Goal: Task Accomplishment & Management: Use online tool/utility

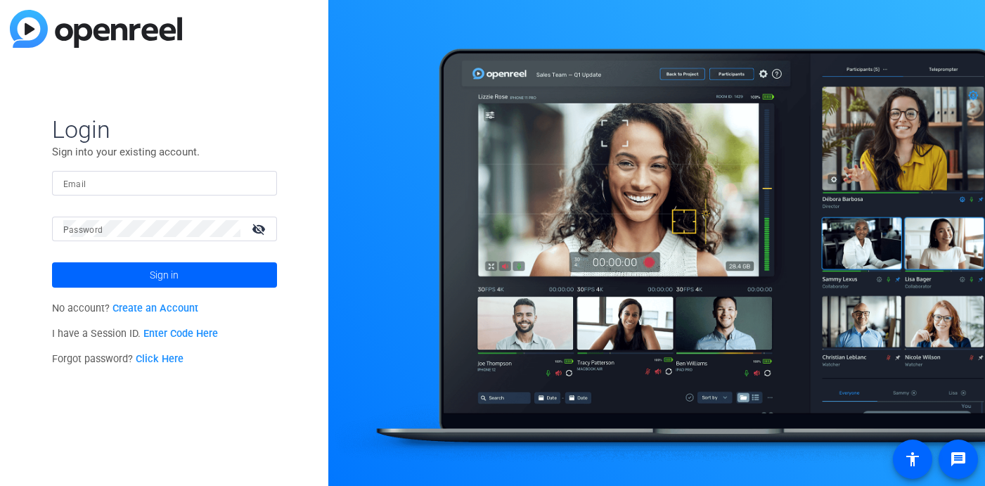
click at [157, 179] on input "Email" at bounding box center [164, 182] width 202 height 17
type input "interview@meetinghousetv.com"
click at [90, 235] on mat-label "Password" at bounding box center [83, 230] width 40 height 10
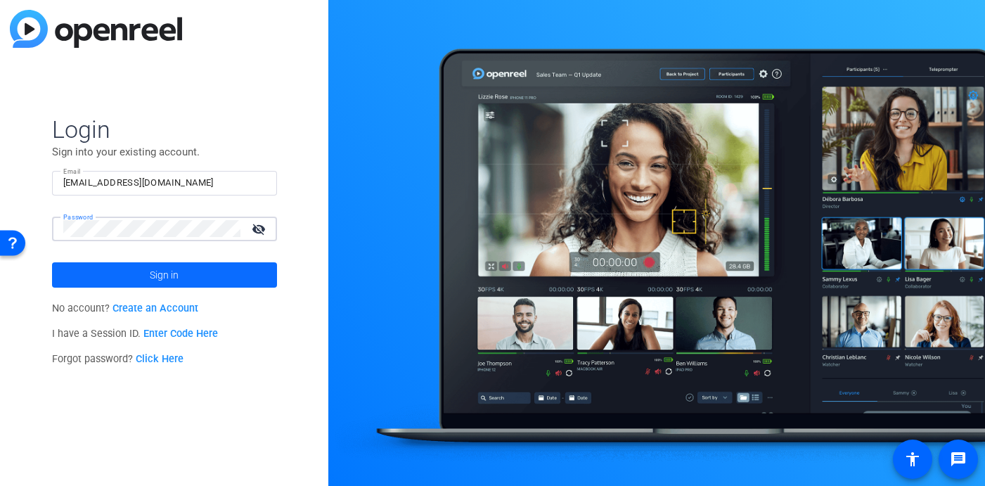
click at [143, 268] on span at bounding box center [164, 275] width 225 height 34
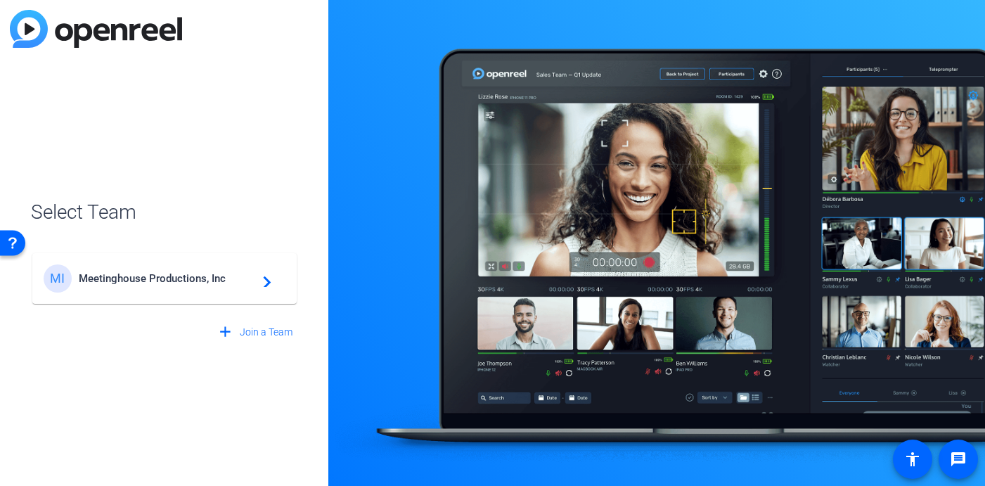
click at [146, 282] on span "Meetinghouse Productions, Inc" at bounding box center [167, 278] width 176 height 13
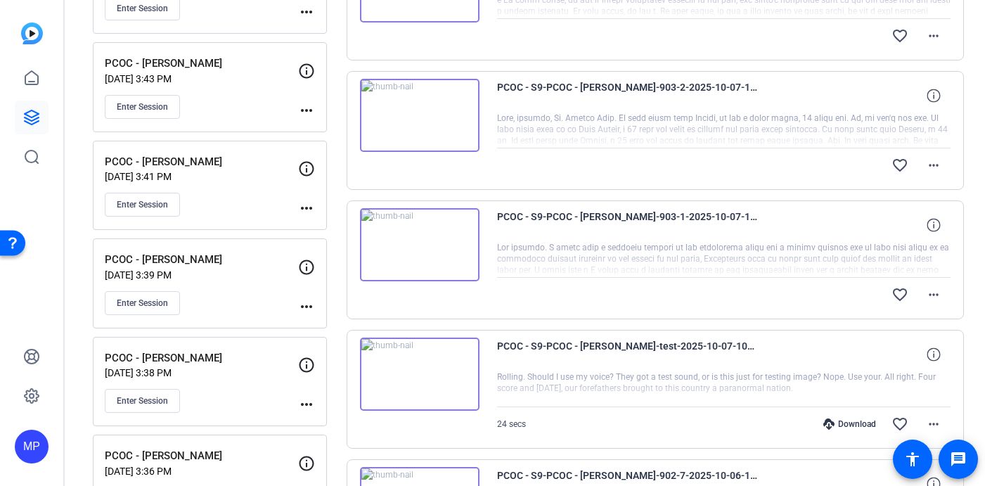
scroll to position [771, 0]
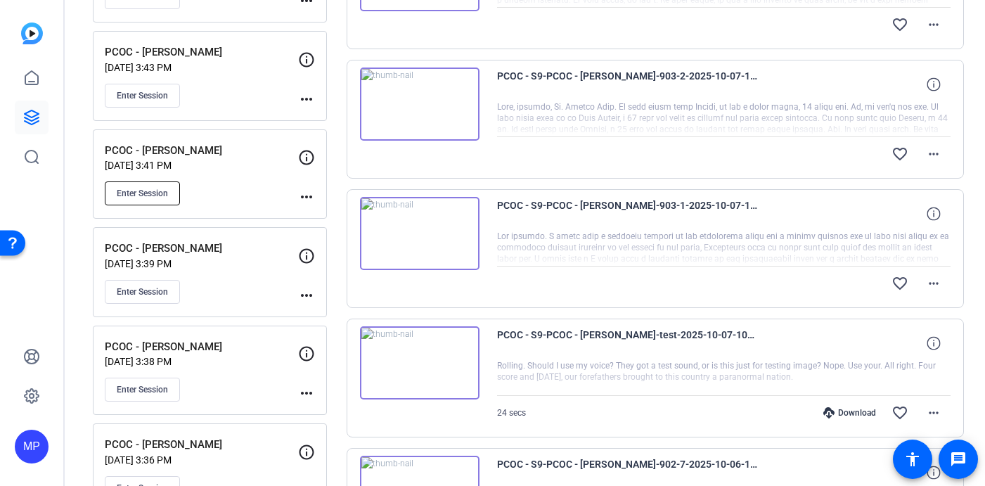
click at [149, 192] on span "Enter Session" at bounding box center [142, 193] width 51 height 11
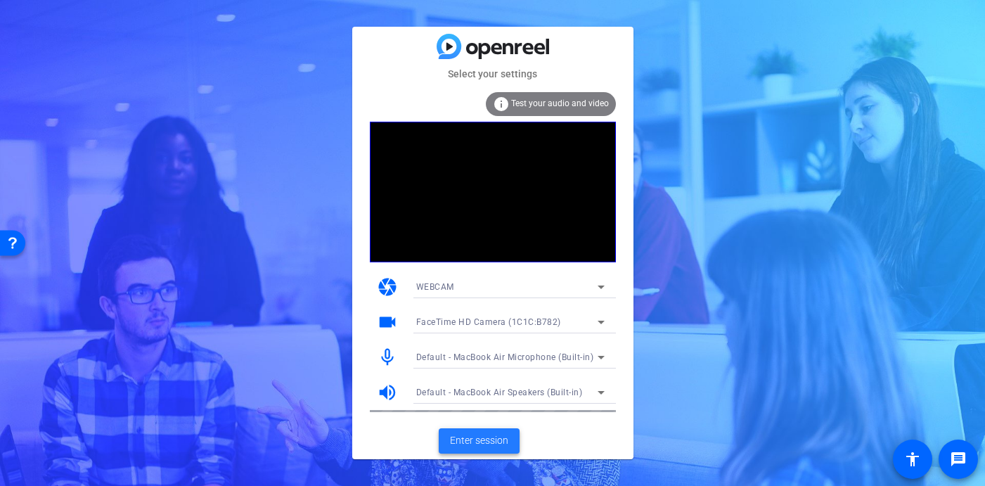
click at [469, 441] on span "Enter session" at bounding box center [479, 440] width 58 height 15
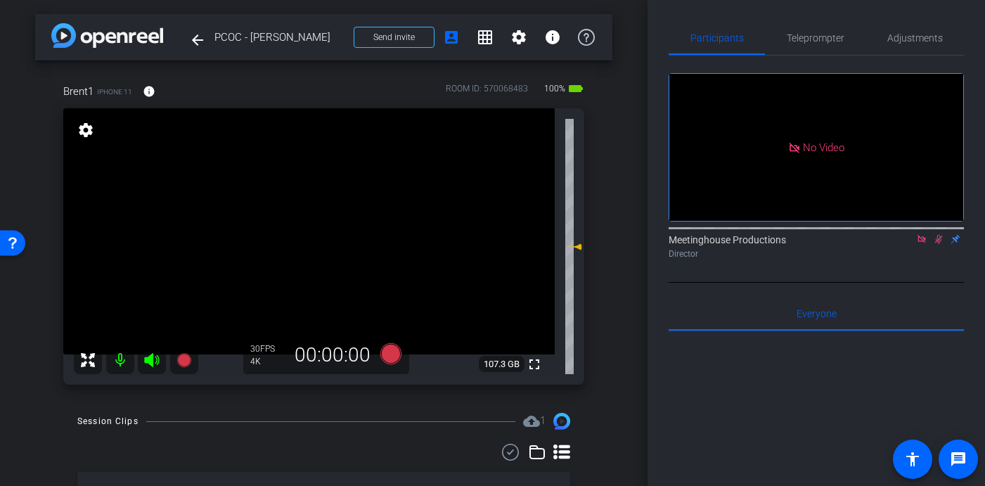
click at [938, 244] on icon at bounding box center [939, 239] width 8 height 9
click at [921, 244] on icon at bounding box center [921, 239] width 11 height 10
click at [907, 34] on span "Adjustments" at bounding box center [915, 38] width 56 height 10
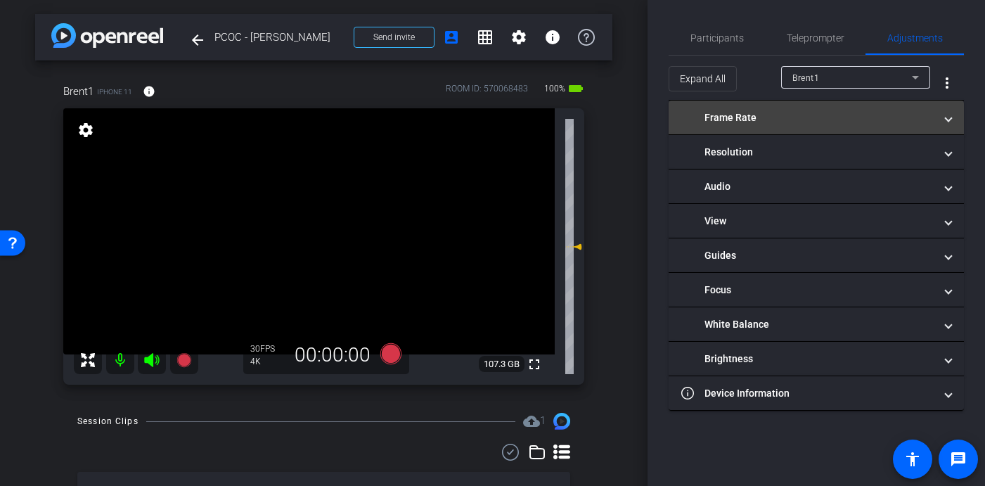
click at [714, 121] on mat-panel-title "Frame Rate" at bounding box center [807, 117] width 253 height 15
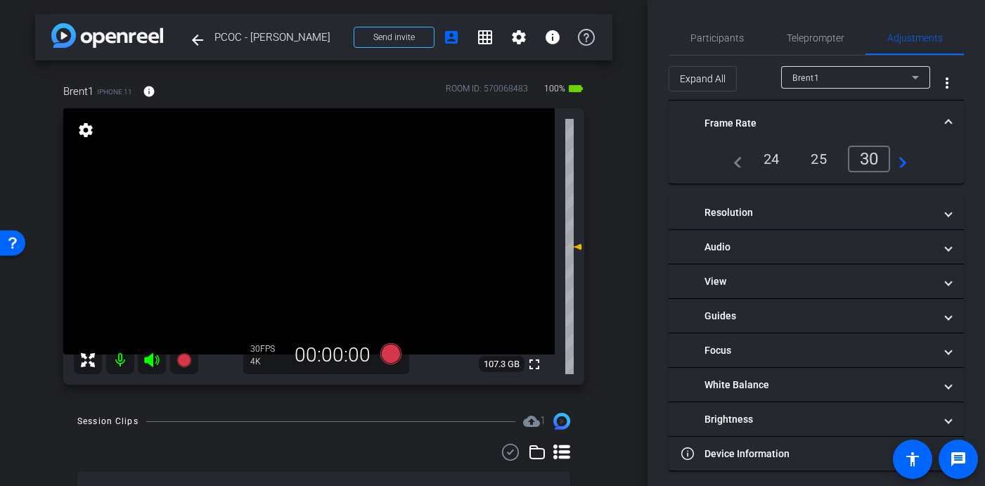
click at [944, 117] on span "Frame Rate" at bounding box center [813, 123] width 264 height 15
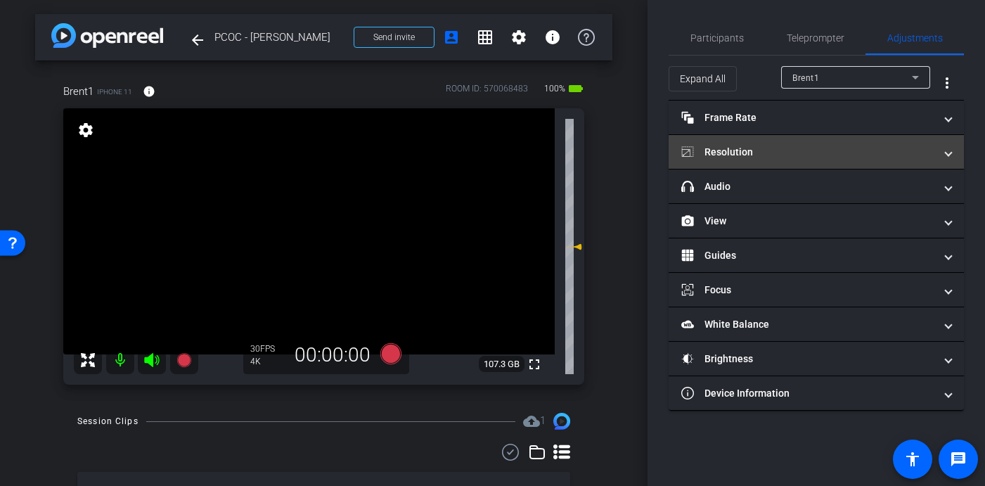
click at [949, 150] on span at bounding box center [948, 152] width 6 height 15
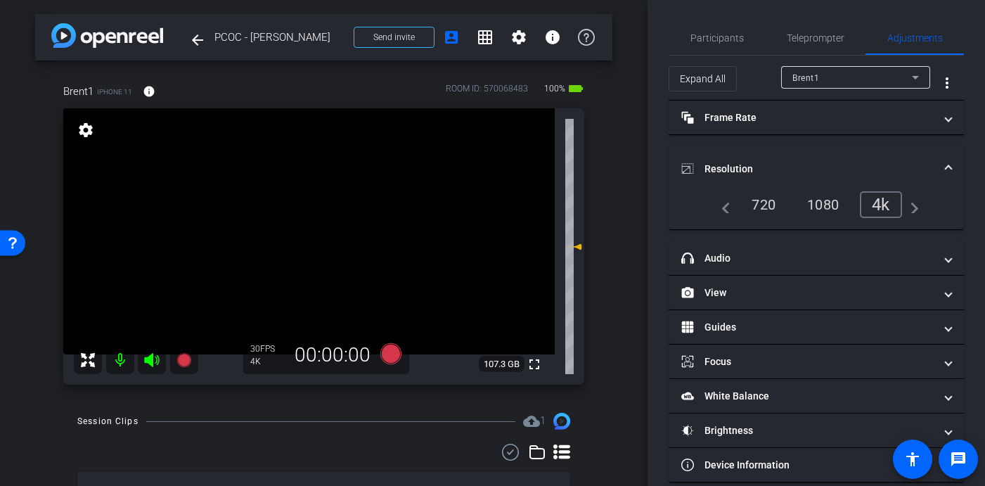
click at [945, 165] on span "Resolution" at bounding box center [813, 169] width 264 height 15
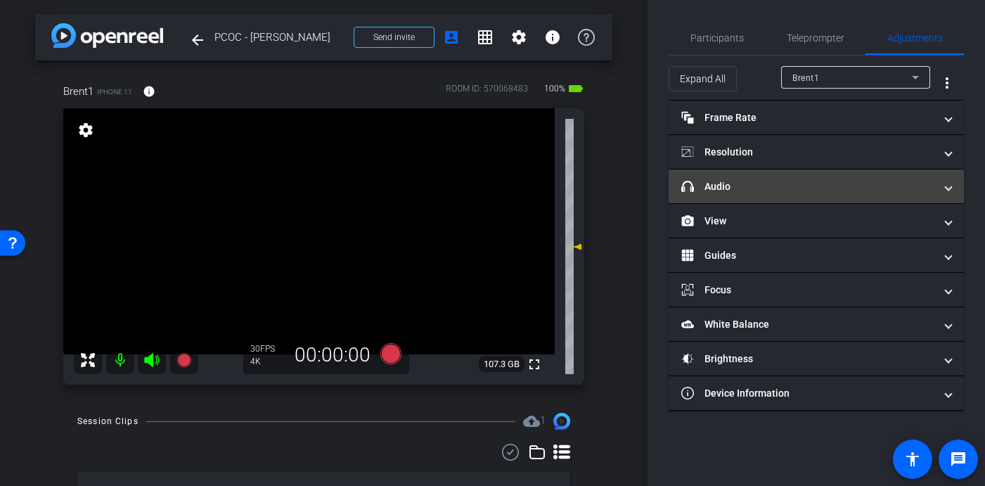
click at [949, 184] on span at bounding box center [948, 186] width 6 height 15
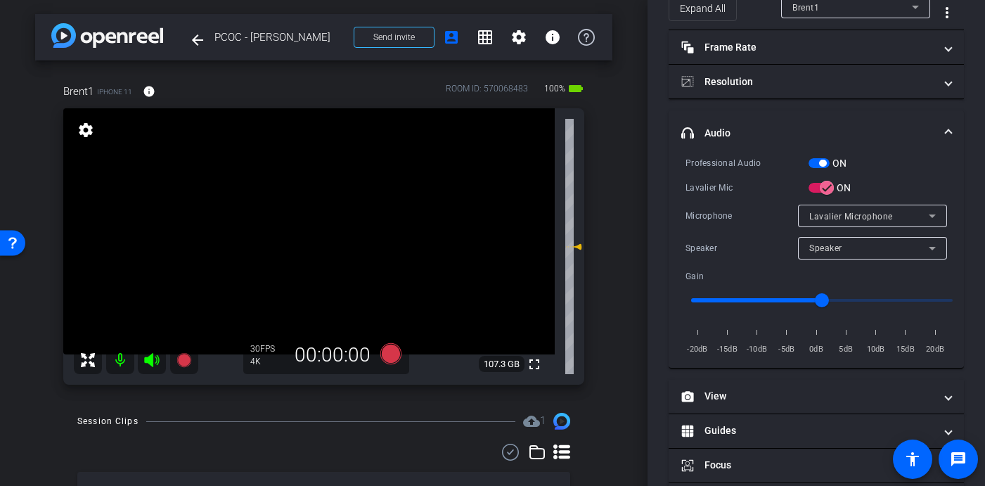
scroll to position [38, 0]
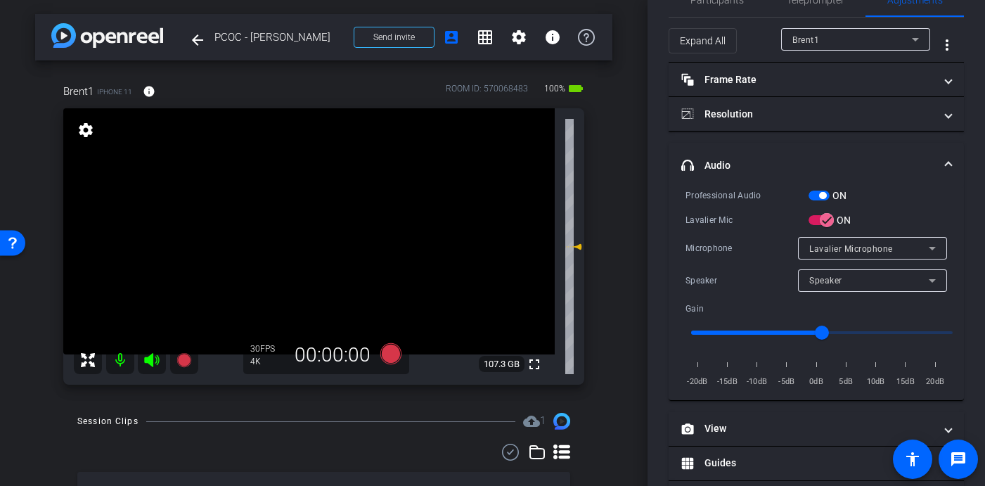
click at [325, 222] on video at bounding box center [308, 231] width 491 height 246
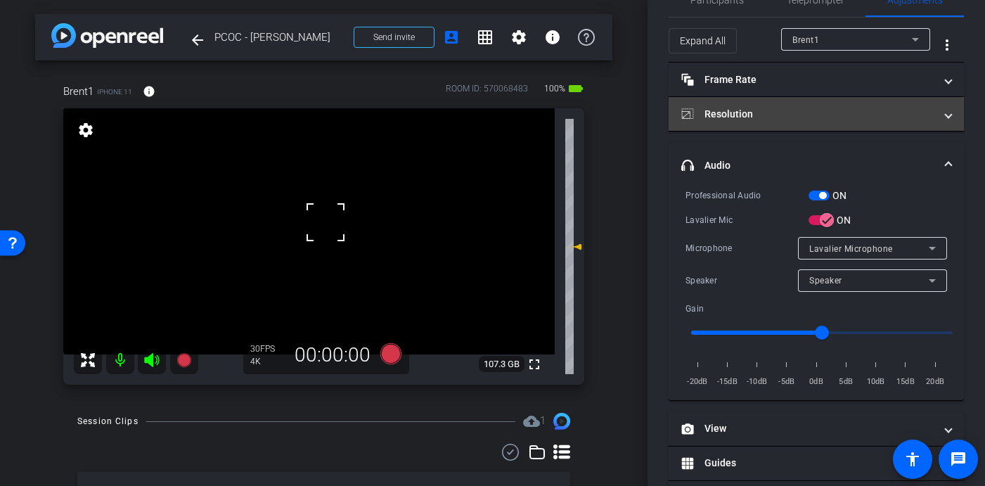
click at [947, 117] on span at bounding box center [948, 114] width 6 height 15
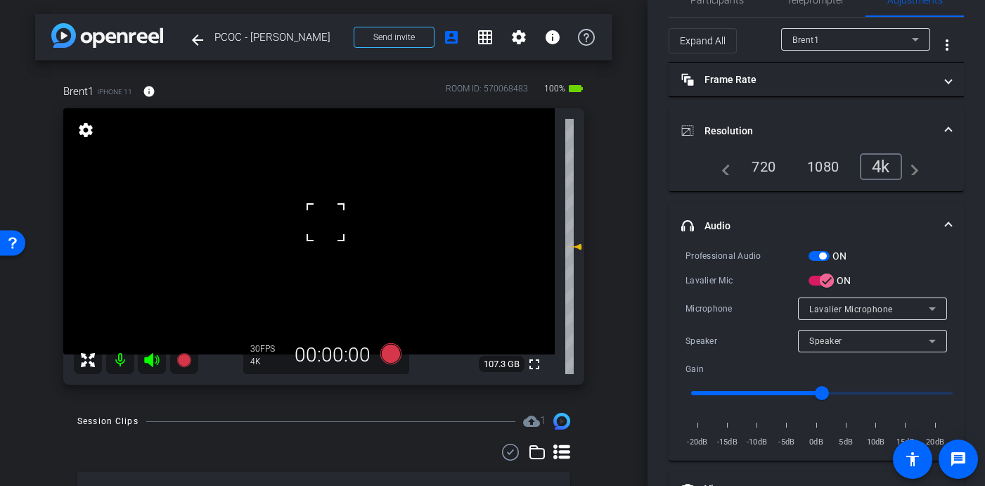
click at [947, 117] on mat-expansion-panel-header "Resolution" at bounding box center [815, 130] width 295 height 45
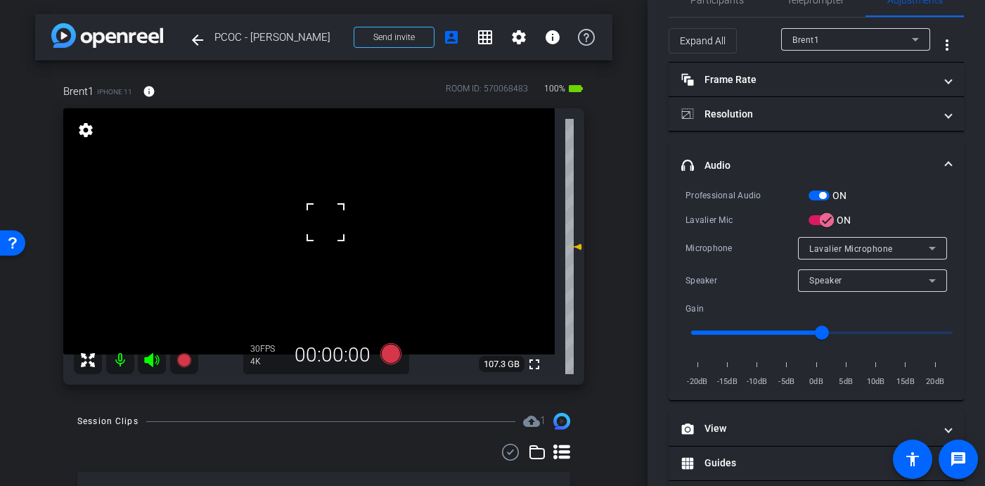
click at [949, 169] on span at bounding box center [948, 165] width 6 height 15
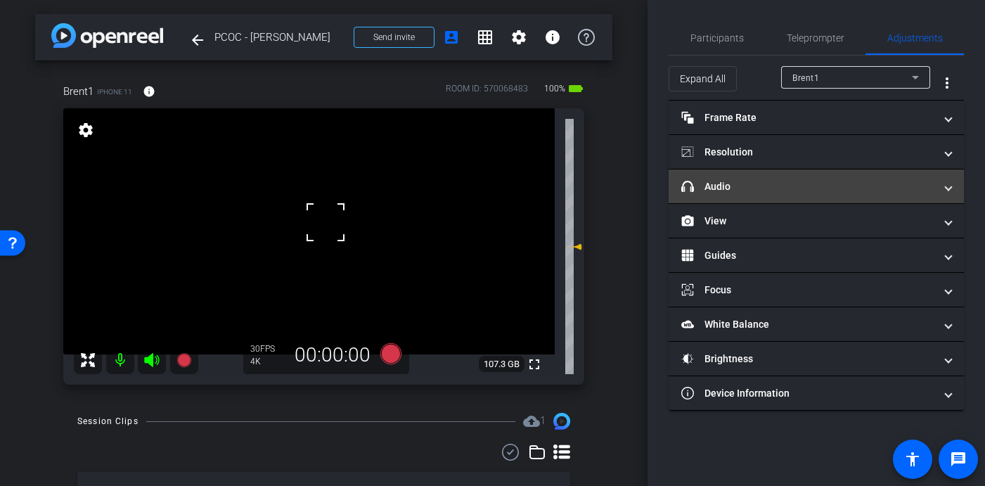
scroll to position [0, 0]
click at [945, 192] on span at bounding box center [948, 186] width 6 height 15
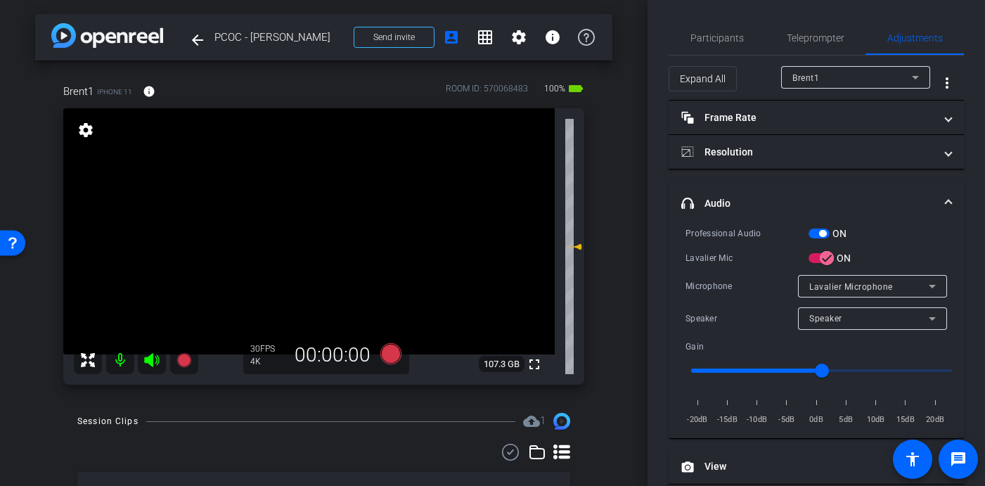
click at [318, 216] on video at bounding box center [308, 231] width 491 height 246
click at [389, 352] on icon at bounding box center [390, 353] width 21 height 21
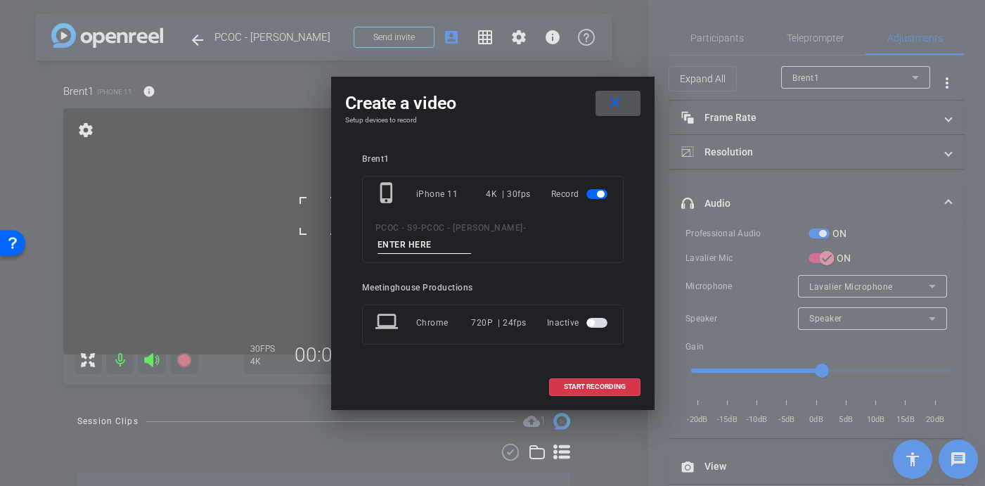
click at [472, 239] on input at bounding box center [424, 245] width 94 height 18
type input "904 - Clip 1"
click at [577, 383] on span "START RECORDING" at bounding box center [595, 386] width 62 height 7
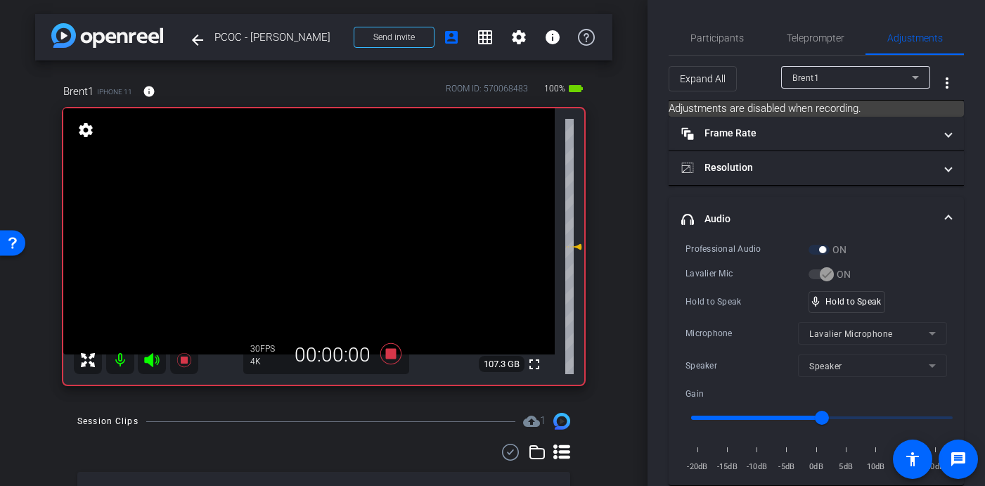
click at [321, 223] on video at bounding box center [308, 231] width 491 height 246
click at [318, 210] on video at bounding box center [308, 231] width 491 height 246
click at [316, 223] on video at bounding box center [308, 231] width 491 height 246
click at [324, 218] on video at bounding box center [308, 231] width 491 height 246
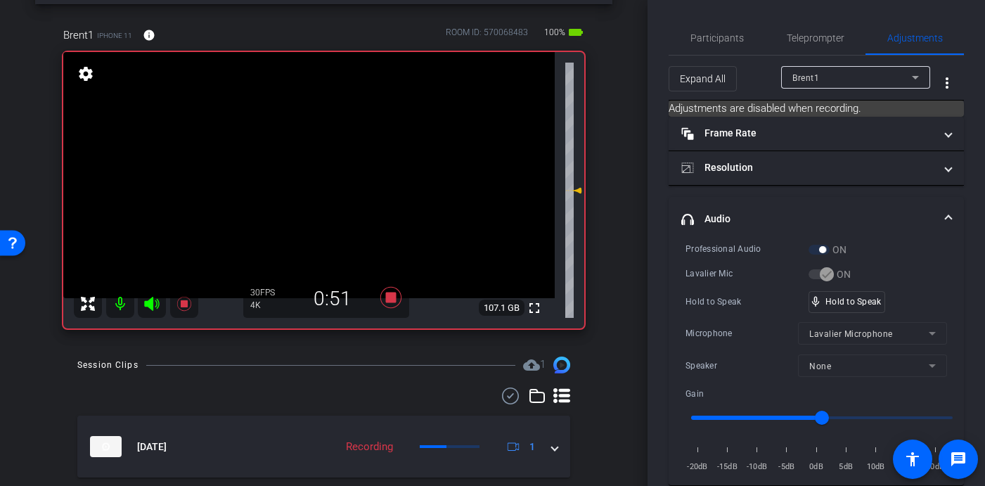
scroll to position [60, 0]
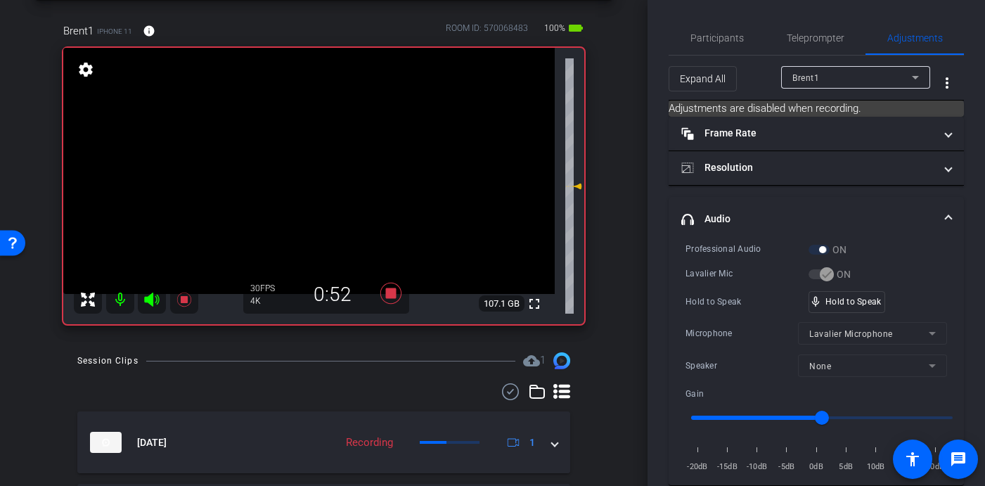
click at [318, 153] on video at bounding box center [308, 171] width 491 height 246
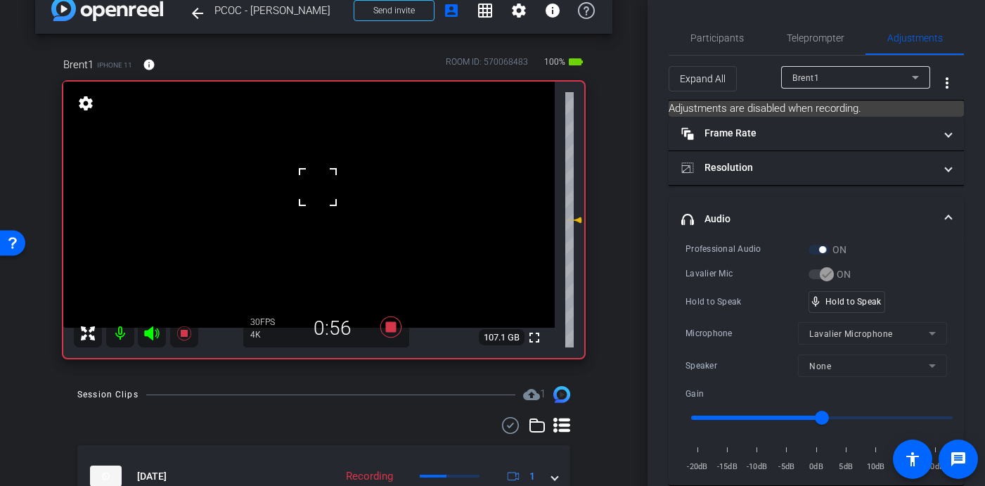
scroll to position [26, 0]
click at [319, 196] on video at bounding box center [308, 205] width 491 height 246
click at [324, 193] on video at bounding box center [308, 205] width 491 height 246
click at [319, 194] on video at bounding box center [308, 205] width 491 height 246
click at [323, 186] on video at bounding box center [308, 205] width 491 height 246
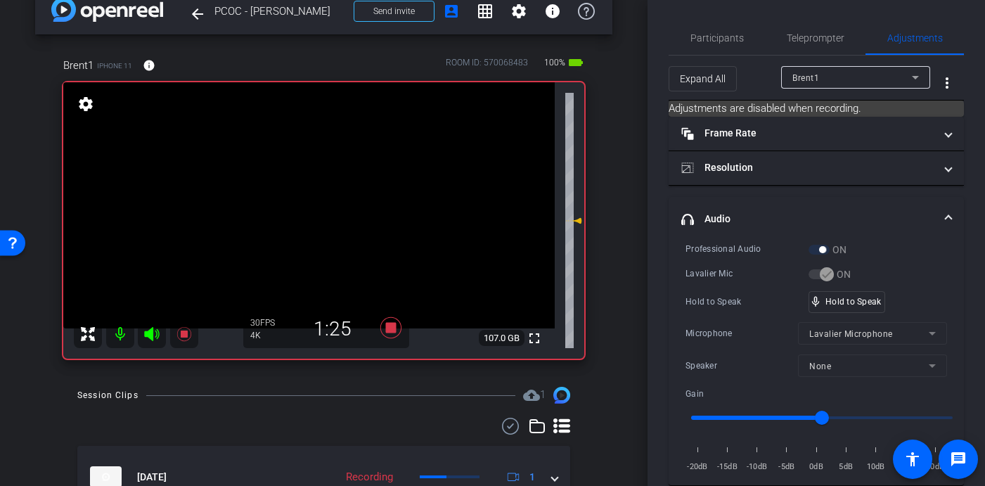
click at [316, 195] on video at bounding box center [308, 205] width 491 height 246
click at [321, 193] on video at bounding box center [308, 205] width 491 height 246
click at [325, 193] on video at bounding box center [308, 205] width 491 height 246
click at [315, 194] on video at bounding box center [308, 205] width 491 height 246
click at [319, 192] on video at bounding box center [308, 205] width 491 height 246
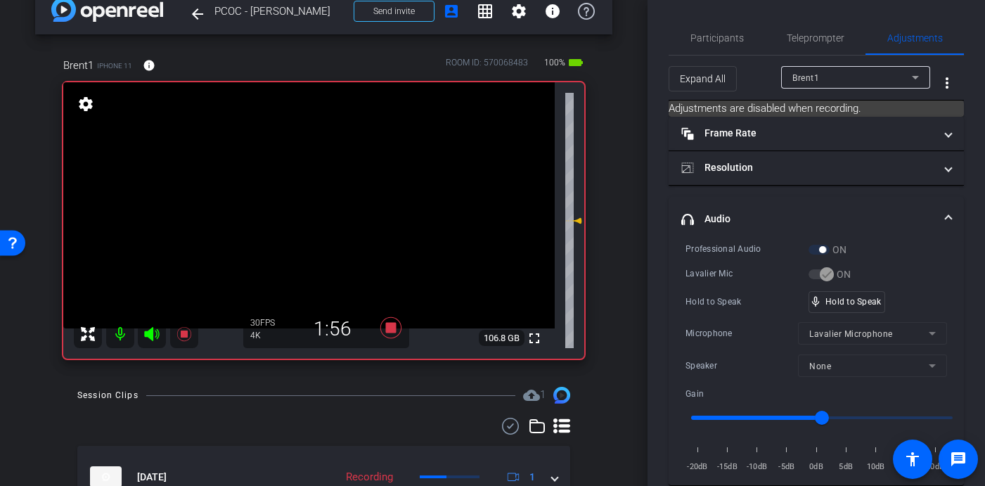
click at [318, 193] on video at bounding box center [308, 205] width 491 height 246
click at [318, 185] on video at bounding box center [308, 205] width 491 height 246
click at [317, 195] on video at bounding box center [308, 205] width 491 height 246
click at [320, 197] on video at bounding box center [308, 205] width 491 height 246
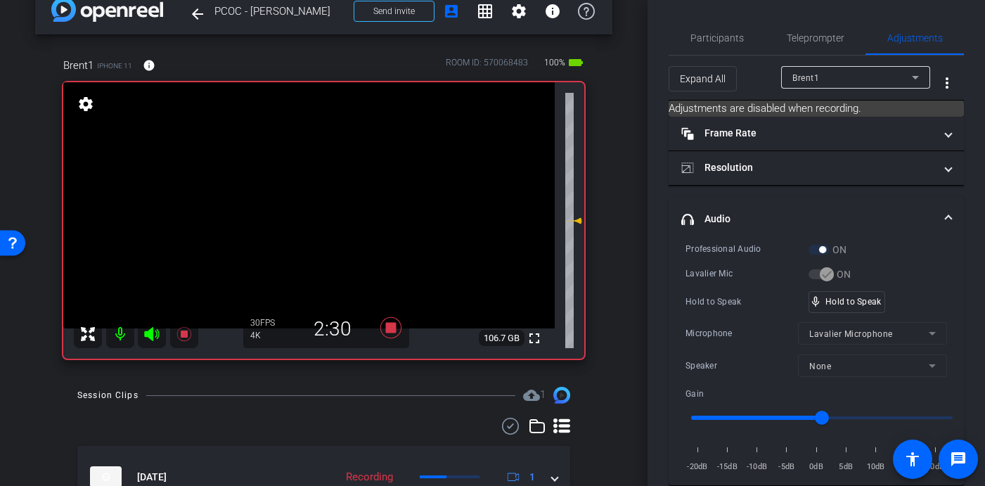
click at [320, 197] on video at bounding box center [308, 205] width 491 height 246
click at [325, 198] on video at bounding box center [308, 205] width 491 height 246
click at [319, 201] on video at bounding box center [308, 205] width 491 height 246
click at [335, 199] on video at bounding box center [308, 205] width 491 height 246
click at [330, 199] on video at bounding box center [308, 205] width 491 height 246
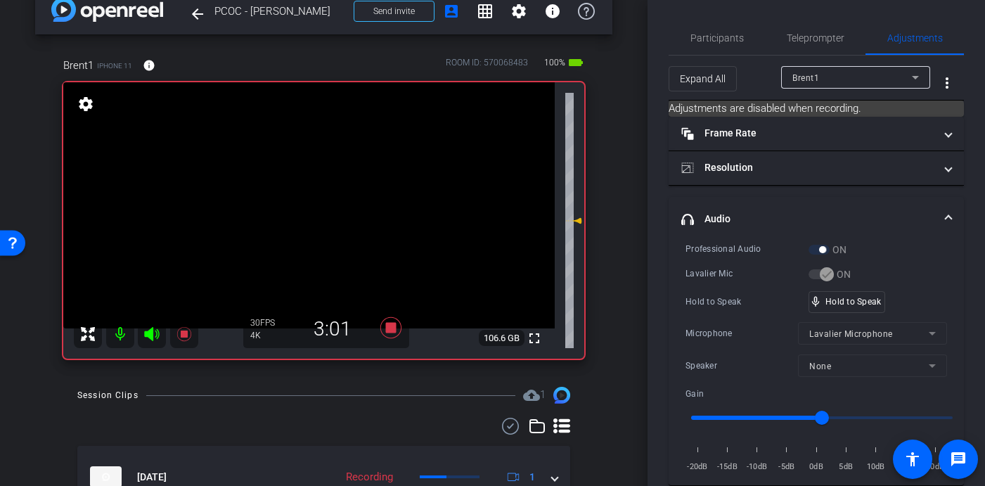
click at [327, 195] on video at bounding box center [308, 205] width 491 height 246
click at [320, 192] on video at bounding box center [308, 205] width 491 height 246
click at [323, 195] on video at bounding box center [308, 205] width 491 height 246
click at [327, 190] on video at bounding box center [308, 205] width 491 height 246
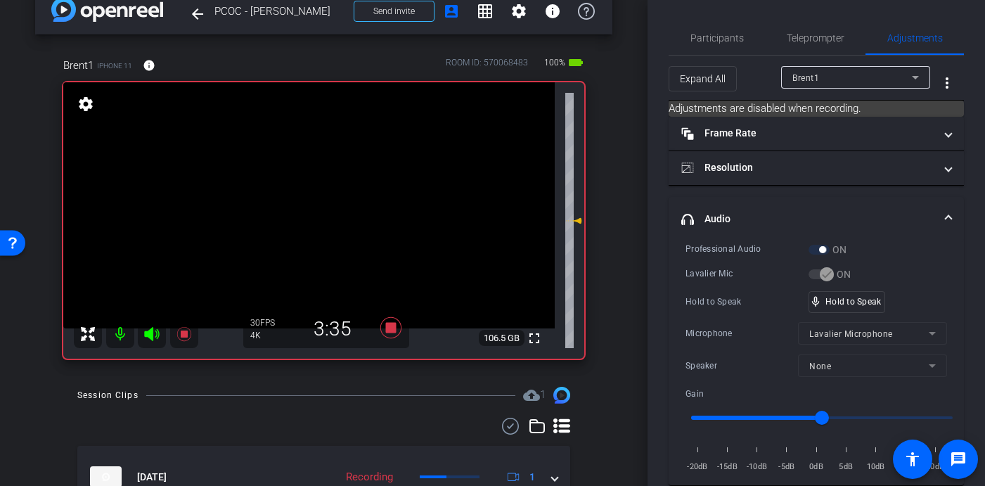
click at [327, 193] on video at bounding box center [308, 205] width 491 height 246
click at [325, 197] on video at bounding box center [308, 205] width 491 height 246
click at [323, 195] on video at bounding box center [308, 205] width 491 height 246
click at [321, 197] on video at bounding box center [308, 205] width 491 height 246
click at [325, 195] on video at bounding box center [308, 205] width 491 height 246
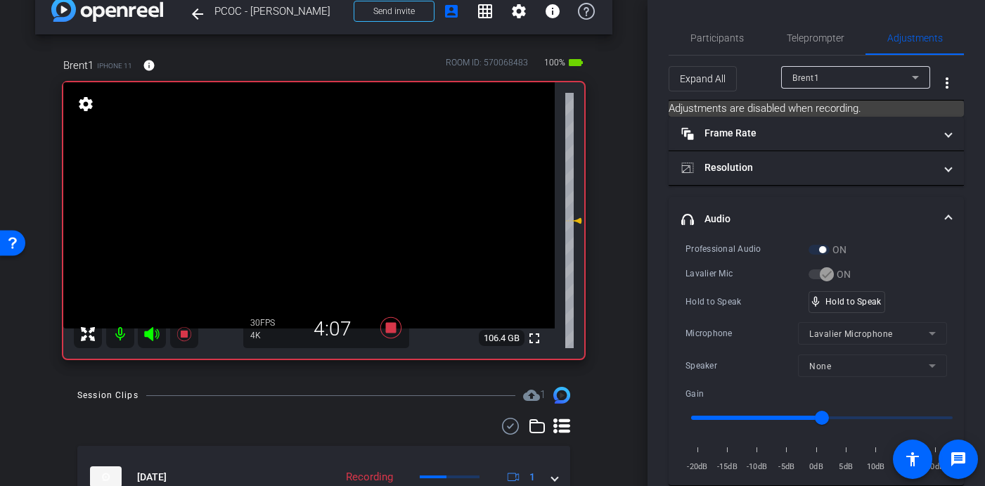
click at [327, 195] on video at bounding box center [308, 205] width 491 height 246
click at [329, 192] on video at bounding box center [308, 205] width 491 height 246
click at [326, 195] on video at bounding box center [308, 205] width 491 height 246
click at [331, 191] on video at bounding box center [308, 205] width 491 height 246
click at [330, 195] on video at bounding box center [308, 205] width 491 height 246
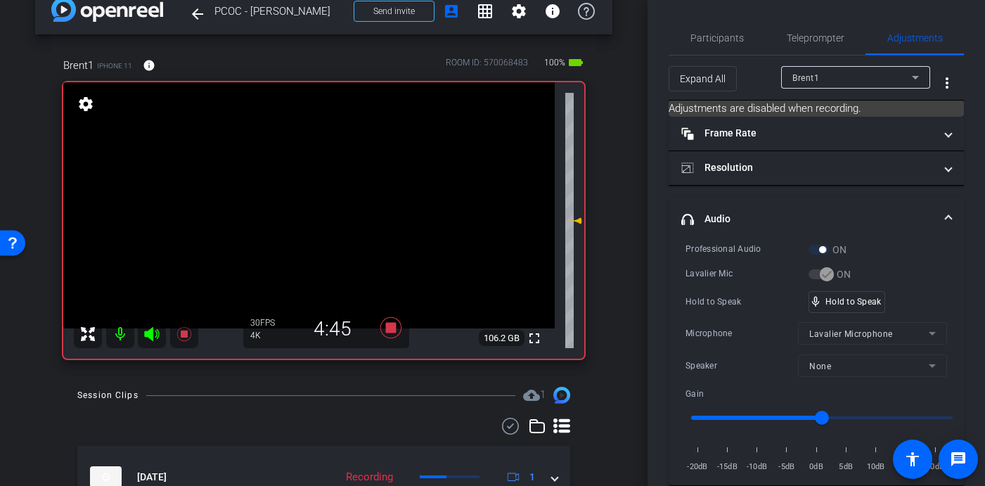
click at [338, 190] on video at bounding box center [308, 205] width 491 height 246
click at [335, 192] on video at bounding box center [308, 205] width 491 height 246
click at [332, 194] on video at bounding box center [308, 205] width 491 height 246
click at [325, 195] on video at bounding box center [308, 205] width 491 height 246
click at [327, 194] on video at bounding box center [308, 205] width 491 height 246
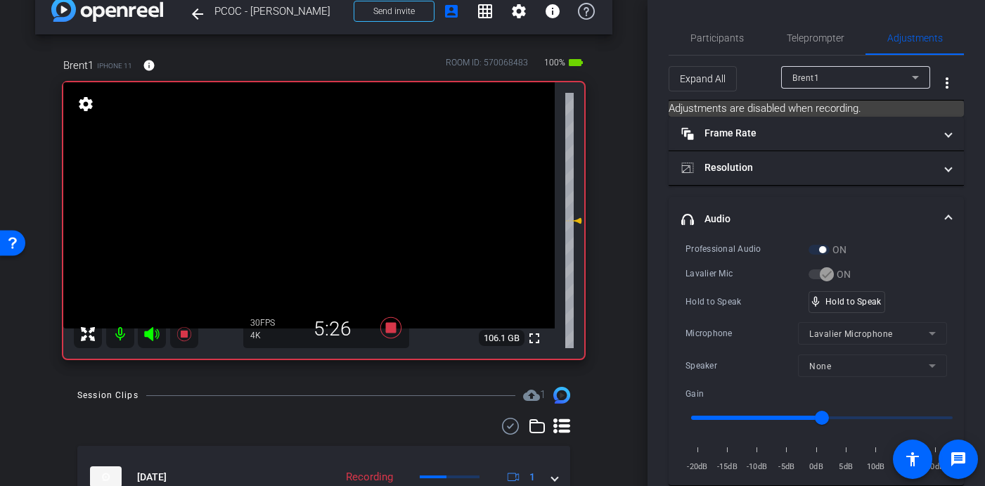
click at [317, 195] on video at bounding box center [308, 205] width 491 height 246
click at [330, 194] on video at bounding box center [308, 205] width 491 height 246
click at [332, 199] on video at bounding box center [308, 205] width 491 height 246
click at [324, 197] on video at bounding box center [308, 205] width 491 height 246
click at [325, 207] on video at bounding box center [308, 205] width 491 height 246
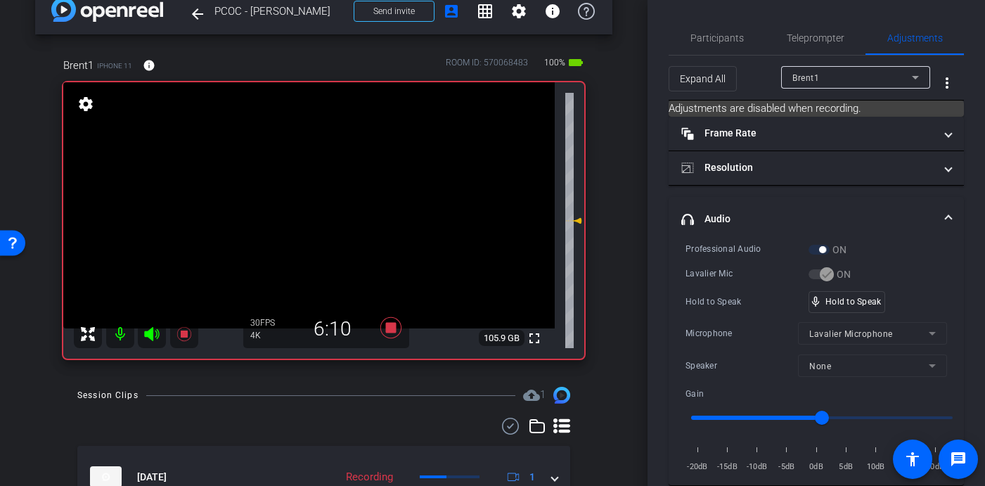
click at [329, 197] on video at bounding box center [308, 205] width 491 height 246
click at [327, 197] on video at bounding box center [308, 205] width 491 height 246
click at [330, 201] on video at bounding box center [308, 205] width 491 height 246
click at [327, 190] on video at bounding box center [308, 205] width 491 height 246
click at [325, 195] on video at bounding box center [308, 205] width 491 height 246
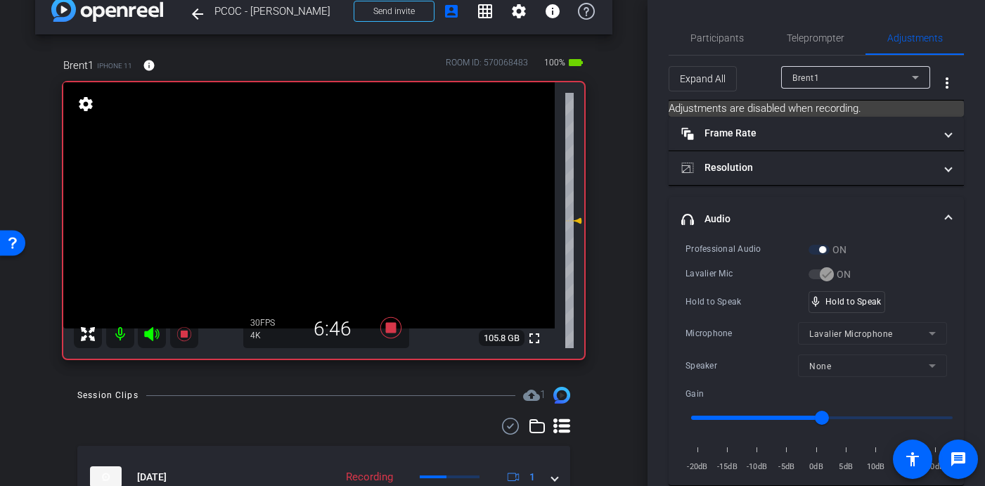
click at [325, 197] on video at bounding box center [308, 205] width 491 height 246
click at [325, 191] on video at bounding box center [308, 205] width 491 height 246
click at [318, 202] on video at bounding box center [308, 205] width 491 height 246
click at [325, 195] on video at bounding box center [308, 205] width 491 height 246
click at [327, 197] on video at bounding box center [308, 205] width 491 height 246
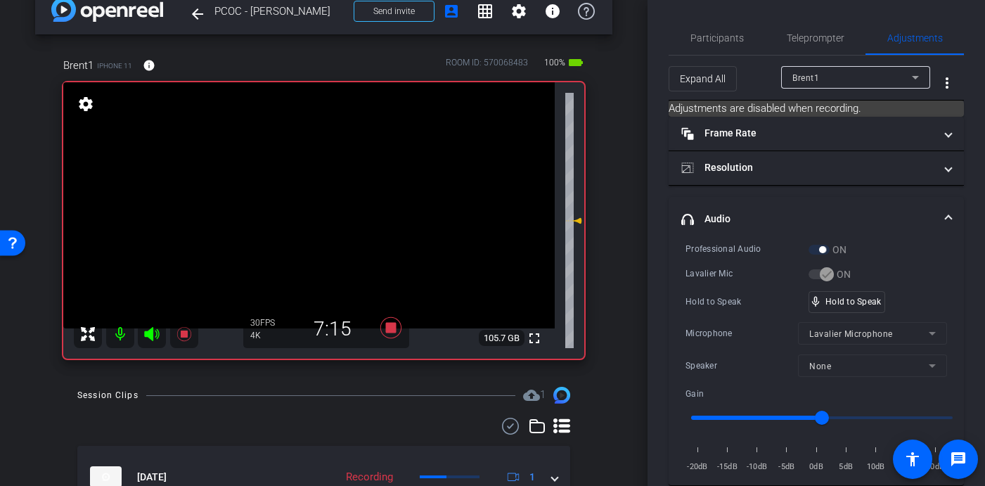
click at [327, 197] on video at bounding box center [308, 205] width 491 height 246
click at [321, 195] on video at bounding box center [308, 205] width 491 height 246
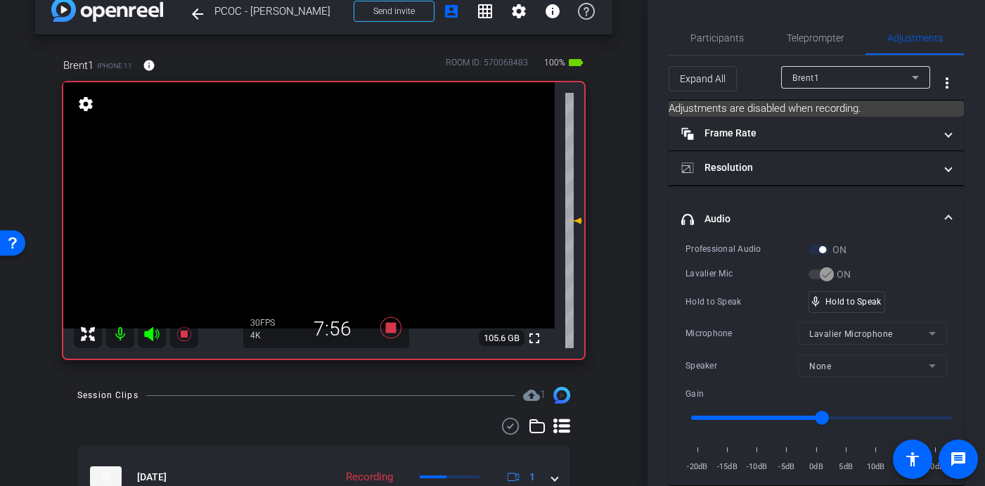
click at [327, 197] on video at bounding box center [308, 205] width 491 height 246
click at [329, 196] on video at bounding box center [308, 205] width 491 height 246
click at [323, 197] on video at bounding box center [308, 205] width 491 height 246
click at [320, 196] on video at bounding box center [308, 205] width 491 height 246
click at [323, 200] on video at bounding box center [308, 205] width 491 height 246
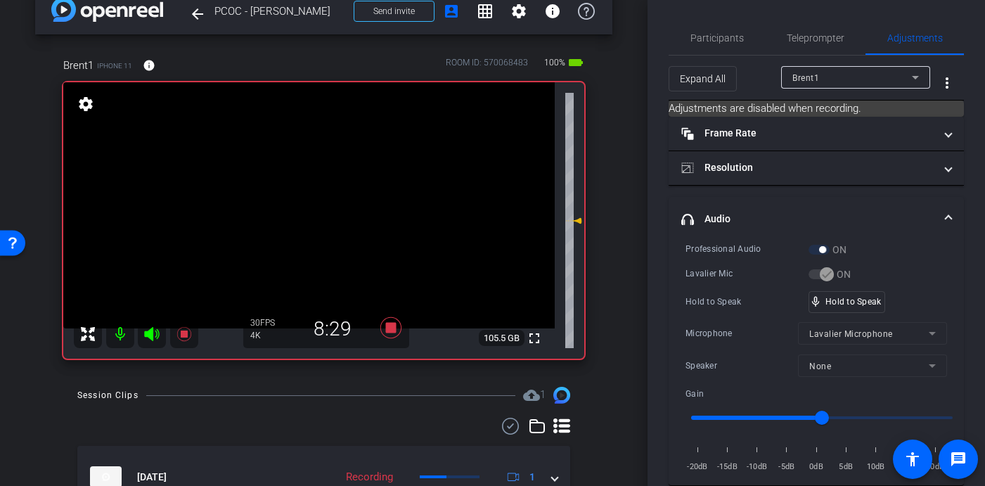
click at [324, 202] on video at bounding box center [308, 205] width 491 height 246
click at [320, 198] on video at bounding box center [308, 205] width 491 height 246
click at [325, 200] on video at bounding box center [308, 205] width 491 height 246
click at [322, 202] on video at bounding box center [308, 205] width 491 height 246
click at [320, 197] on video at bounding box center [308, 205] width 491 height 246
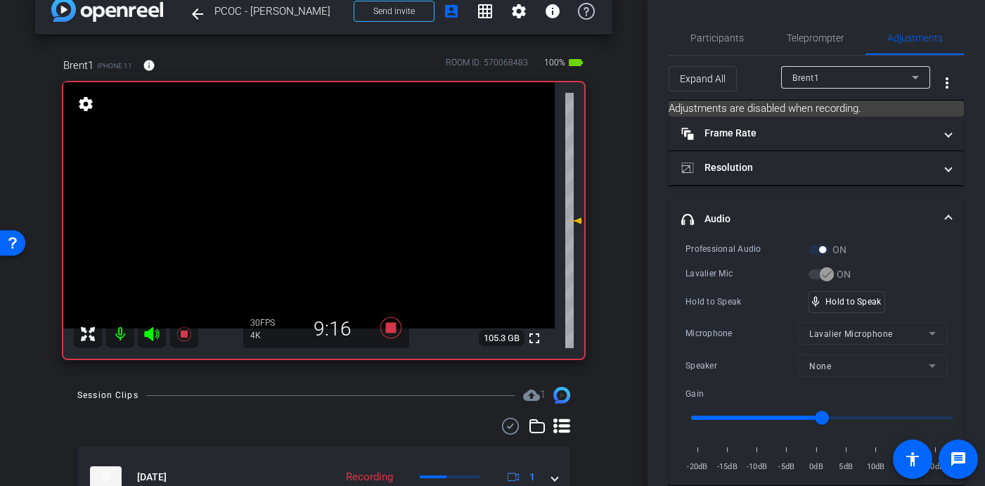
click at [323, 200] on video at bounding box center [308, 205] width 491 height 246
click at [323, 196] on video at bounding box center [308, 205] width 491 height 246
click at [323, 197] on video at bounding box center [308, 205] width 491 height 246
click at [318, 190] on video at bounding box center [308, 205] width 491 height 246
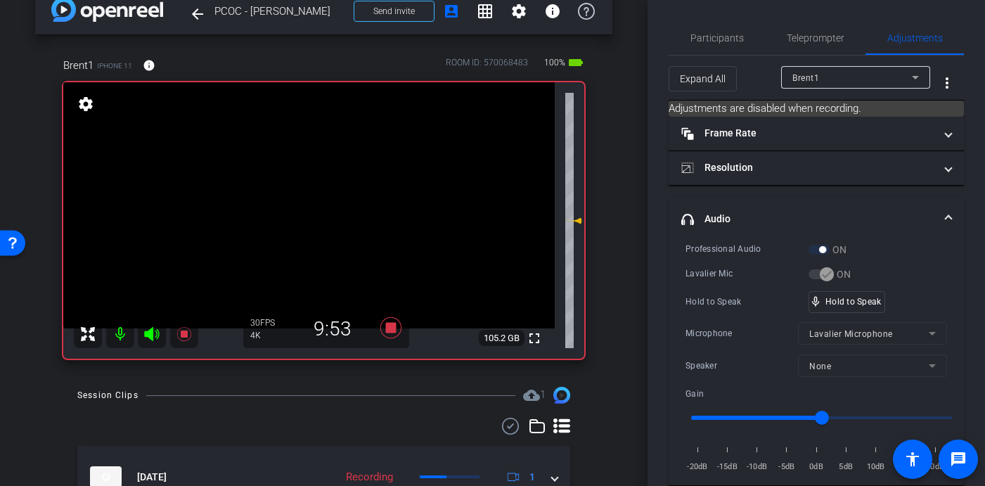
click at [321, 190] on video at bounding box center [308, 205] width 491 height 246
click at [322, 197] on video at bounding box center [308, 205] width 491 height 246
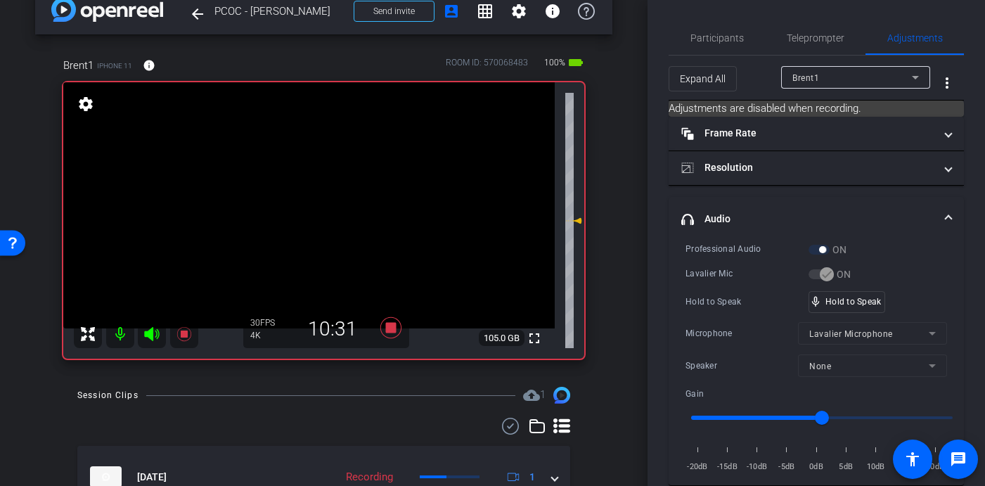
click at [322, 197] on video at bounding box center [308, 205] width 491 height 246
click at [313, 196] on video at bounding box center [308, 205] width 491 height 246
click at [318, 198] on video at bounding box center [308, 205] width 491 height 246
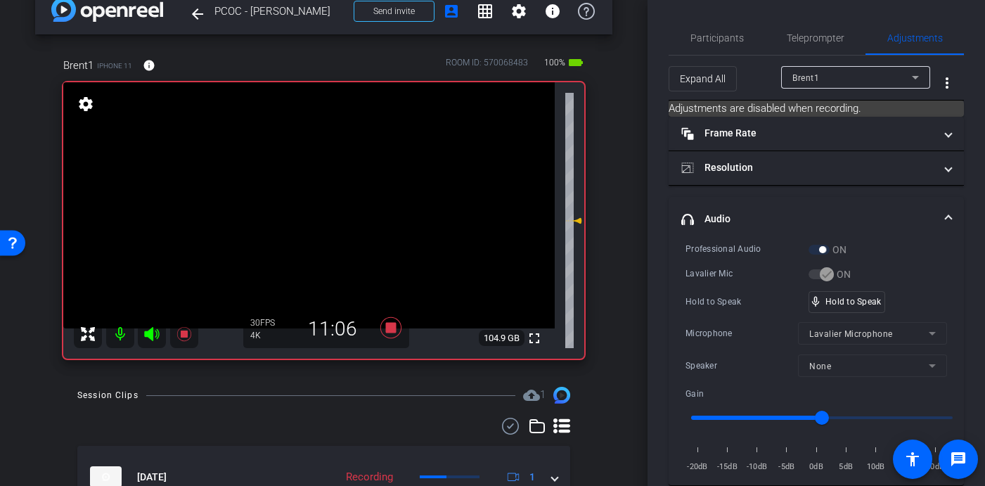
click at [318, 198] on video at bounding box center [308, 205] width 491 height 246
click at [324, 191] on video at bounding box center [308, 205] width 491 height 246
click at [323, 198] on video at bounding box center [308, 205] width 491 height 246
click at [327, 197] on video at bounding box center [308, 205] width 491 height 246
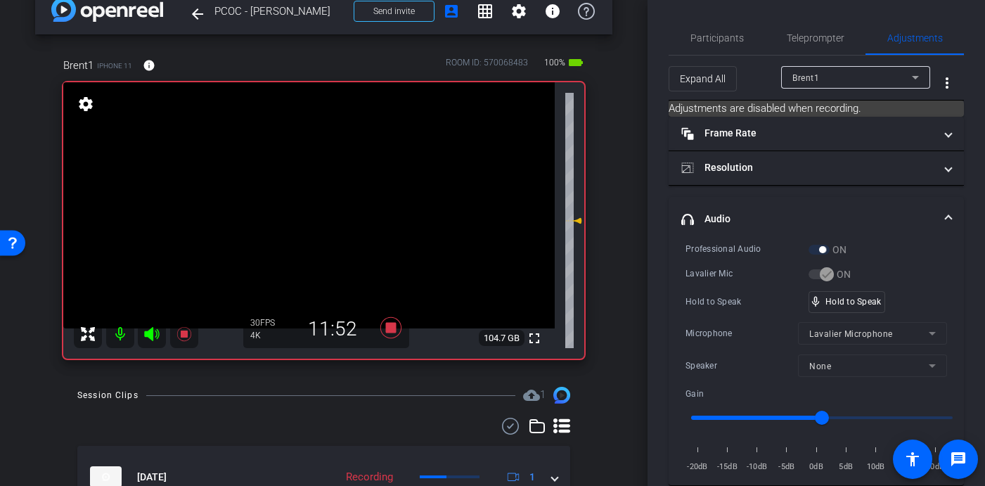
click at [325, 245] on video at bounding box center [308, 205] width 491 height 246
click at [326, 197] on video at bounding box center [308, 205] width 491 height 246
click at [316, 197] on video at bounding box center [308, 205] width 491 height 246
click at [324, 196] on video at bounding box center [308, 205] width 491 height 246
click at [318, 197] on video at bounding box center [308, 205] width 491 height 246
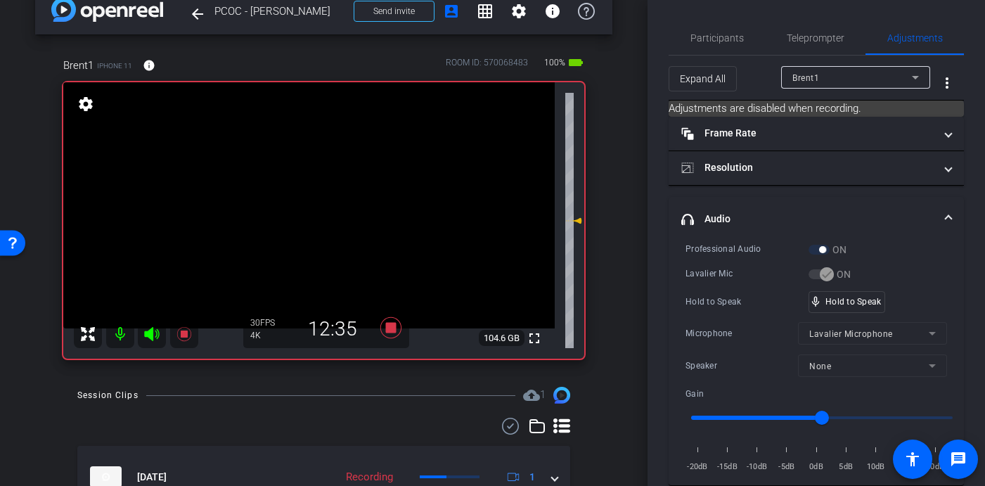
click at [322, 197] on video at bounding box center [308, 205] width 491 height 246
click at [327, 198] on video at bounding box center [308, 205] width 491 height 246
click at [323, 199] on video at bounding box center [308, 205] width 491 height 246
click at [323, 196] on video at bounding box center [308, 205] width 491 height 246
click at [322, 197] on video at bounding box center [308, 205] width 491 height 246
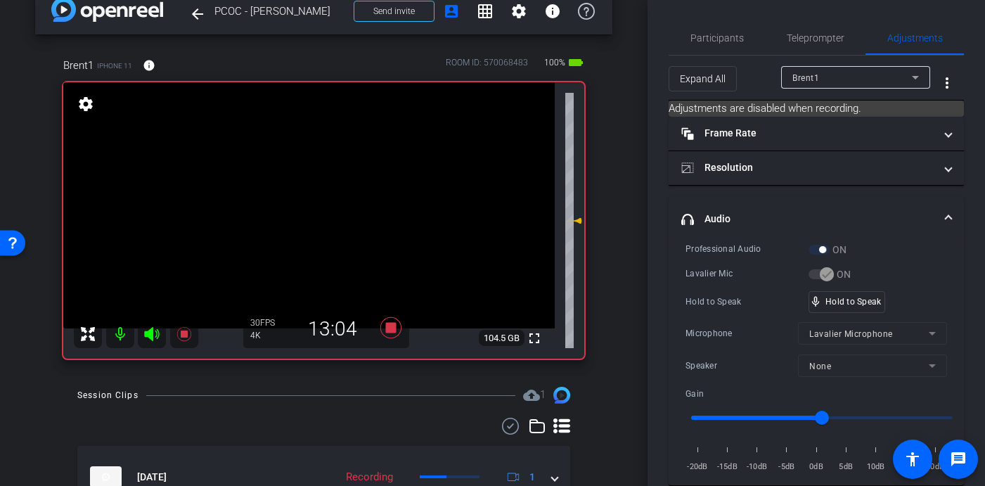
click at [321, 197] on video at bounding box center [308, 205] width 491 height 246
click at [320, 198] on video at bounding box center [308, 205] width 491 height 246
click at [318, 197] on video at bounding box center [308, 205] width 491 height 246
click at [319, 197] on video at bounding box center [308, 205] width 491 height 246
click at [323, 197] on video at bounding box center [308, 205] width 491 height 246
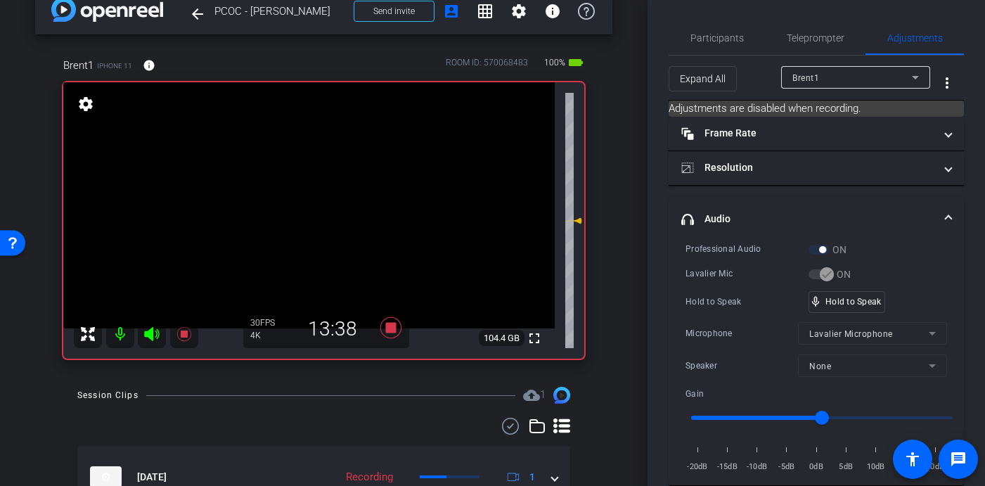
click at [323, 197] on video at bounding box center [308, 205] width 491 height 246
click at [325, 193] on video at bounding box center [308, 205] width 491 height 246
click at [319, 192] on video at bounding box center [308, 205] width 491 height 246
click at [323, 194] on video at bounding box center [308, 205] width 491 height 246
click at [321, 203] on video at bounding box center [308, 205] width 491 height 246
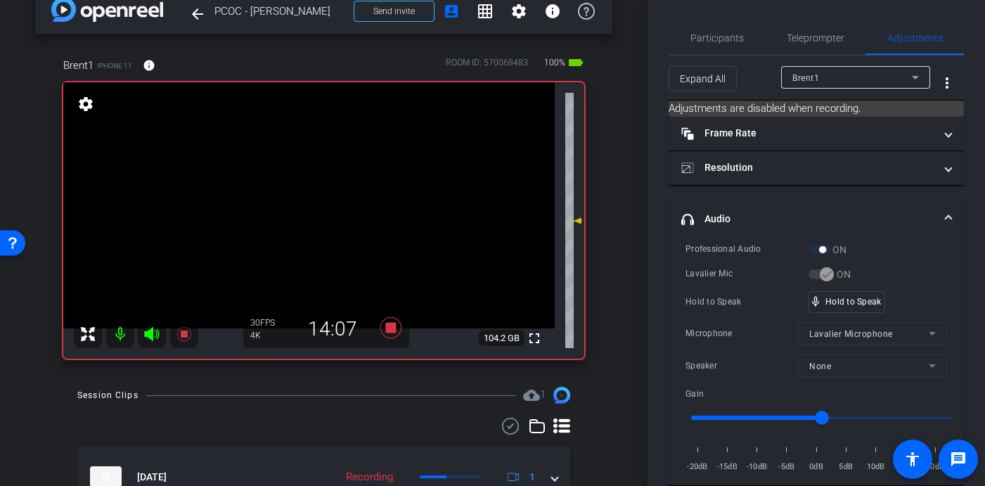
click at [326, 195] on video at bounding box center [308, 205] width 491 height 246
click at [327, 218] on video at bounding box center [308, 205] width 491 height 246
click at [391, 326] on icon at bounding box center [390, 327] width 21 height 21
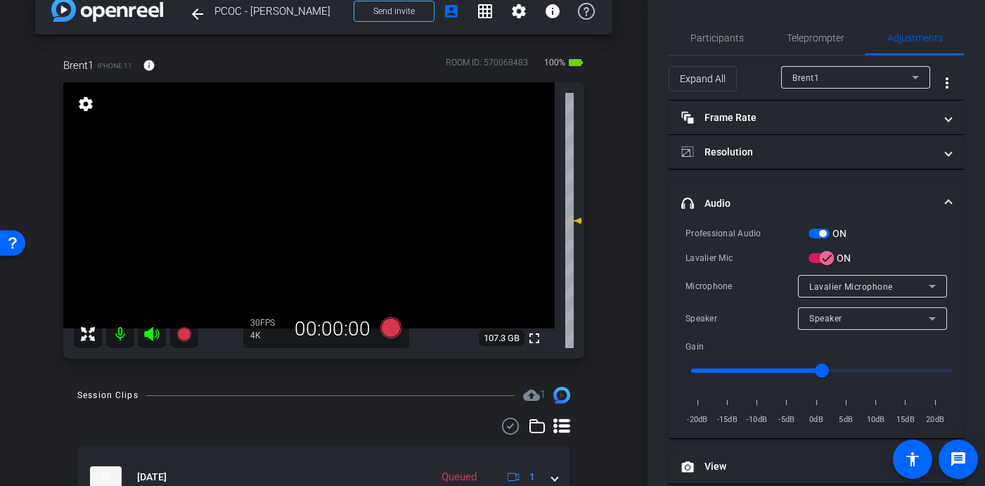
click at [318, 197] on video at bounding box center [308, 205] width 491 height 246
click at [391, 330] on icon at bounding box center [390, 327] width 21 height 21
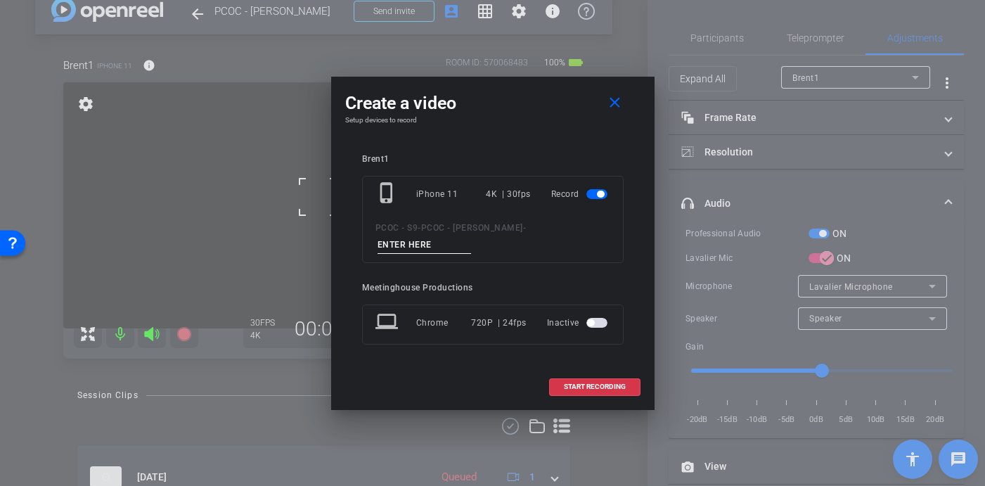
click at [472, 236] on input at bounding box center [424, 245] width 94 height 18
type input "904 - Clip 2"
click at [585, 383] on span "START RECORDING" at bounding box center [595, 386] width 62 height 7
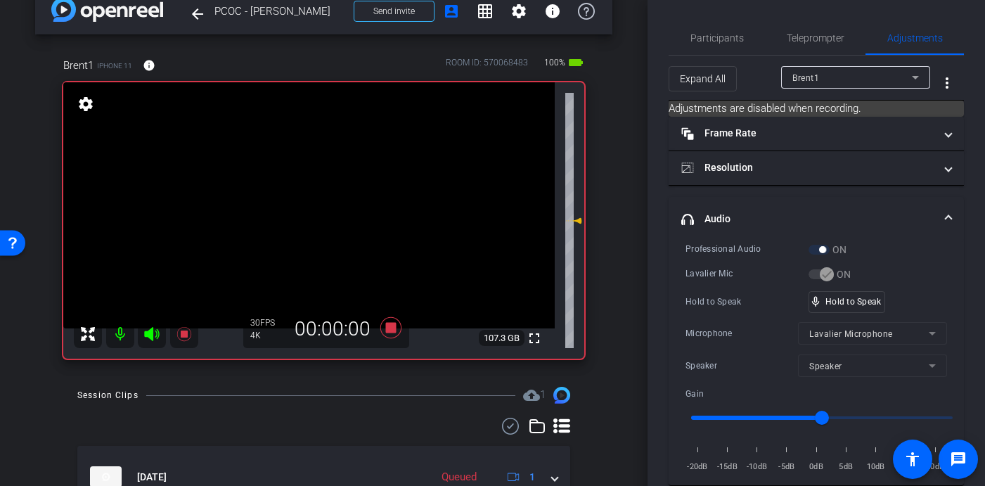
click at [318, 224] on video at bounding box center [308, 205] width 491 height 246
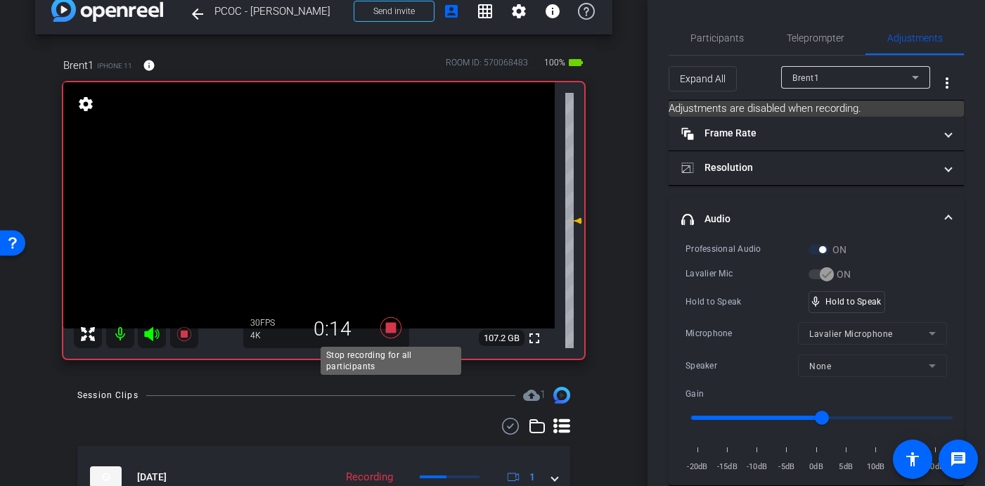
click at [390, 328] on icon at bounding box center [390, 327] width 21 height 21
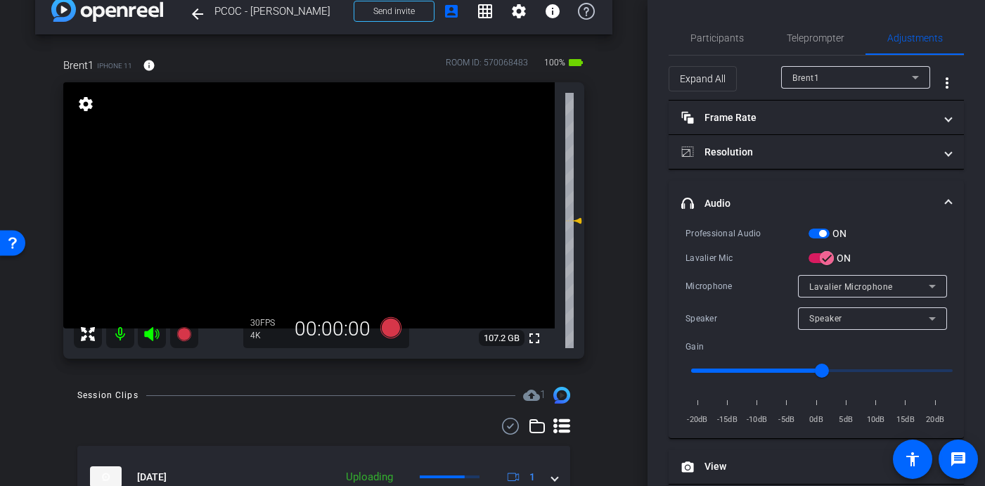
click at [316, 193] on video at bounding box center [308, 205] width 491 height 246
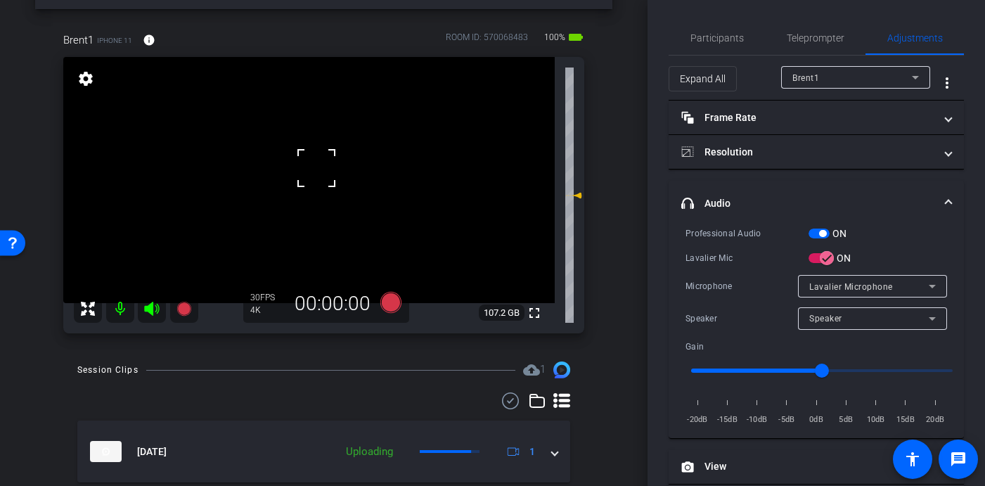
scroll to position [49, 0]
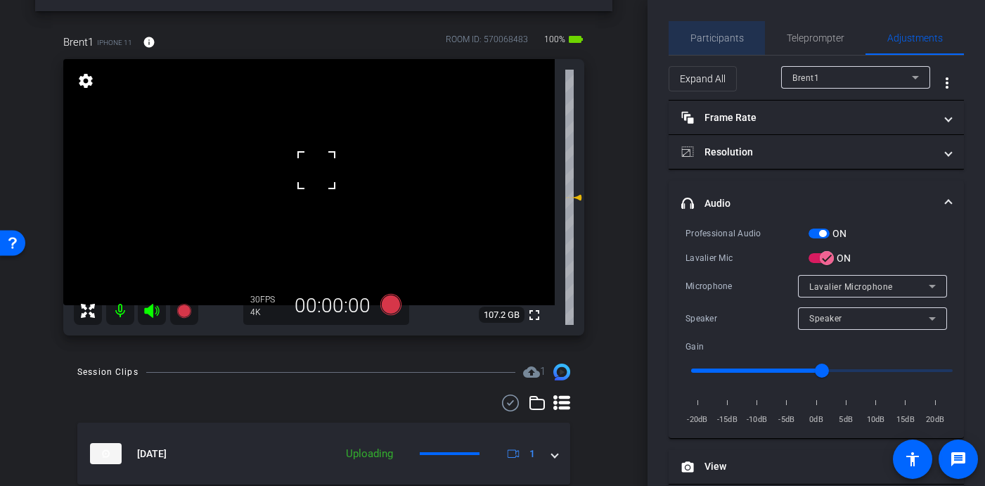
click at [720, 37] on span "Participants" at bounding box center [716, 38] width 53 height 10
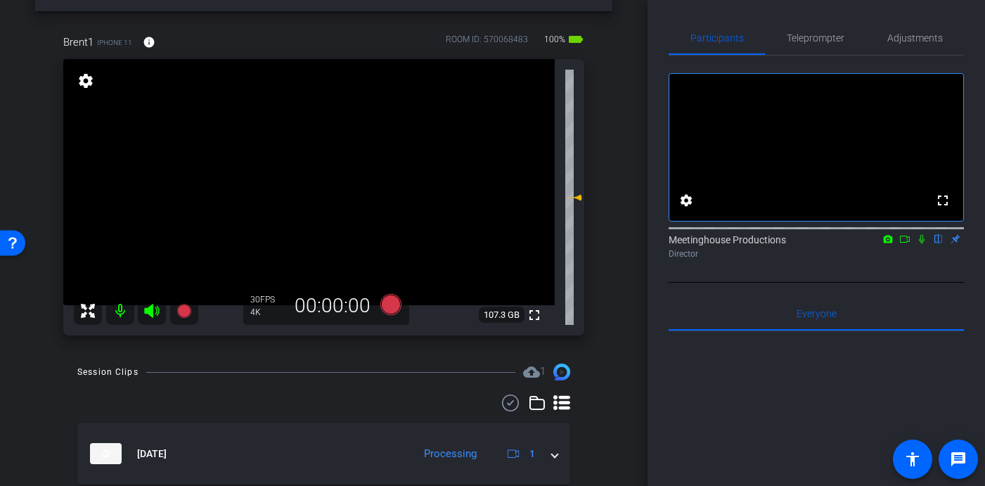
click at [921, 244] on icon at bounding box center [921, 239] width 11 height 10
click at [922, 244] on icon at bounding box center [921, 239] width 11 height 10
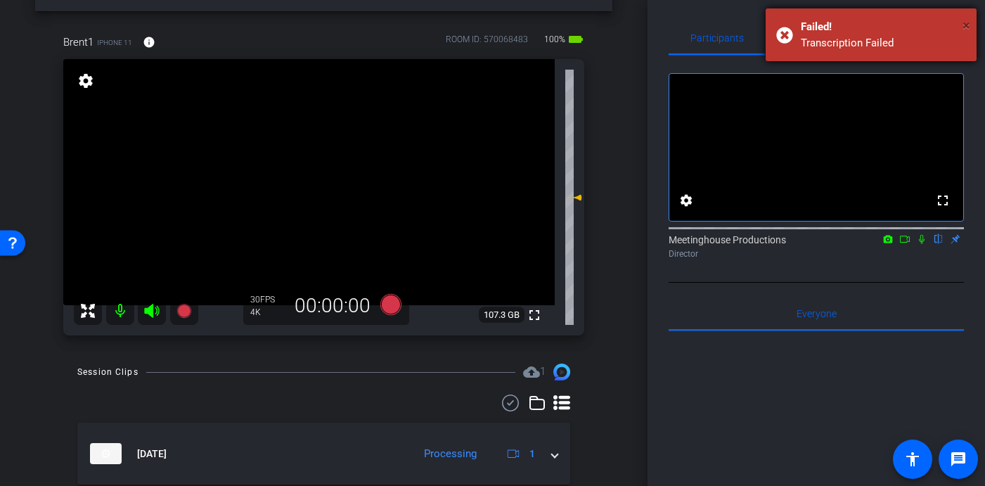
click at [965, 24] on span "×" at bounding box center [966, 25] width 8 height 17
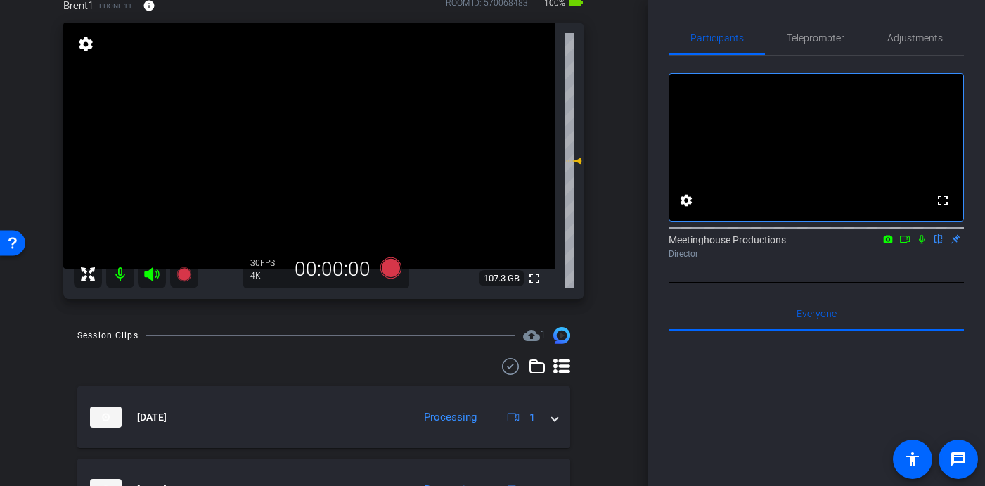
scroll to position [85, 0]
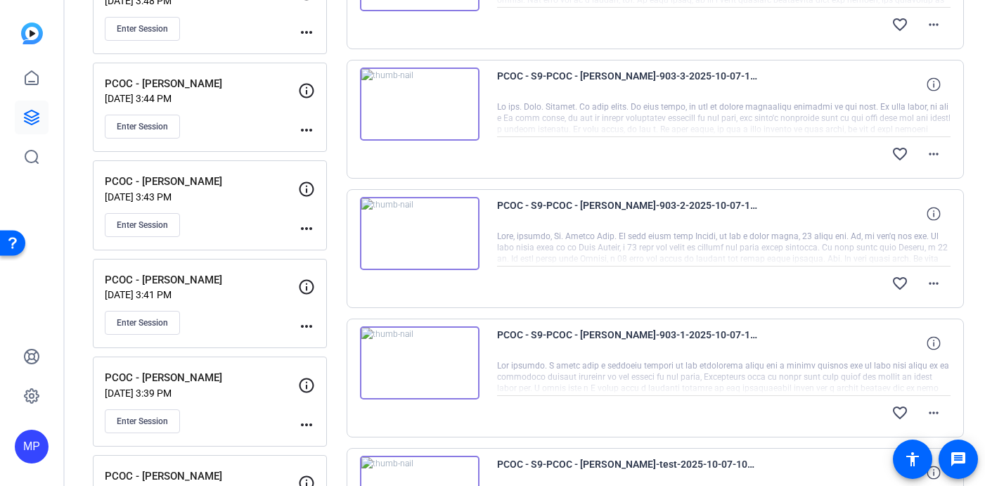
scroll to position [644, 0]
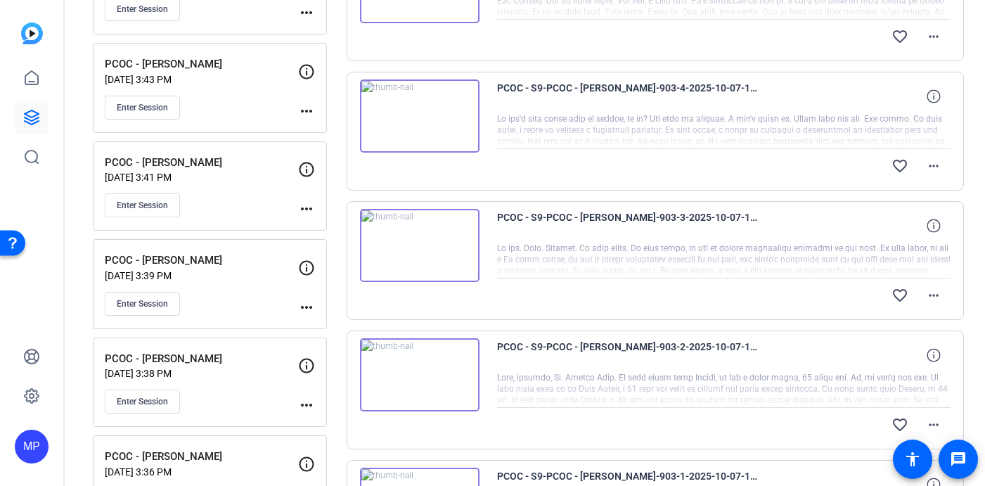
scroll to position [760, 0]
click at [159, 207] on span "Enter Session" at bounding box center [142, 204] width 51 height 11
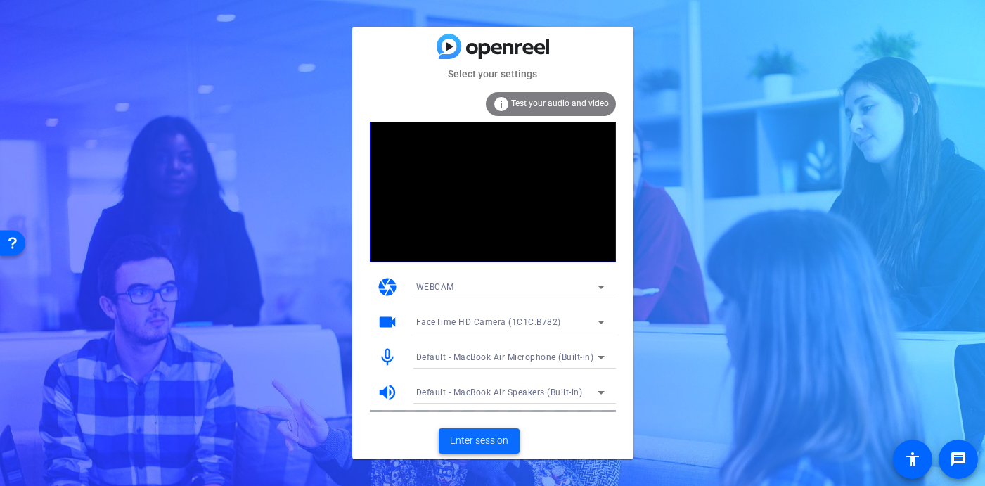
click at [478, 439] on span "Enter session" at bounding box center [479, 440] width 58 height 15
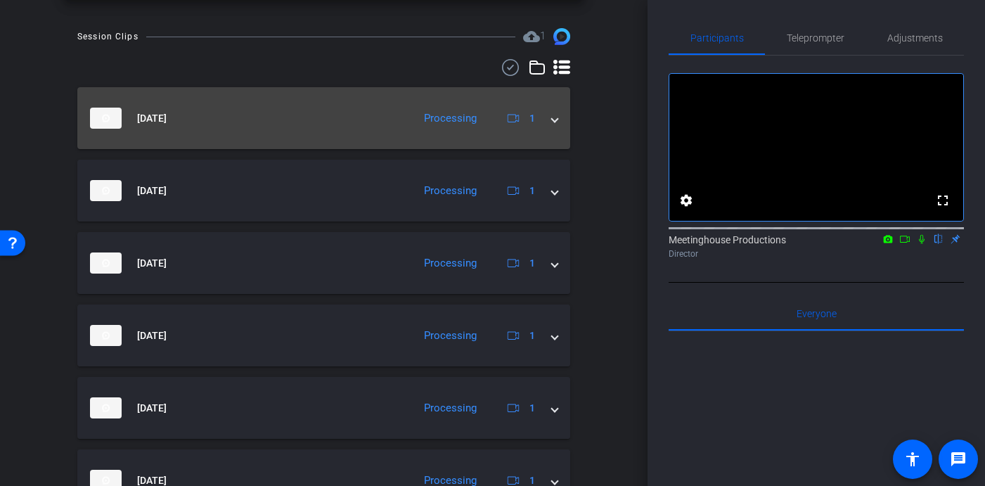
scroll to position [408, 0]
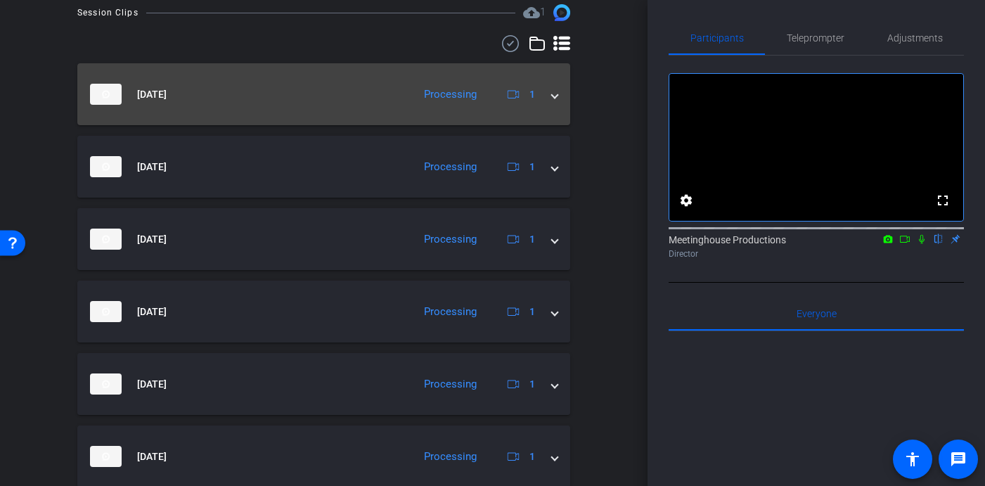
click at [556, 103] on mat-expansion-panel-header "[DATE] Processing 1" at bounding box center [323, 94] width 493 height 62
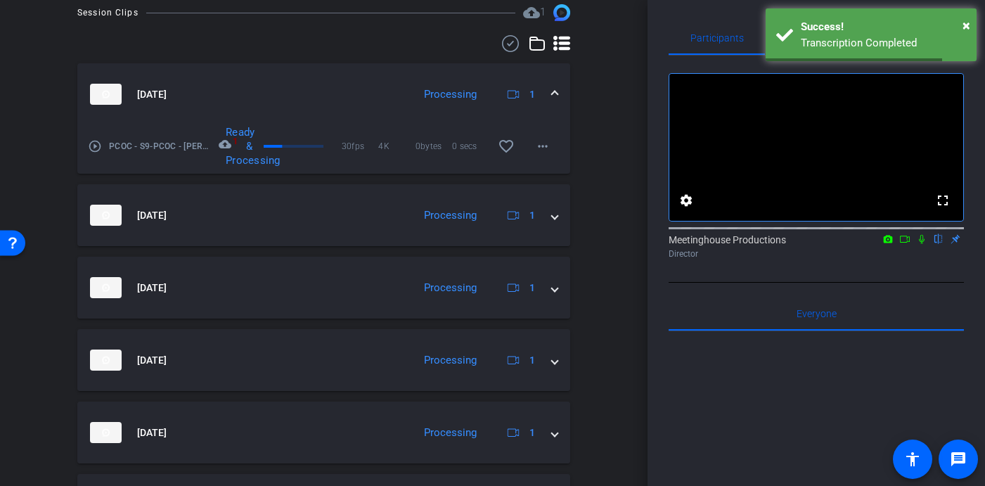
click at [558, 94] on mat-expansion-panel-header "[DATE] Processing 1" at bounding box center [323, 94] width 493 height 62
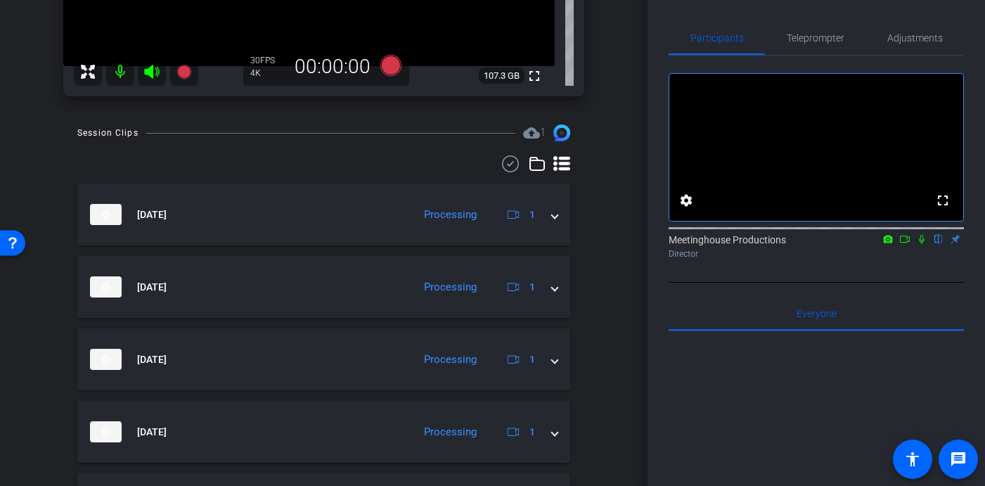
scroll to position [318, 0]
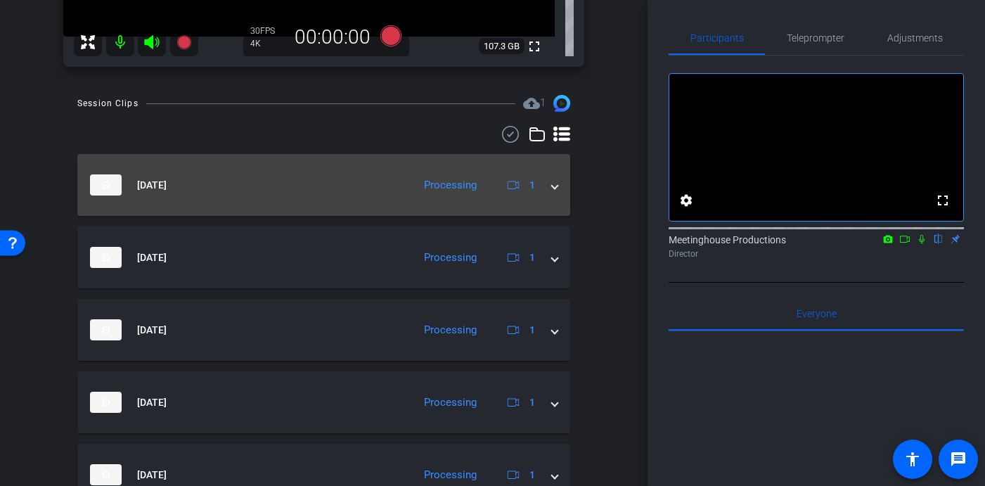
click at [559, 187] on mat-expansion-panel-header "[DATE] Processing 1" at bounding box center [323, 185] width 493 height 62
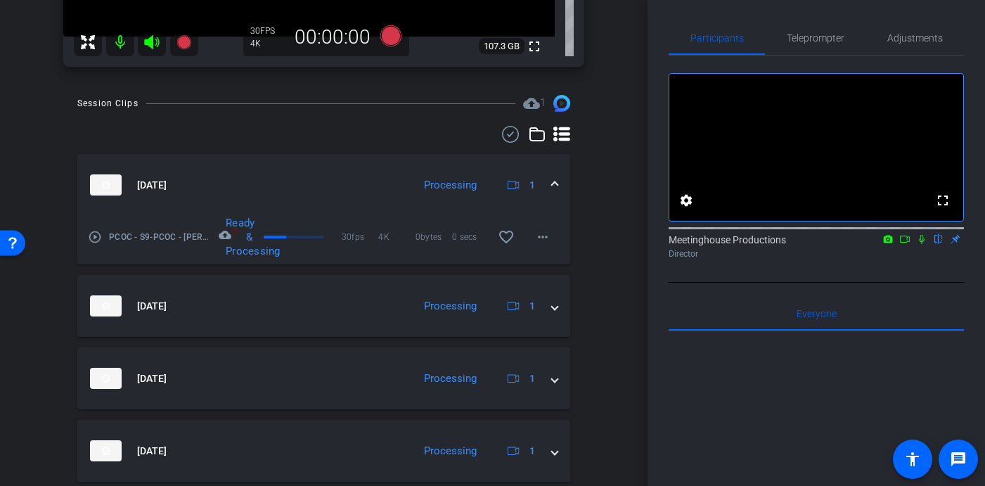
click at [554, 188] on span at bounding box center [555, 185] width 6 height 15
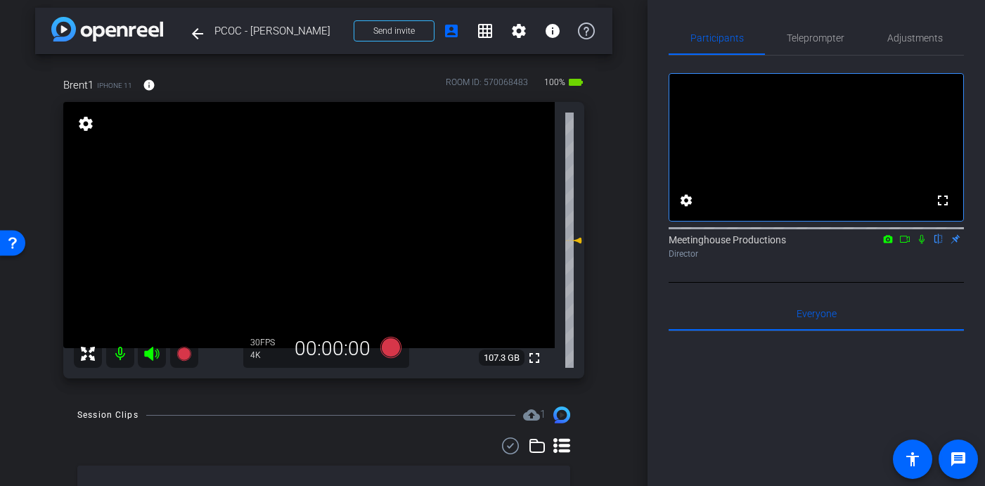
scroll to position [1, 0]
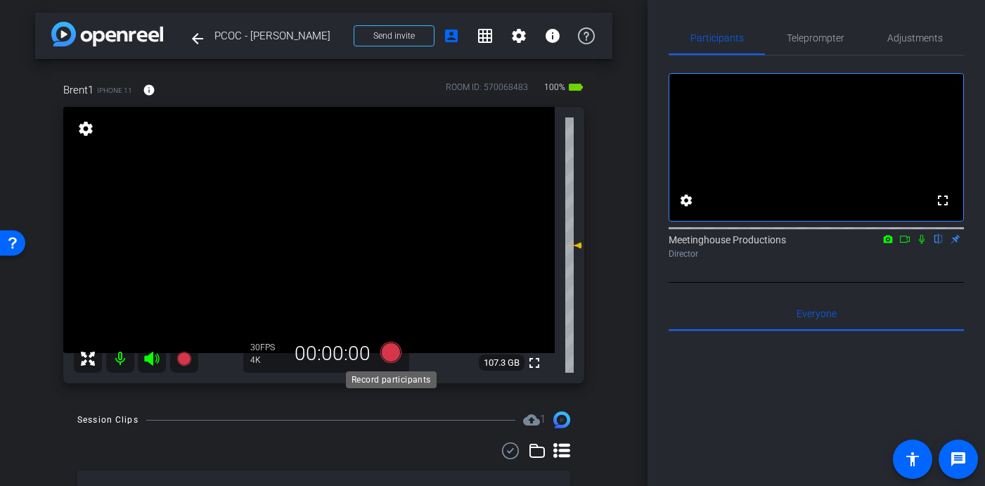
click at [389, 358] on icon at bounding box center [390, 352] width 21 height 21
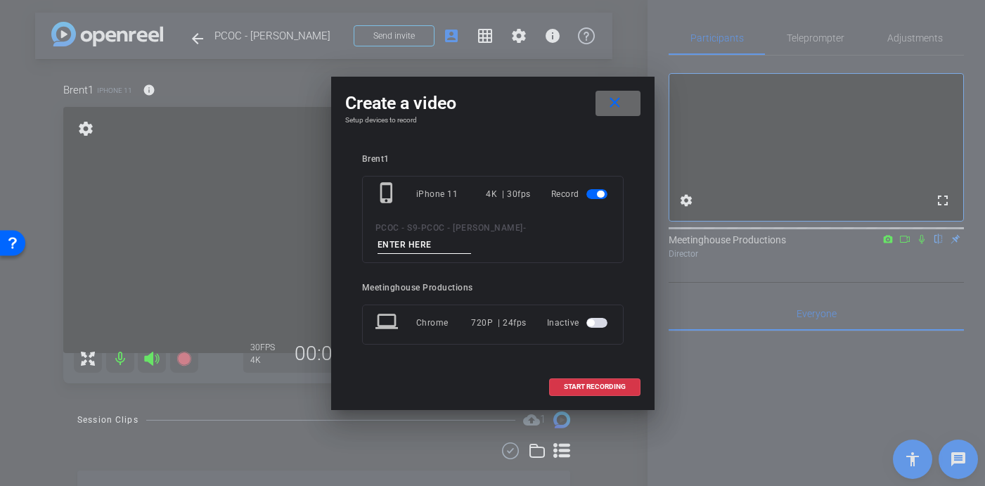
click at [616, 107] on mat-icon "close" at bounding box center [615, 103] width 18 height 18
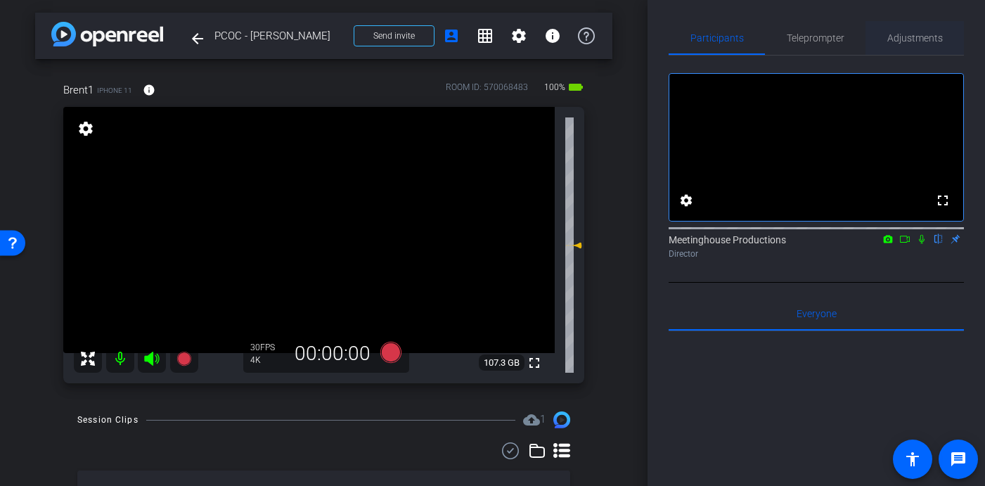
click at [916, 33] on span "Adjustments" at bounding box center [915, 38] width 56 height 10
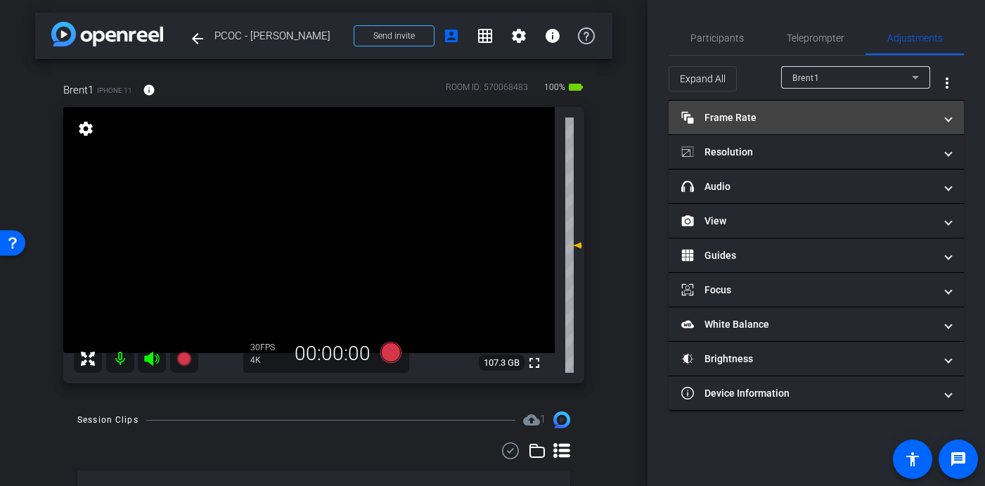
click at [954, 123] on mat-expansion-panel-header "Frame Rate Frame Rate" at bounding box center [815, 117] width 295 height 34
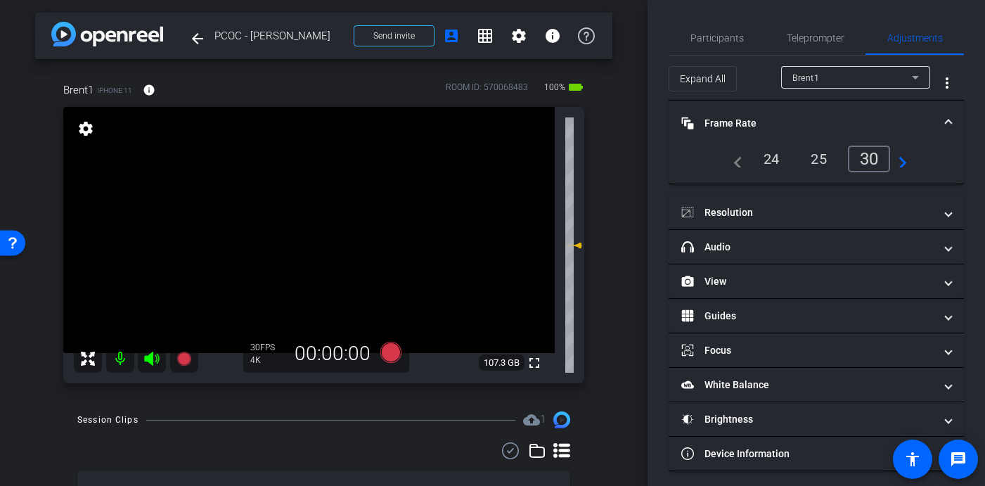
click at [949, 120] on span at bounding box center [948, 123] width 6 height 15
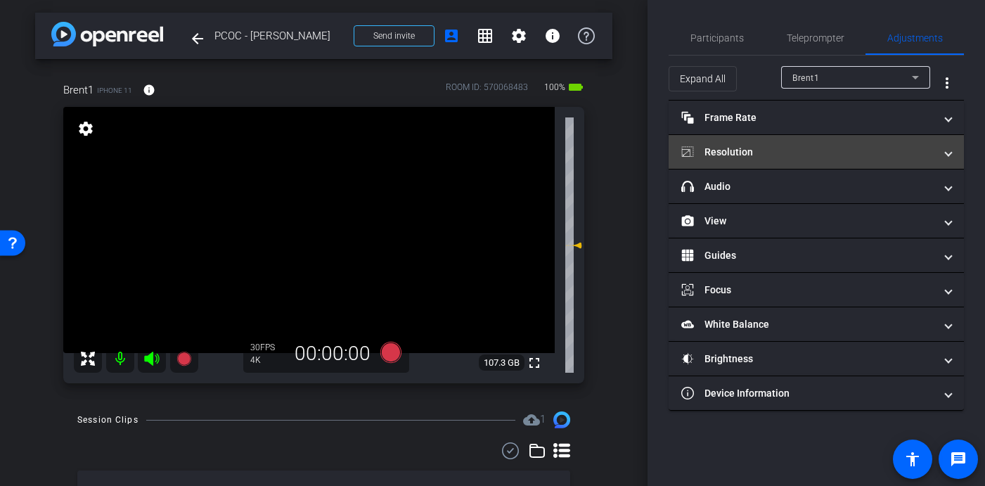
click at [950, 164] on mat-expansion-panel-header "Resolution" at bounding box center [815, 152] width 295 height 34
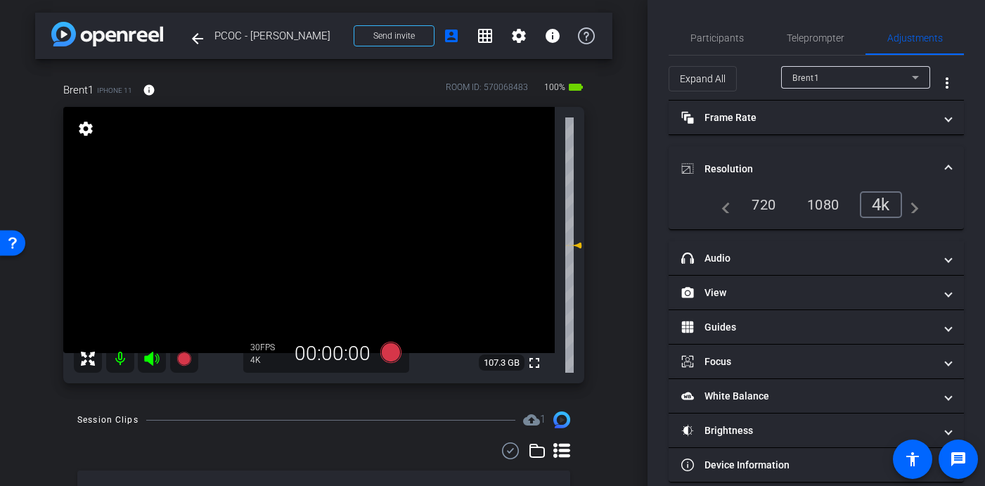
click at [950, 163] on span at bounding box center [948, 169] width 6 height 15
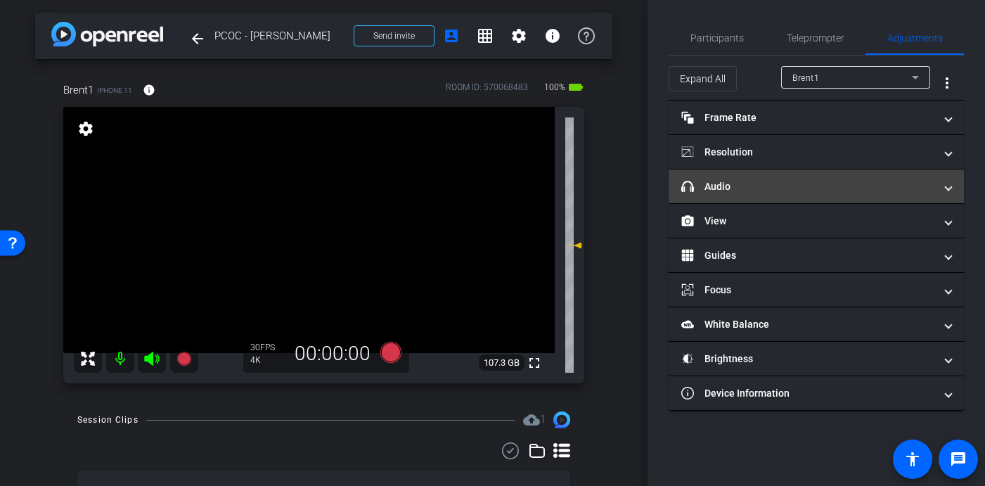
click at [945, 188] on span at bounding box center [948, 186] width 6 height 15
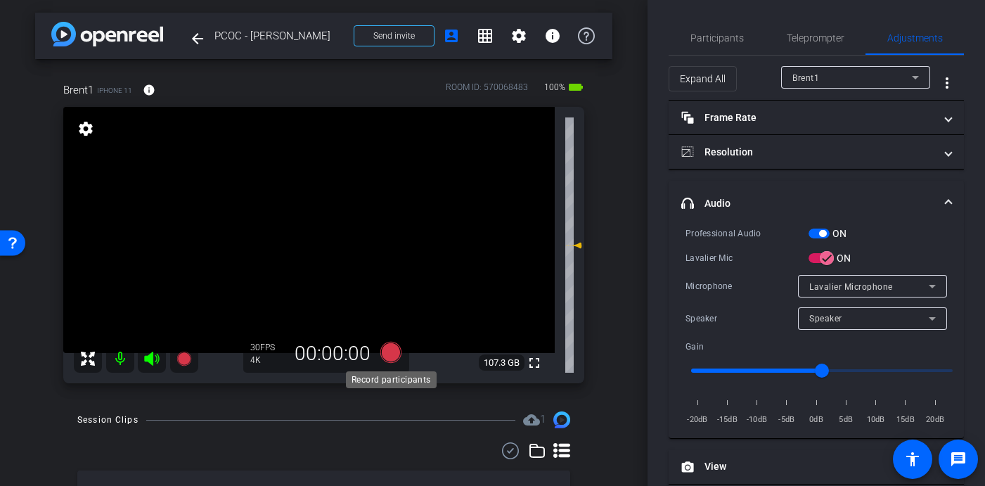
click at [393, 348] on icon at bounding box center [390, 352] width 21 height 21
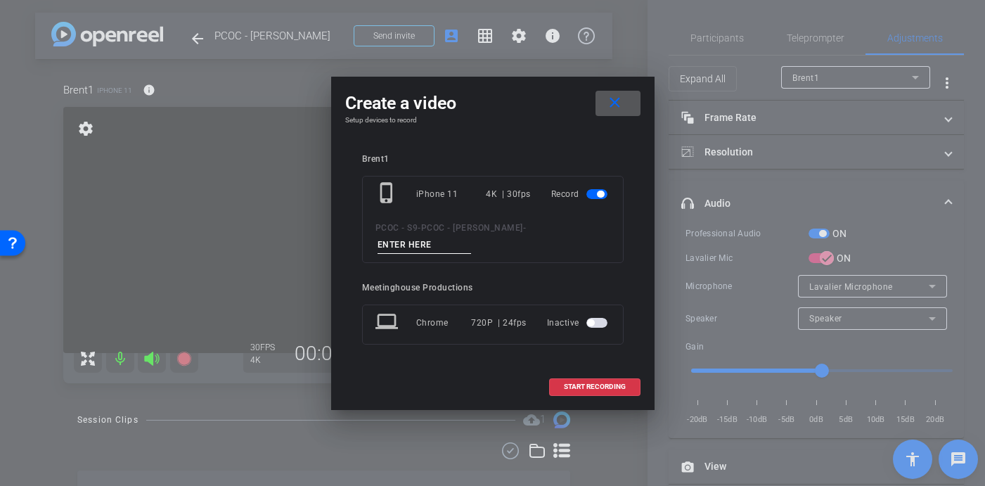
click at [472, 238] on input at bounding box center [424, 245] width 94 height 18
type input "904 - Clip 2 (Take 2)"
click at [585, 383] on span "START RECORDING" at bounding box center [595, 386] width 62 height 7
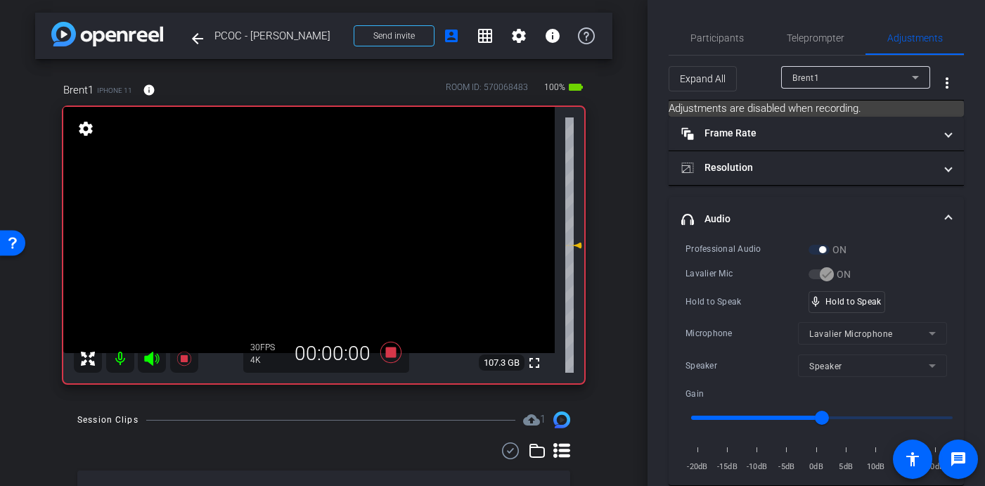
click at [331, 252] on video at bounding box center [308, 230] width 491 height 246
click at [330, 227] on video at bounding box center [308, 230] width 491 height 246
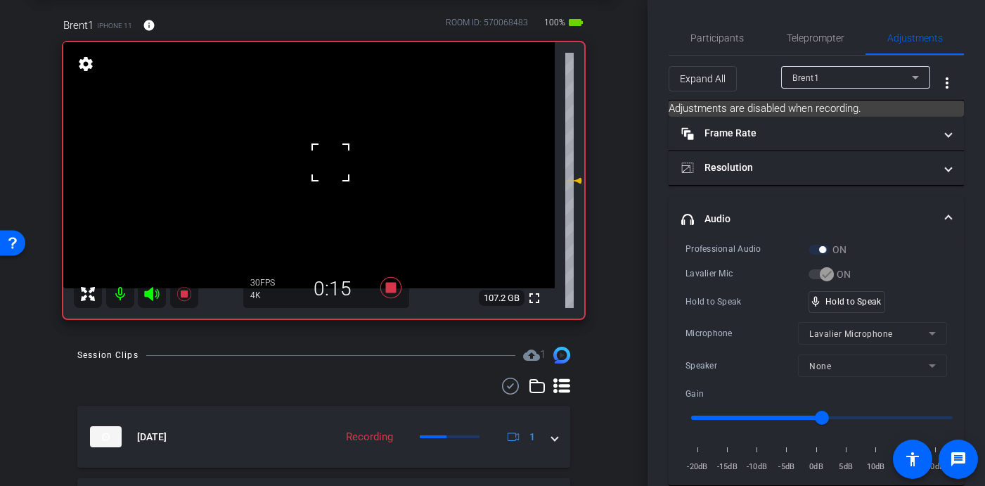
scroll to position [68, 0]
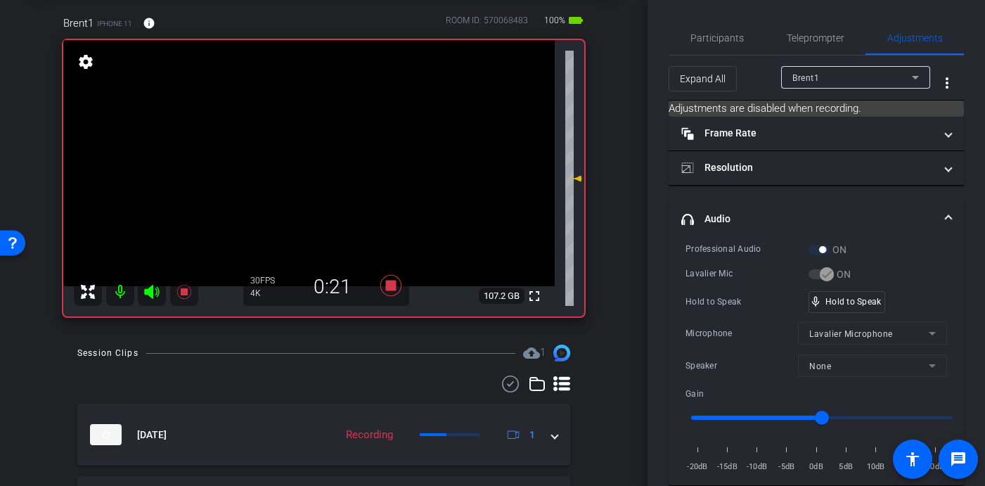
click at [323, 153] on video at bounding box center [308, 163] width 491 height 246
click at [334, 163] on video at bounding box center [308, 163] width 491 height 246
click at [326, 145] on video at bounding box center [308, 163] width 491 height 246
click at [835, 310] on div "mic_none Speaking..." at bounding box center [840, 302] width 65 height 22
click at [325, 151] on video at bounding box center [308, 163] width 491 height 246
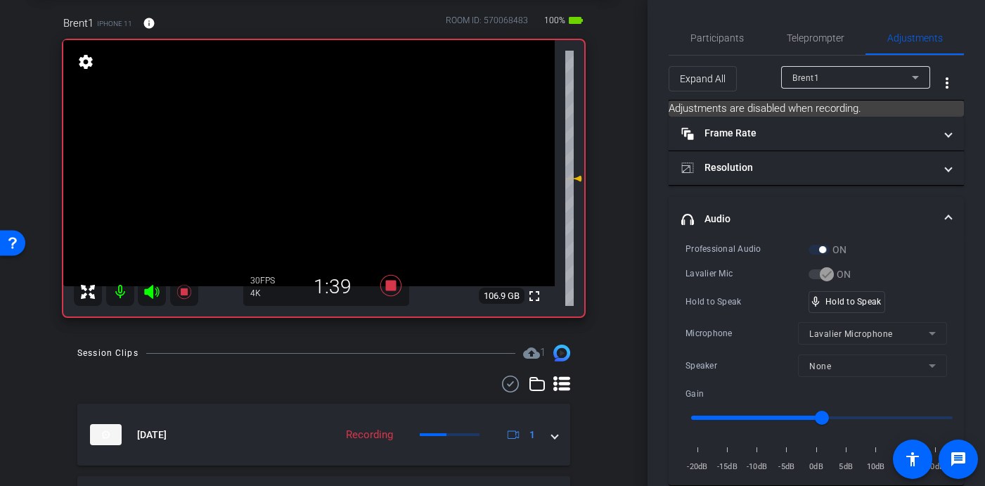
click at [318, 143] on video at bounding box center [308, 163] width 491 height 246
click at [325, 148] on video at bounding box center [308, 163] width 491 height 246
click at [330, 153] on video at bounding box center [308, 163] width 491 height 246
click at [318, 151] on video at bounding box center [308, 163] width 491 height 246
click at [329, 149] on video at bounding box center [308, 163] width 491 height 246
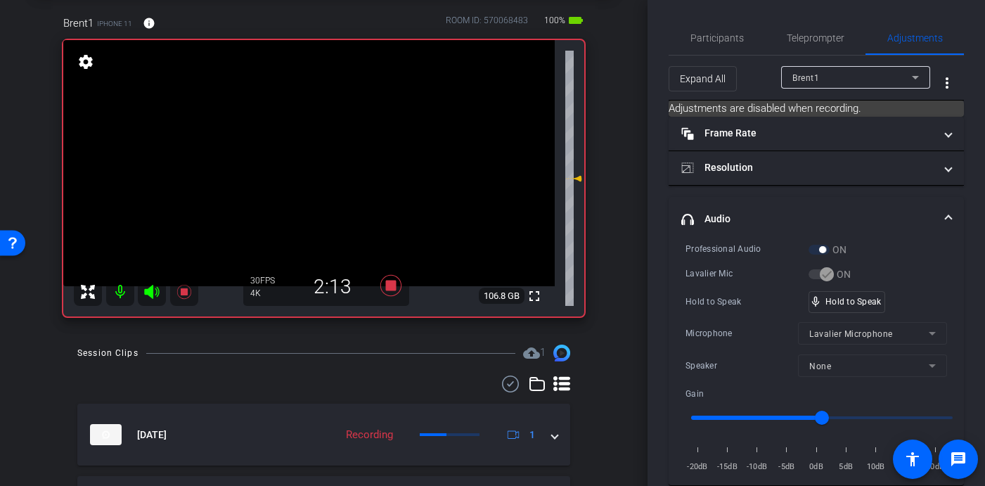
click at [327, 149] on video at bounding box center [308, 163] width 491 height 246
click at [321, 151] on video at bounding box center [308, 163] width 491 height 246
click at [324, 153] on video at bounding box center [308, 163] width 491 height 246
click at [320, 150] on video at bounding box center [308, 163] width 491 height 246
click at [323, 151] on video at bounding box center [308, 163] width 491 height 246
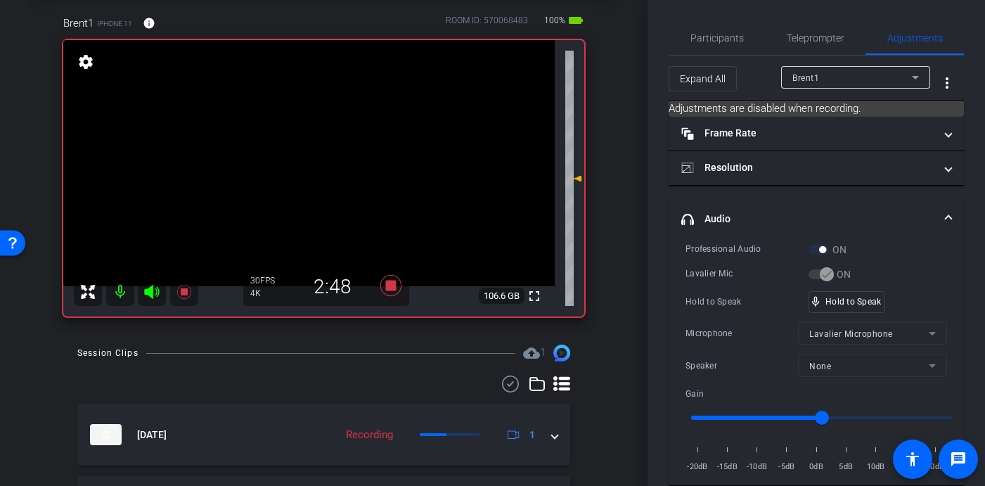
click at [313, 151] on video at bounding box center [308, 163] width 491 height 246
click at [325, 153] on video at bounding box center [308, 163] width 491 height 246
click at [324, 160] on video at bounding box center [308, 163] width 491 height 246
click at [323, 152] on video at bounding box center [308, 163] width 491 height 246
click at [325, 152] on video at bounding box center [308, 163] width 491 height 246
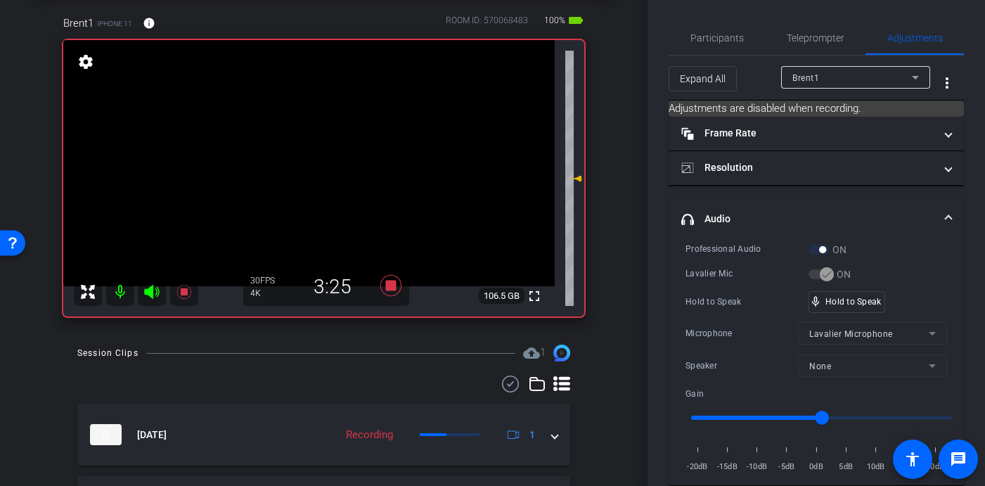
click at [323, 153] on video at bounding box center [308, 163] width 491 height 246
click at [322, 157] on video at bounding box center [308, 163] width 491 height 246
click at [327, 157] on video at bounding box center [308, 163] width 491 height 246
click at [323, 153] on video at bounding box center [308, 163] width 491 height 246
click at [326, 157] on video at bounding box center [308, 163] width 491 height 246
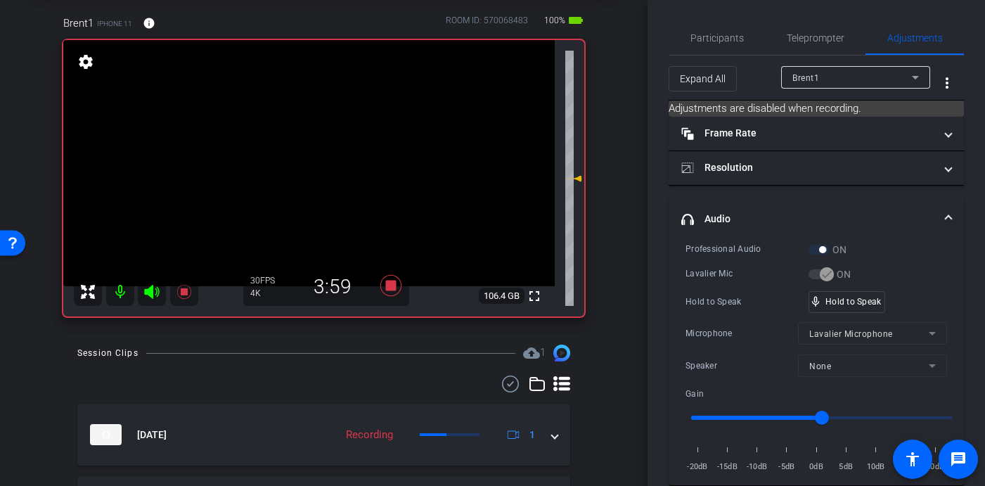
click at [323, 149] on video at bounding box center [308, 163] width 491 height 246
click at [318, 161] on video at bounding box center [308, 163] width 491 height 246
click at [327, 155] on video at bounding box center [308, 163] width 491 height 246
click at [327, 150] on video at bounding box center [308, 163] width 491 height 246
click at [322, 150] on video at bounding box center [308, 163] width 491 height 246
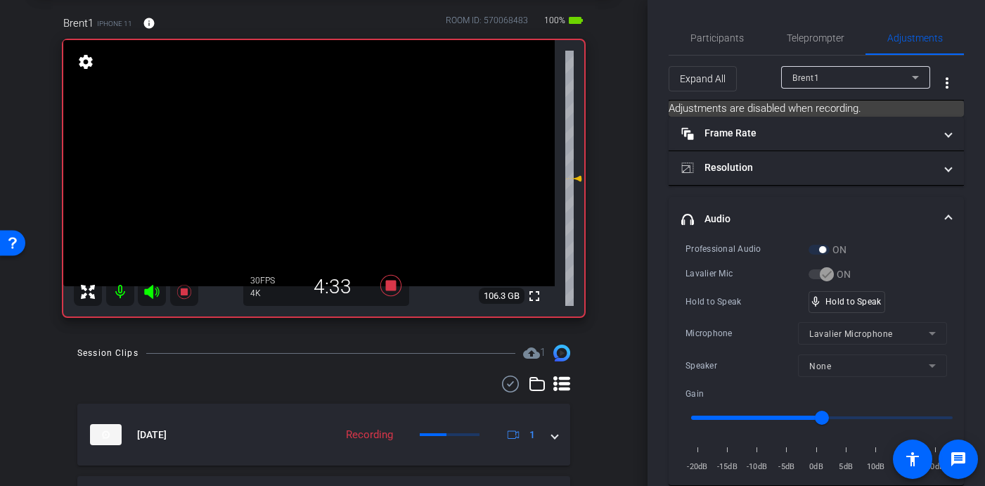
click at [320, 152] on video at bounding box center [308, 163] width 491 height 246
click at [318, 150] on video at bounding box center [308, 163] width 491 height 246
click at [322, 153] on video at bounding box center [308, 163] width 491 height 246
click at [315, 156] on video at bounding box center [308, 163] width 491 height 246
click at [323, 151] on video at bounding box center [308, 163] width 491 height 246
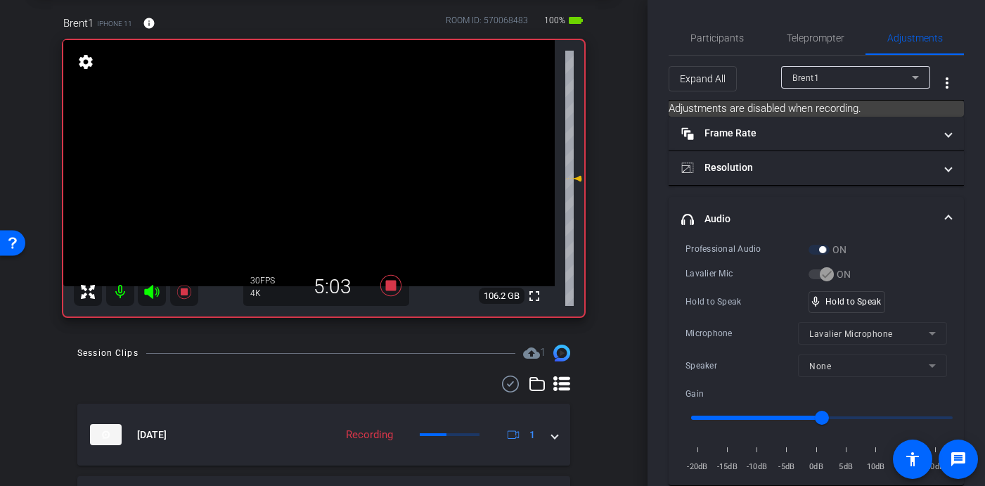
click at [328, 150] on video at bounding box center [308, 163] width 491 height 246
click at [323, 151] on video at bounding box center [308, 163] width 491 height 246
click at [323, 156] on video at bounding box center [308, 163] width 491 height 246
click at [327, 150] on video at bounding box center [308, 163] width 491 height 246
click at [309, 156] on video at bounding box center [308, 163] width 491 height 246
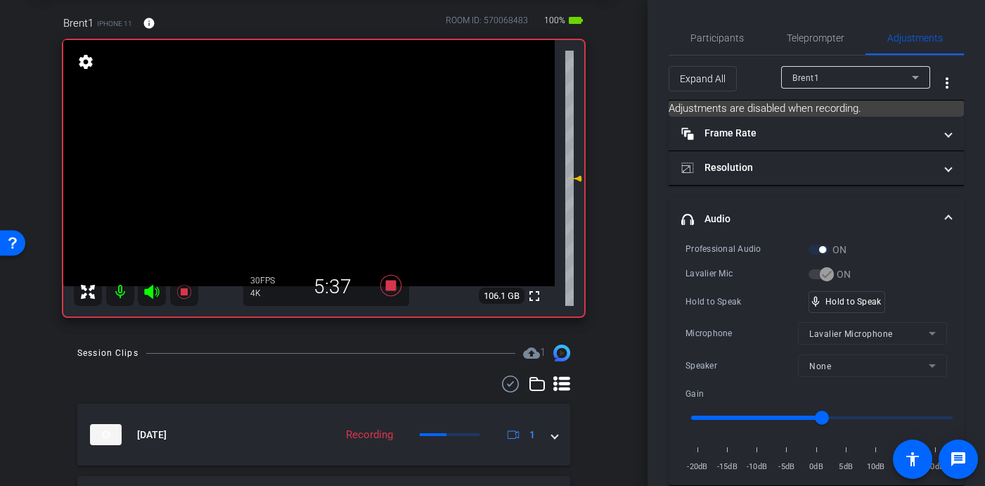
click at [318, 157] on video at bounding box center [308, 163] width 491 height 246
click at [322, 161] on video at bounding box center [308, 163] width 491 height 246
click at [318, 158] on video at bounding box center [308, 163] width 491 height 246
click at [323, 155] on video at bounding box center [308, 163] width 491 height 246
click at [327, 155] on video at bounding box center [308, 163] width 491 height 246
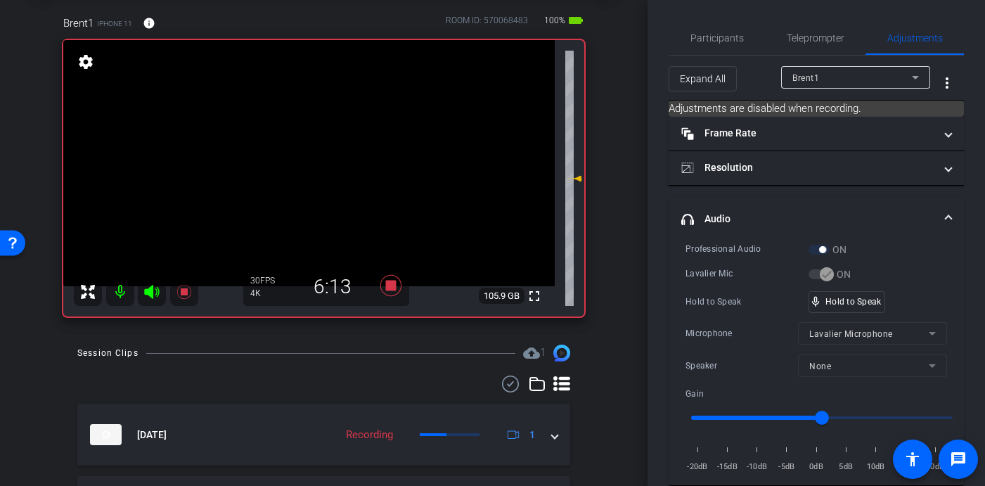
click at [332, 158] on video at bounding box center [308, 163] width 491 height 246
click at [323, 153] on video at bounding box center [308, 163] width 491 height 246
click at [332, 155] on video at bounding box center [308, 163] width 491 height 246
click at [320, 153] on video at bounding box center [308, 163] width 491 height 246
click at [322, 156] on video at bounding box center [308, 163] width 491 height 246
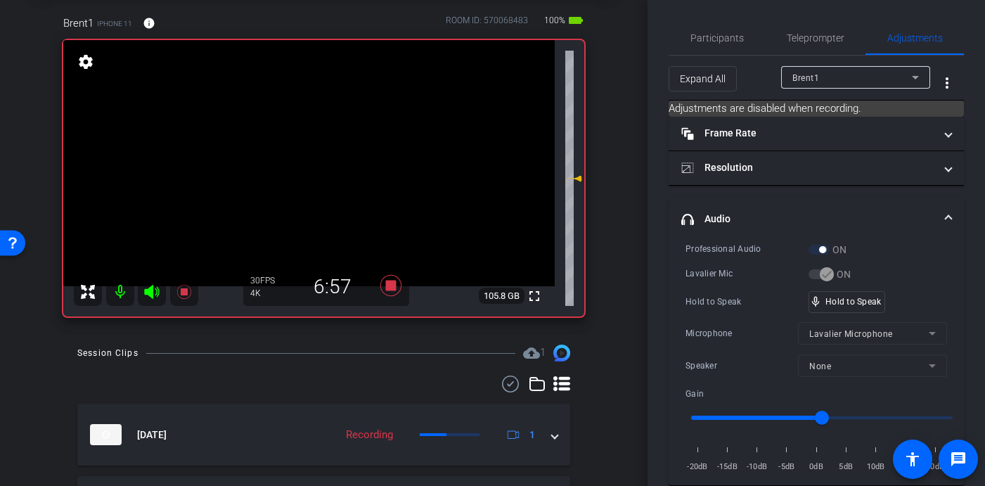
click at [318, 148] on video at bounding box center [308, 163] width 491 height 246
click at [325, 152] on video at bounding box center [308, 163] width 491 height 246
click at [313, 150] on video at bounding box center [308, 163] width 491 height 246
click at [325, 155] on video at bounding box center [308, 163] width 491 height 246
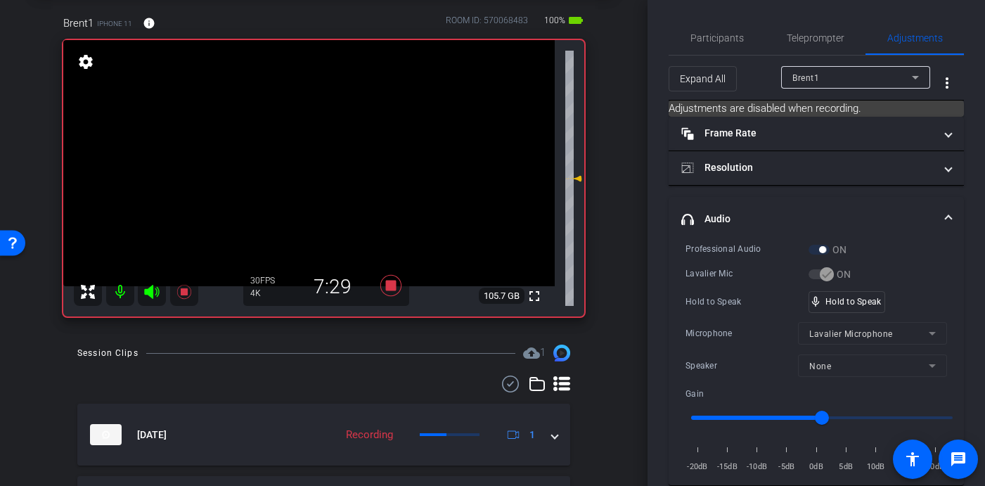
click at [313, 153] on video at bounding box center [308, 163] width 491 height 246
click at [322, 157] on video at bounding box center [308, 163] width 491 height 246
click at [323, 157] on video at bounding box center [308, 163] width 491 height 246
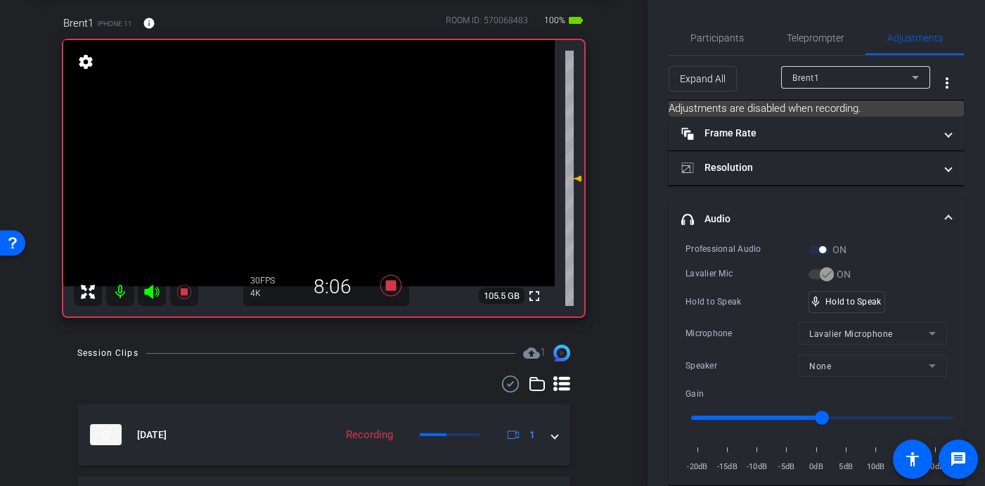
click at [320, 151] on video at bounding box center [308, 163] width 491 height 246
click at [316, 162] on video at bounding box center [308, 163] width 491 height 246
click at [322, 150] on video at bounding box center [308, 163] width 491 height 246
click at [325, 150] on video at bounding box center [308, 163] width 491 height 246
click at [318, 155] on video at bounding box center [308, 163] width 491 height 246
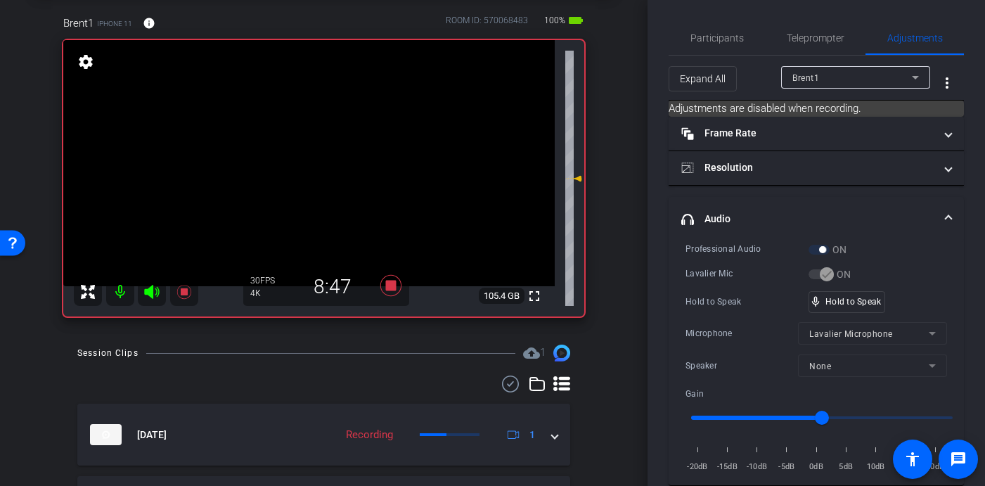
click at [320, 155] on video at bounding box center [308, 163] width 491 height 246
click at [326, 155] on video at bounding box center [308, 163] width 491 height 246
click at [325, 156] on video at bounding box center [308, 163] width 491 height 246
click at [313, 160] on video at bounding box center [308, 163] width 491 height 246
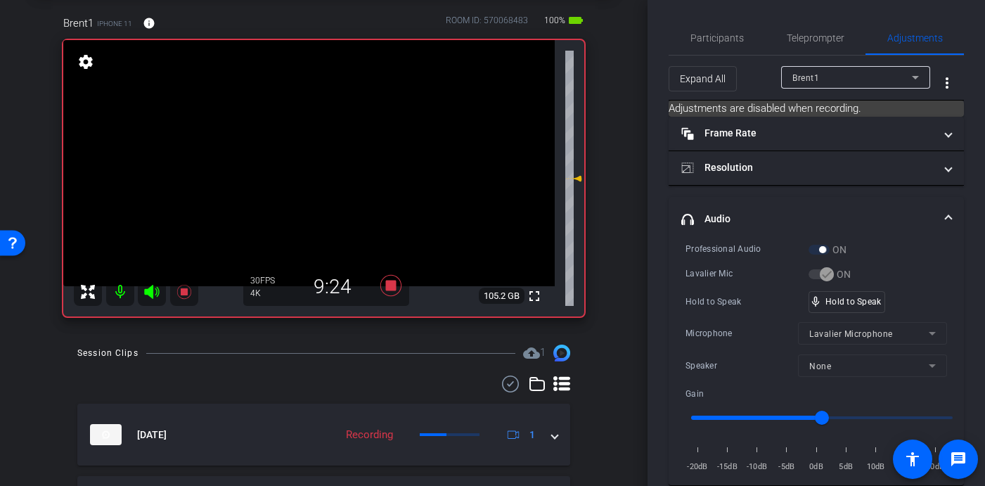
click at [318, 151] on video at bounding box center [308, 163] width 491 height 246
click at [322, 153] on video at bounding box center [308, 163] width 491 height 246
click at [320, 153] on video at bounding box center [308, 163] width 491 height 246
click at [316, 157] on video at bounding box center [308, 163] width 491 height 246
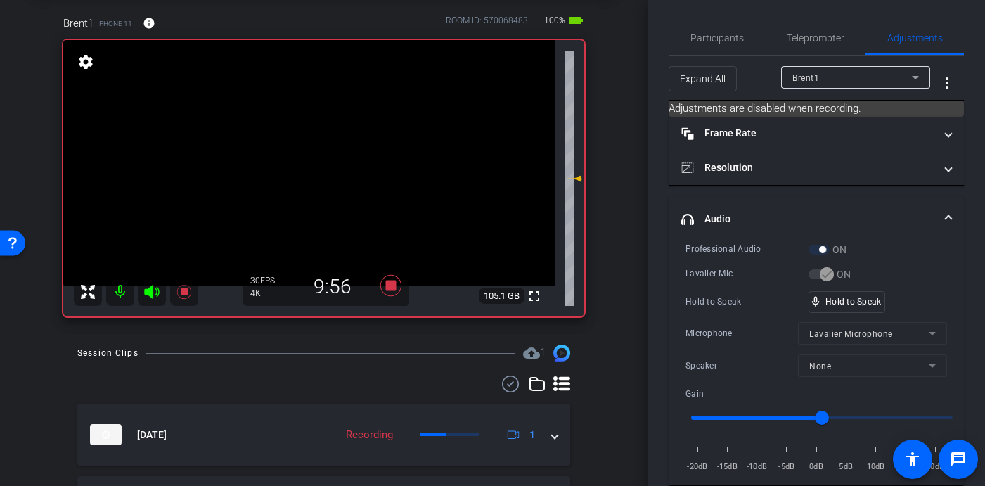
click at [316, 157] on video at bounding box center [308, 163] width 491 height 246
click at [316, 157] on div "fullscreen settings 105.1 GB" at bounding box center [323, 178] width 521 height 276
click at [319, 159] on video at bounding box center [308, 163] width 491 height 246
click at [315, 155] on video at bounding box center [308, 163] width 491 height 246
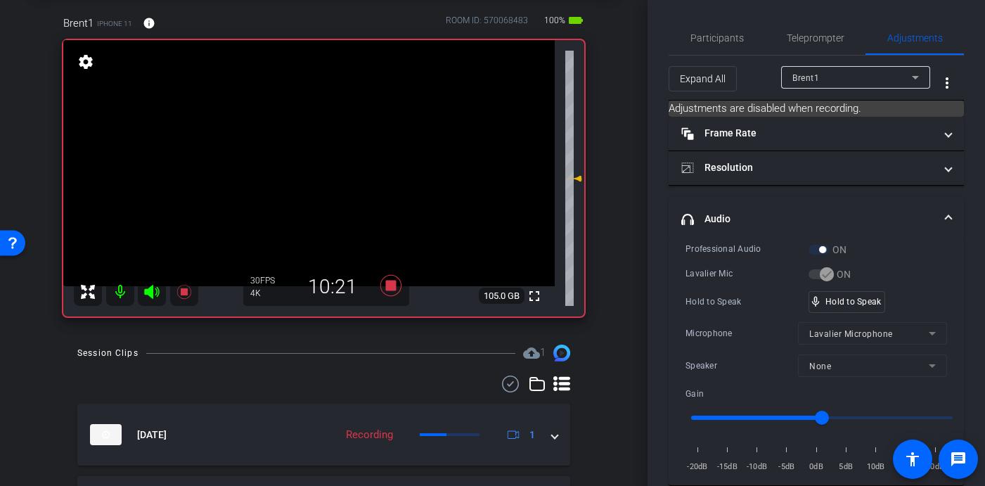
click at [321, 157] on video at bounding box center [308, 163] width 491 height 246
click at [317, 155] on video at bounding box center [308, 163] width 491 height 246
click at [327, 162] on video at bounding box center [308, 163] width 491 height 246
click at [329, 154] on video at bounding box center [308, 163] width 491 height 246
click at [328, 153] on video at bounding box center [308, 163] width 491 height 246
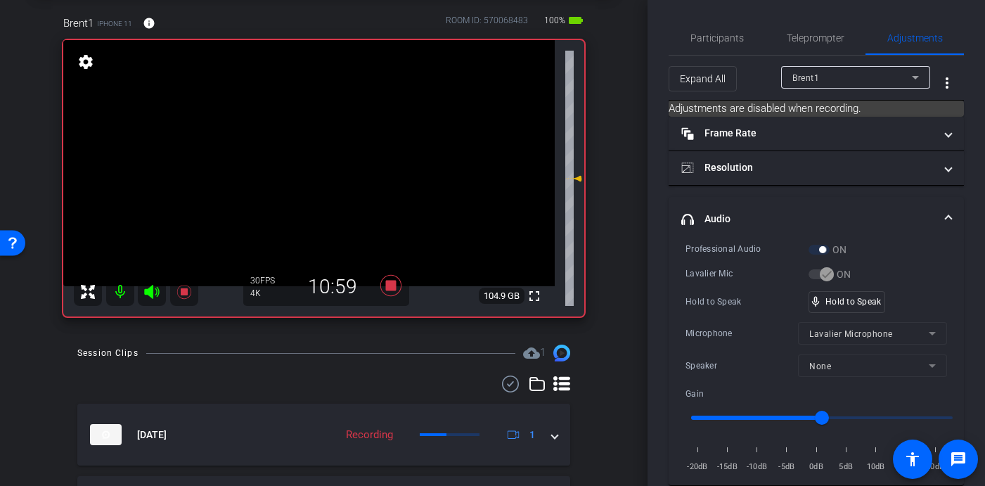
click at [323, 150] on video at bounding box center [308, 163] width 491 height 246
click at [316, 147] on video at bounding box center [308, 163] width 491 height 246
click at [323, 159] on video at bounding box center [308, 163] width 491 height 246
click at [320, 157] on video at bounding box center [308, 163] width 491 height 246
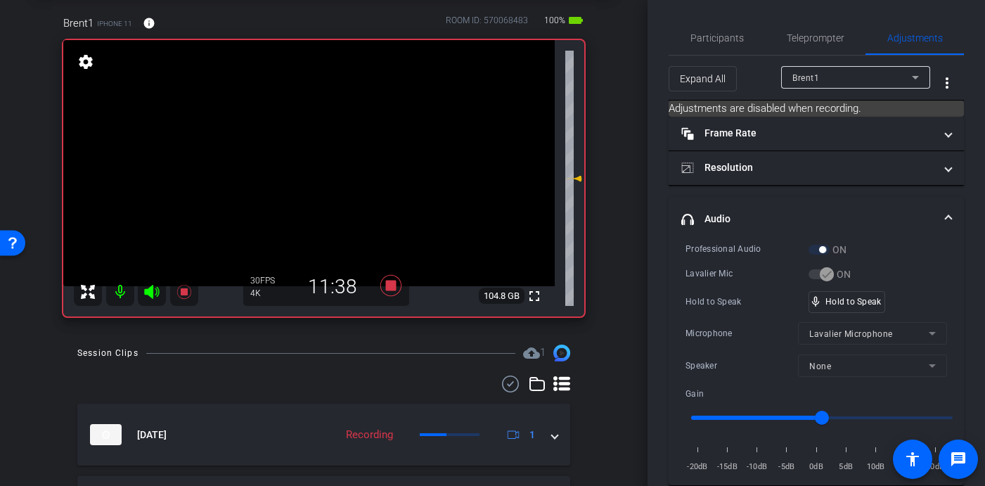
click at [323, 154] on video at bounding box center [308, 163] width 491 height 246
click at [331, 178] on video at bounding box center [308, 163] width 491 height 246
click at [335, 163] on video at bounding box center [308, 163] width 491 height 246
click at [323, 149] on video at bounding box center [308, 163] width 491 height 246
click at [323, 158] on video at bounding box center [308, 163] width 491 height 246
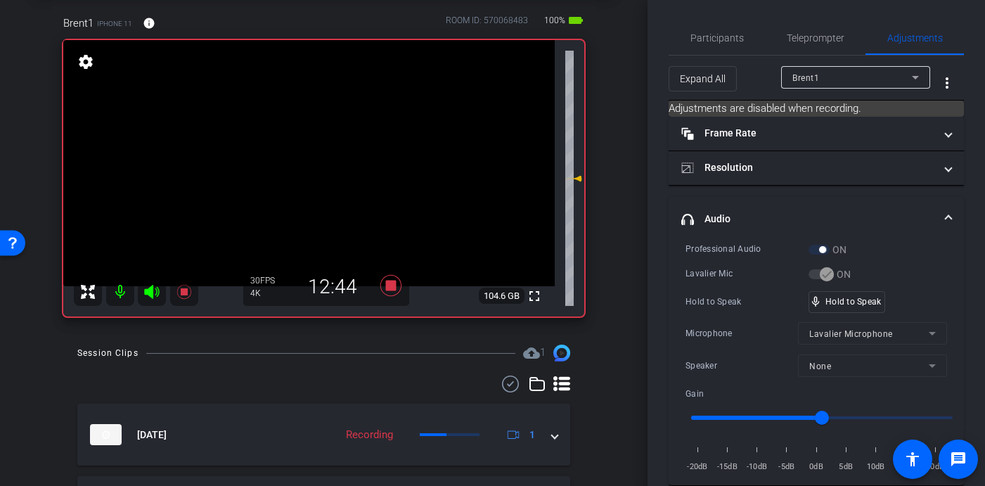
click at [321, 169] on video at bounding box center [308, 163] width 491 height 246
click at [331, 151] on video at bounding box center [308, 163] width 491 height 246
click at [385, 283] on icon at bounding box center [390, 285] width 21 height 21
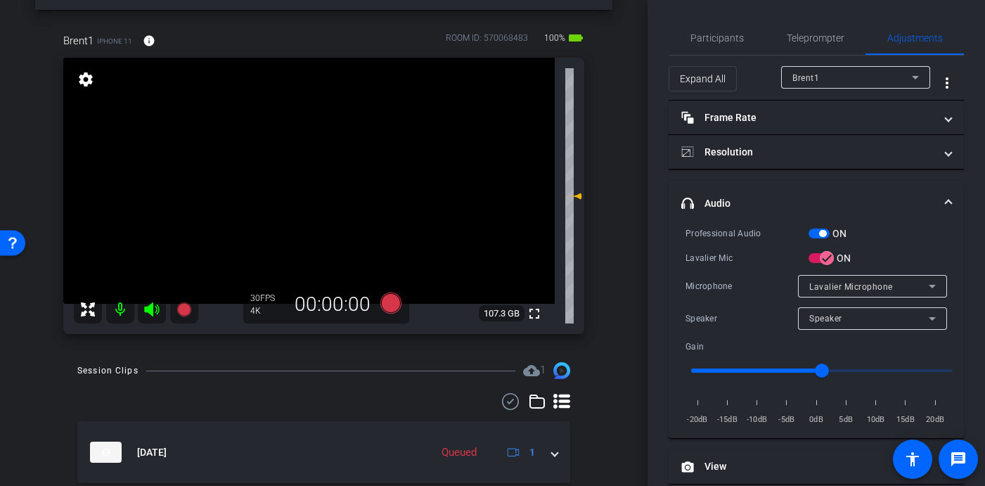
scroll to position [50, 0]
click at [391, 305] on icon at bounding box center [390, 303] width 21 height 21
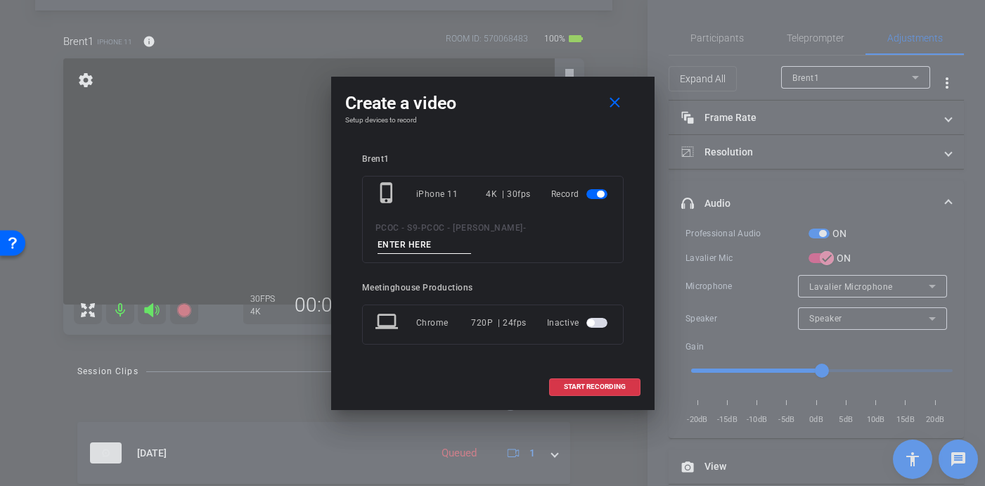
click at [472, 236] on input at bounding box center [424, 245] width 94 height 18
type input "904 - Clip 3"
click at [574, 383] on span "START RECORDING" at bounding box center [595, 386] width 62 height 7
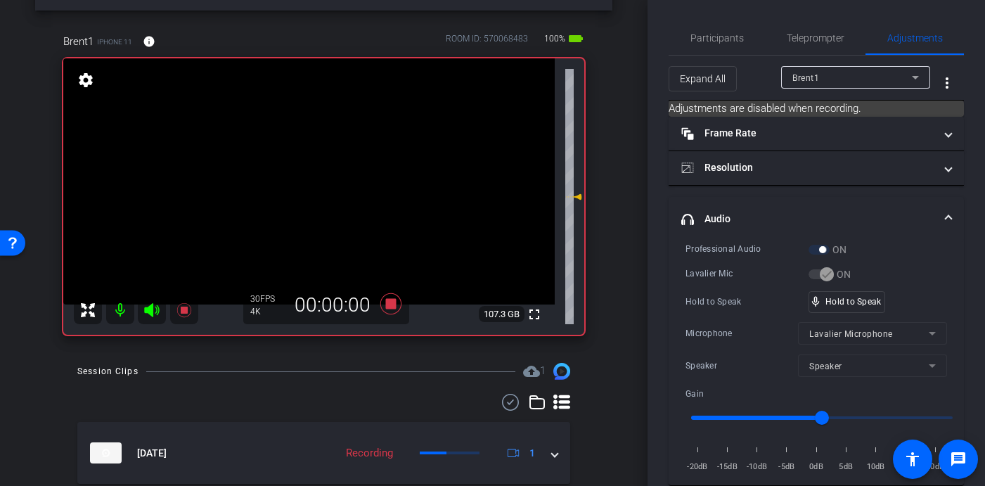
click at [322, 181] on video at bounding box center [308, 181] width 491 height 246
click at [317, 167] on video at bounding box center [308, 181] width 491 height 246
click at [320, 177] on video at bounding box center [308, 181] width 491 height 246
click at [323, 169] on video at bounding box center [308, 181] width 491 height 246
click at [334, 167] on video at bounding box center [308, 181] width 491 height 246
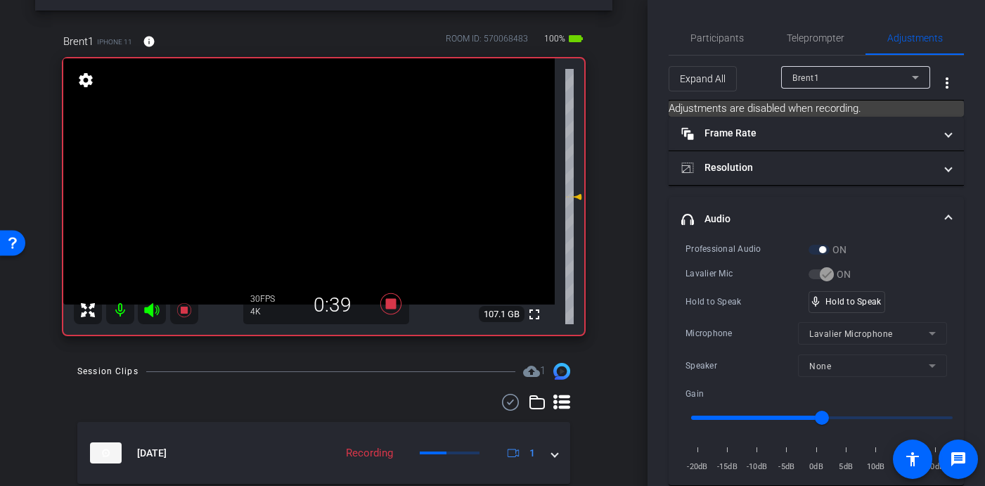
click at [321, 156] on video at bounding box center [308, 181] width 491 height 246
click at [325, 168] on video at bounding box center [308, 181] width 491 height 246
click at [328, 174] on video at bounding box center [308, 181] width 491 height 246
click at [327, 173] on video at bounding box center [308, 181] width 491 height 246
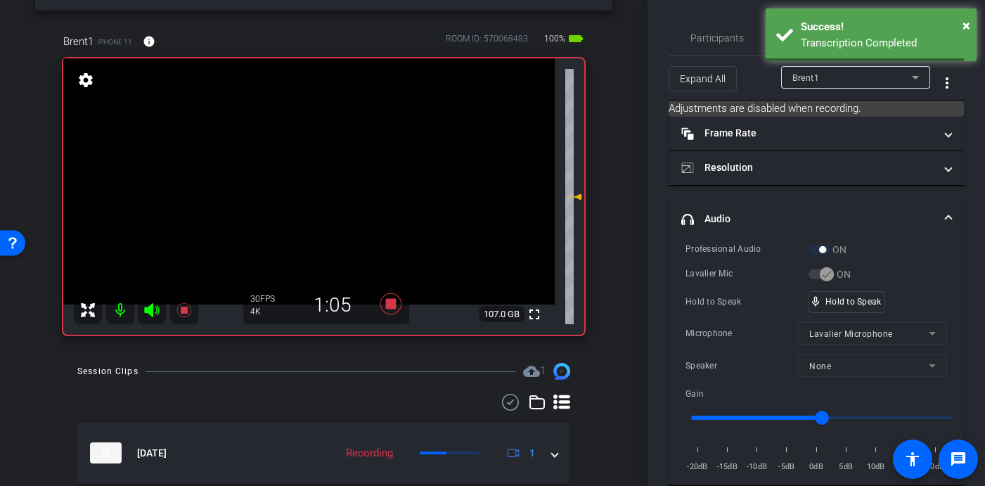
click at [325, 178] on video at bounding box center [308, 181] width 491 height 246
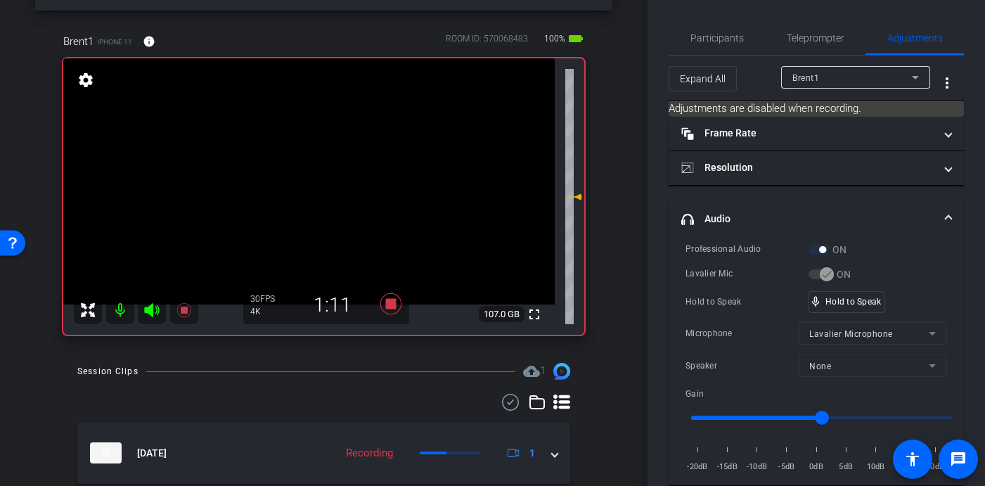
click at [325, 173] on video at bounding box center [308, 181] width 491 height 246
click at [318, 167] on video at bounding box center [308, 181] width 491 height 246
click at [331, 171] on video at bounding box center [308, 181] width 491 height 246
click at [321, 165] on video at bounding box center [308, 181] width 491 height 246
click at [323, 165] on video at bounding box center [308, 181] width 491 height 246
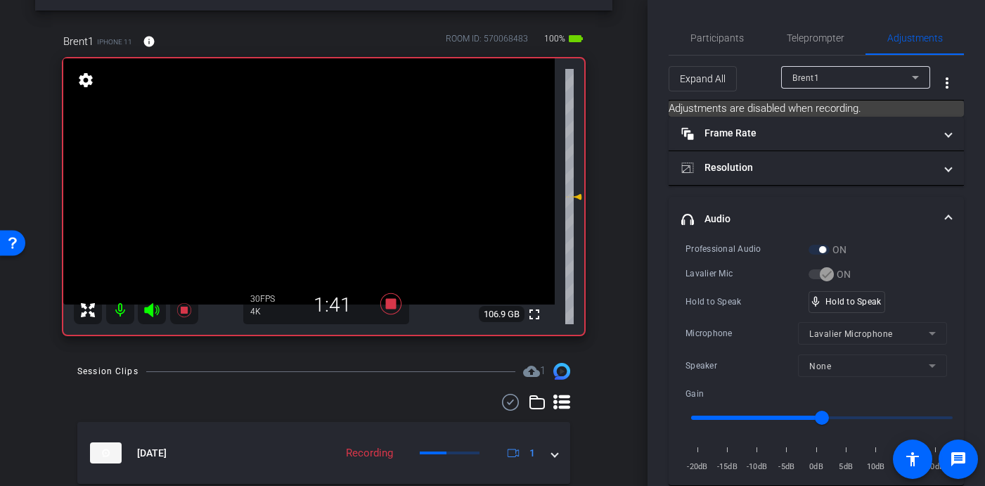
click at [325, 174] on video at bounding box center [308, 181] width 491 height 246
click at [323, 174] on video at bounding box center [308, 181] width 491 height 246
click at [324, 172] on video at bounding box center [308, 181] width 491 height 246
click at [320, 174] on video at bounding box center [308, 181] width 491 height 246
click at [318, 171] on video at bounding box center [308, 181] width 491 height 246
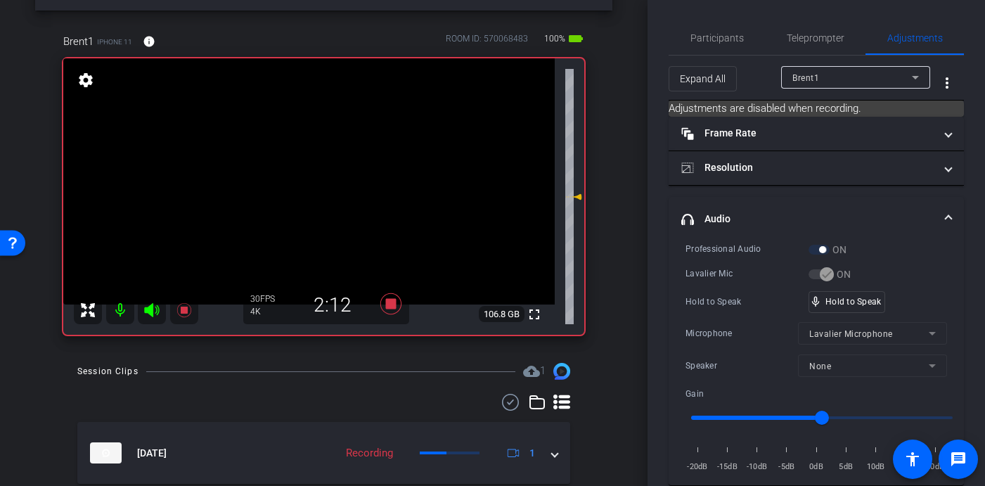
click at [322, 174] on video at bounding box center [308, 181] width 491 height 246
click at [322, 173] on video at bounding box center [308, 181] width 491 height 246
click at [322, 170] on video at bounding box center [308, 181] width 491 height 246
click at [323, 176] on video at bounding box center [308, 181] width 491 height 246
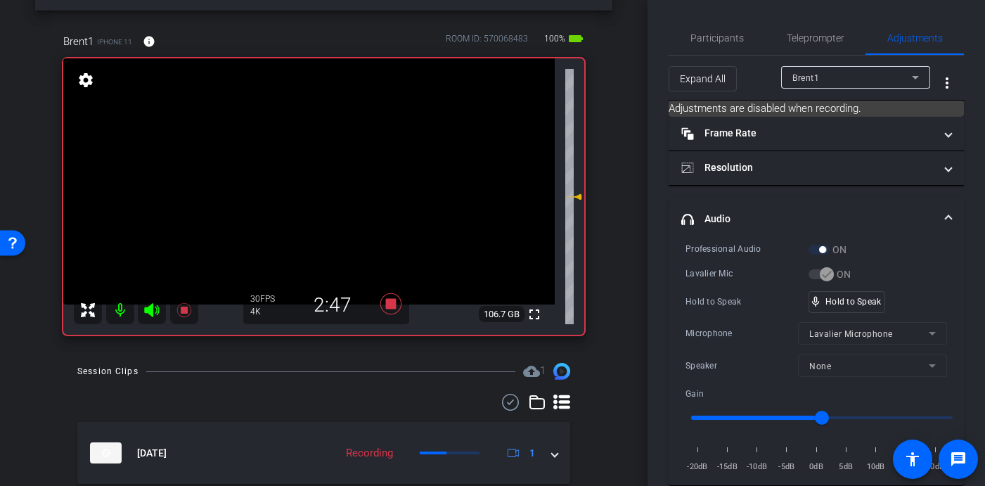
click at [320, 174] on video at bounding box center [308, 181] width 491 height 246
click at [319, 170] on video at bounding box center [308, 181] width 491 height 246
click at [319, 174] on video at bounding box center [308, 181] width 491 height 246
click at [313, 162] on video at bounding box center [308, 181] width 491 height 246
click at [318, 176] on video at bounding box center [308, 181] width 491 height 246
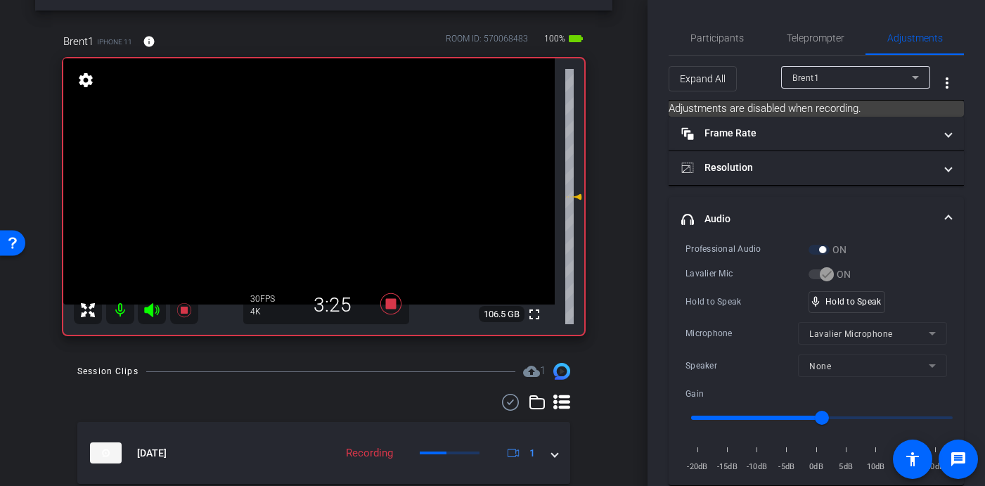
click at [328, 181] on video at bounding box center [308, 181] width 491 height 246
click at [318, 175] on video at bounding box center [308, 181] width 491 height 246
click at [320, 174] on video at bounding box center [308, 181] width 491 height 246
click at [320, 170] on video at bounding box center [308, 181] width 491 height 246
click at [311, 173] on video at bounding box center [308, 181] width 491 height 246
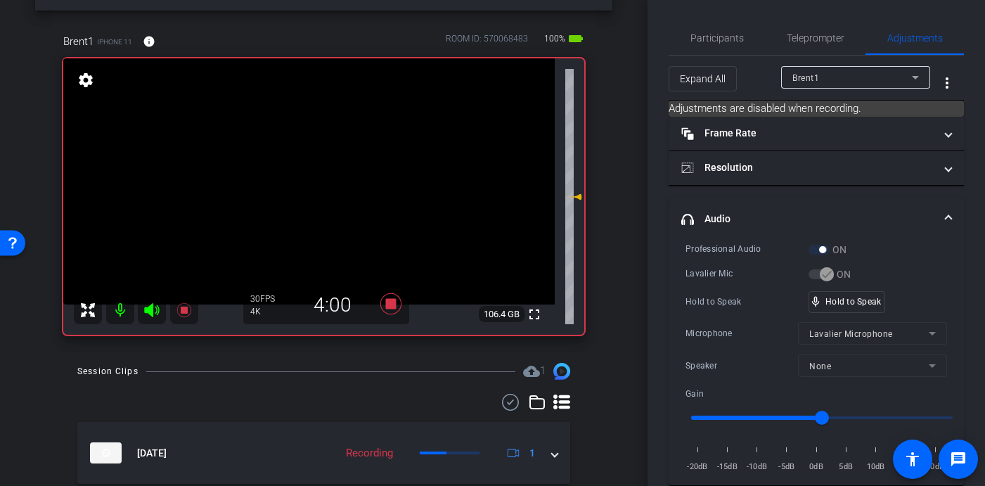
click at [322, 173] on video at bounding box center [308, 181] width 491 height 246
click at [327, 169] on video at bounding box center [308, 181] width 491 height 246
click at [325, 173] on video at bounding box center [308, 181] width 491 height 246
click at [326, 177] on video at bounding box center [308, 181] width 491 height 246
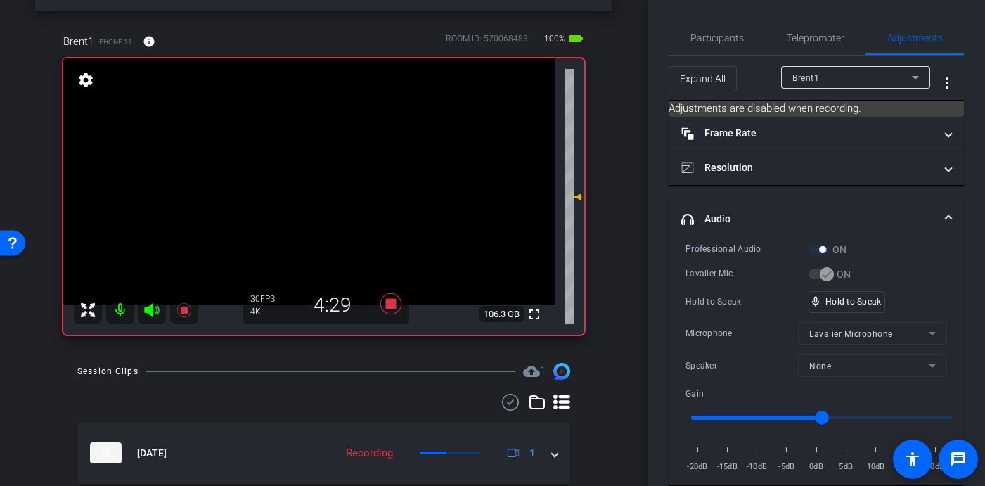
click at [326, 175] on video at bounding box center [308, 181] width 491 height 246
click at [324, 172] on video at bounding box center [308, 181] width 491 height 246
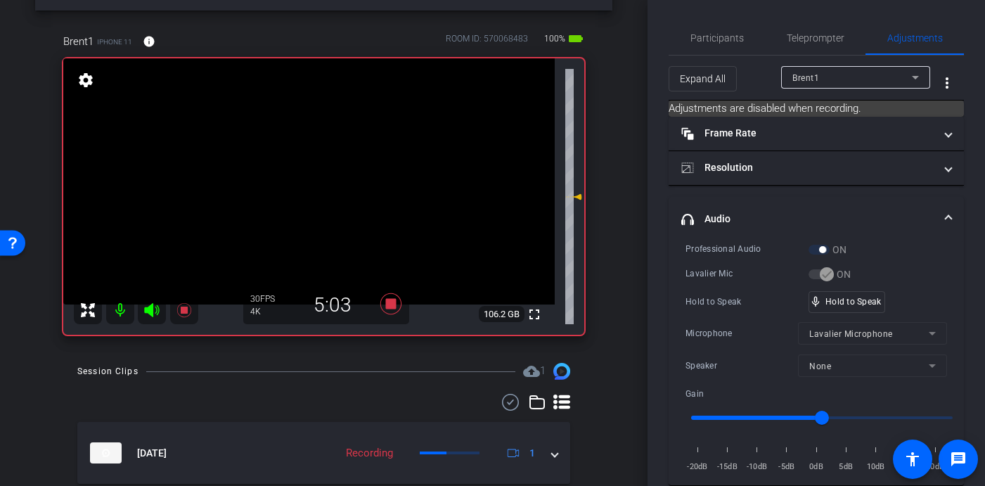
click at [324, 172] on video at bounding box center [308, 181] width 491 height 246
click at [319, 171] on video at bounding box center [308, 181] width 491 height 246
click at [325, 174] on video at bounding box center [308, 181] width 491 height 246
click at [327, 173] on video at bounding box center [308, 181] width 491 height 246
click at [316, 174] on video at bounding box center [308, 181] width 491 height 246
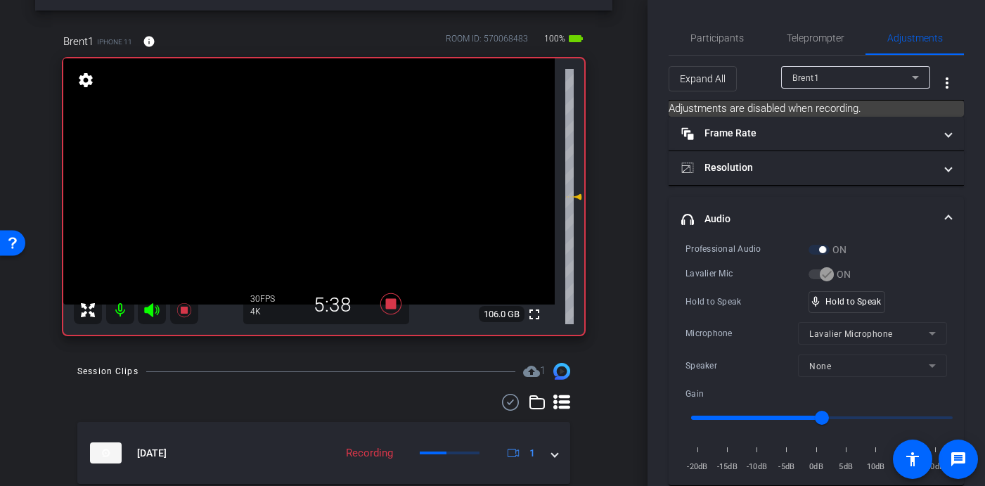
click at [316, 174] on video at bounding box center [308, 181] width 491 height 246
click at [319, 175] on video at bounding box center [308, 181] width 491 height 246
click at [316, 173] on video at bounding box center [308, 181] width 491 height 246
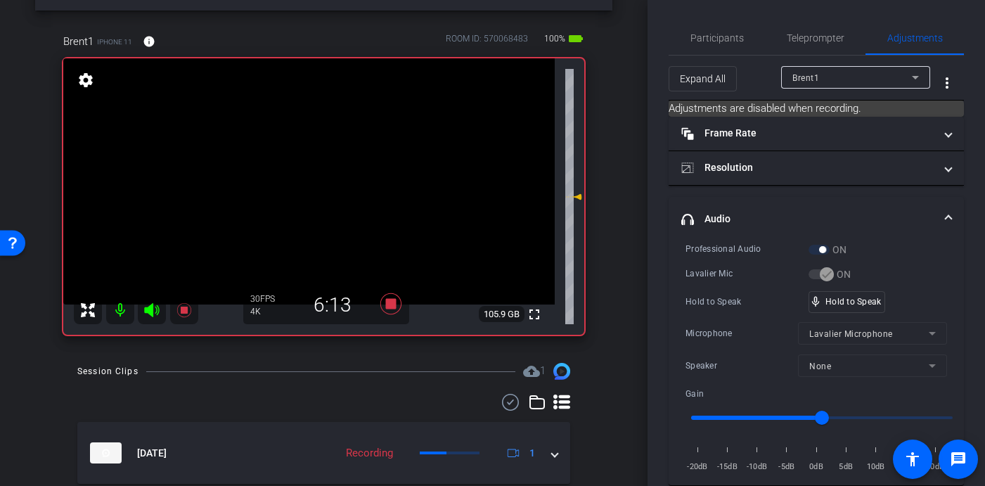
click at [321, 175] on video at bounding box center [308, 181] width 491 height 246
click at [320, 171] on video at bounding box center [308, 181] width 491 height 246
click at [322, 172] on video at bounding box center [308, 181] width 491 height 246
click at [327, 174] on video at bounding box center [308, 181] width 491 height 246
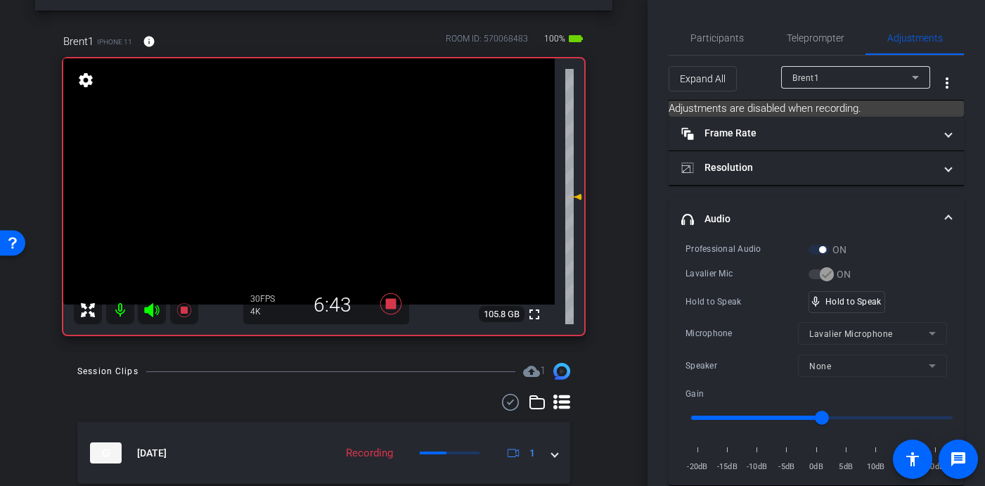
click at [327, 175] on video at bounding box center [308, 181] width 491 height 246
click at [323, 171] on video at bounding box center [308, 181] width 491 height 246
click at [319, 171] on video at bounding box center [308, 181] width 491 height 246
click at [318, 174] on video at bounding box center [308, 181] width 491 height 246
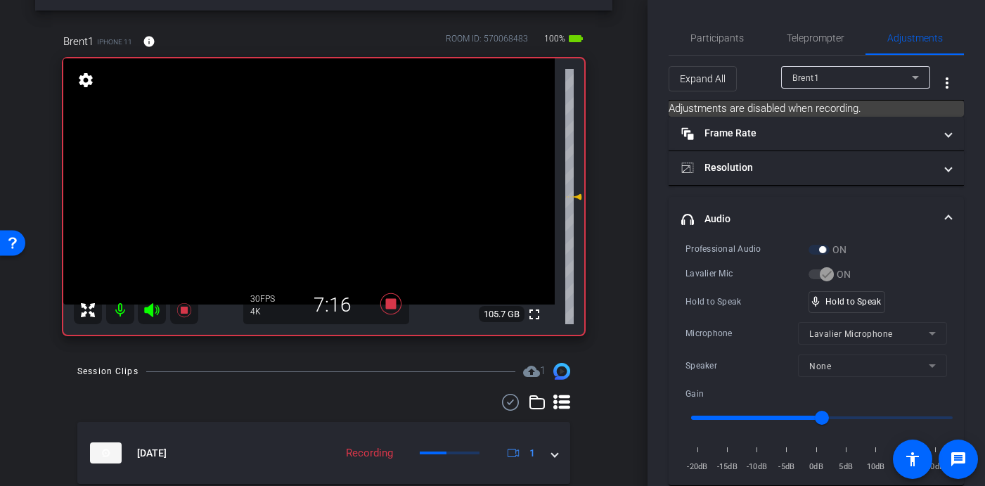
click at [325, 171] on video at bounding box center [308, 181] width 491 height 246
click at [316, 171] on video at bounding box center [308, 181] width 491 height 246
click at [318, 176] on video at bounding box center [308, 181] width 491 height 246
click at [320, 166] on video at bounding box center [308, 181] width 491 height 246
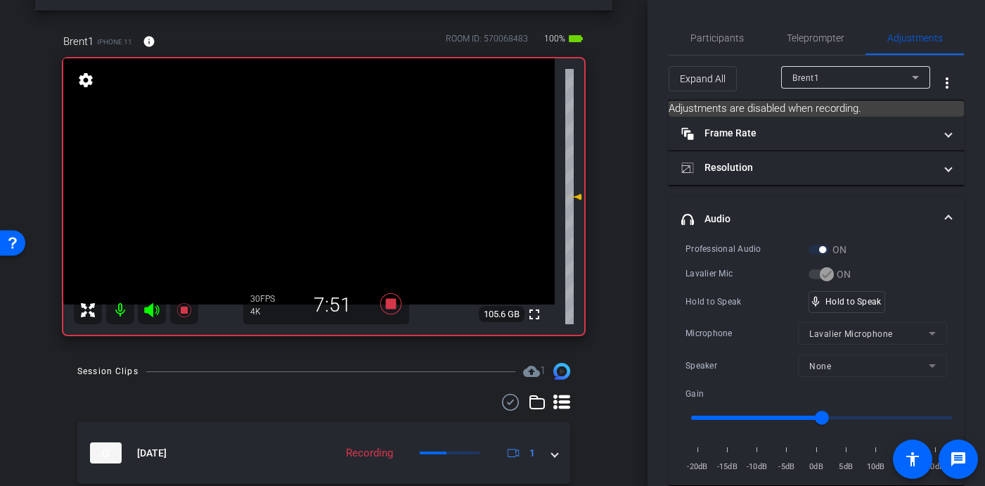
click at [328, 175] on video at bounding box center [308, 181] width 491 height 246
click at [322, 176] on video at bounding box center [308, 181] width 491 height 246
click at [321, 171] on video at bounding box center [308, 181] width 491 height 246
click at [329, 171] on video at bounding box center [308, 181] width 491 height 246
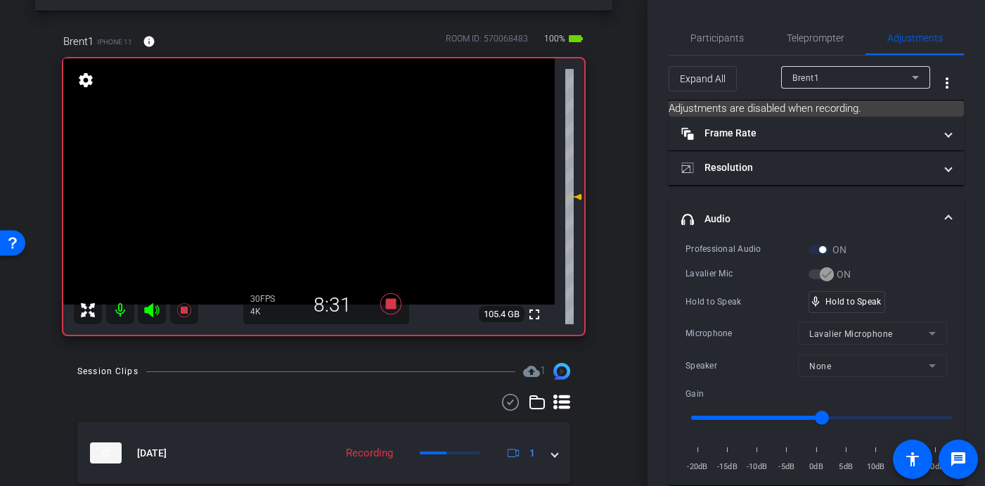
click at [329, 180] on video at bounding box center [308, 181] width 491 height 246
click at [318, 172] on video at bounding box center [308, 181] width 491 height 246
click at [323, 175] on video at bounding box center [308, 181] width 491 height 246
click at [323, 176] on video at bounding box center [308, 181] width 491 height 246
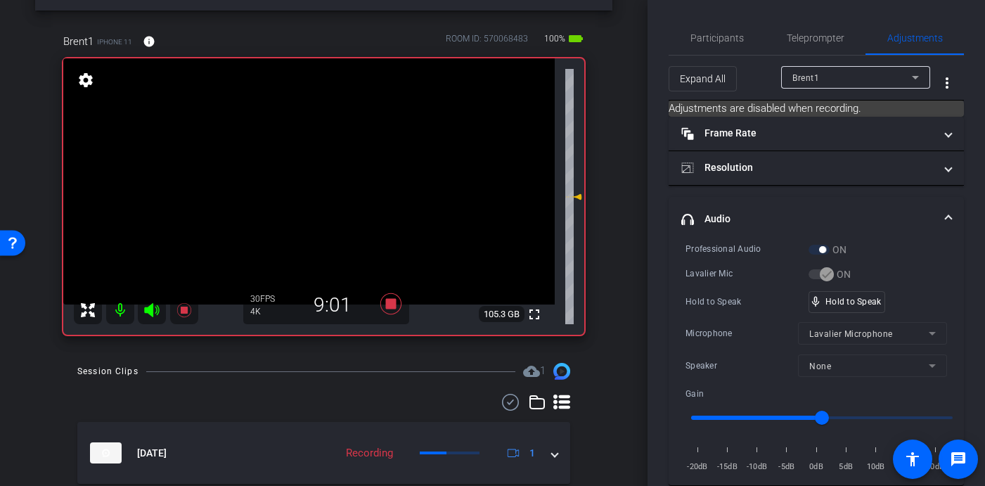
click at [323, 172] on video at bounding box center [308, 181] width 491 height 246
click at [326, 176] on video at bounding box center [308, 181] width 491 height 246
click at [315, 176] on video at bounding box center [308, 181] width 491 height 246
click at [320, 174] on video at bounding box center [308, 181] width 491 height 246
click at [323, 169] on video at bounding box center [308, 181] width 491 height 246
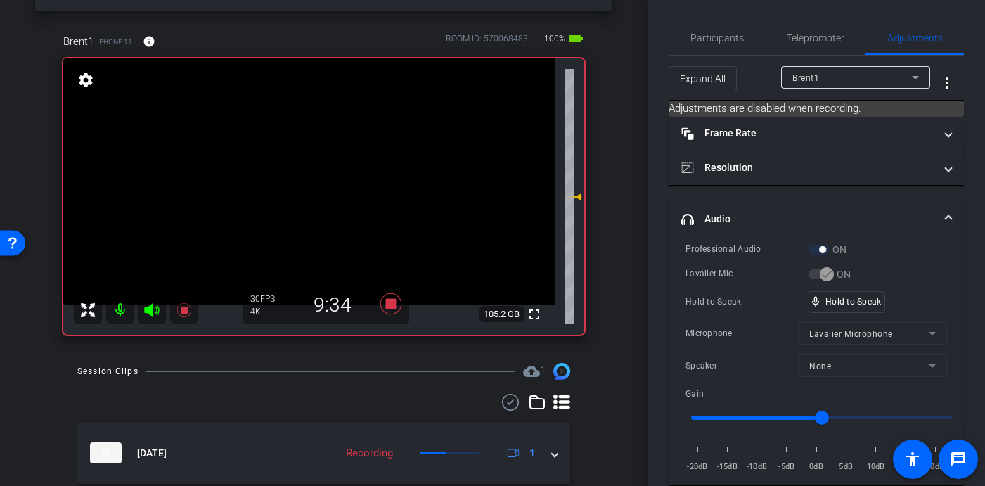
click at [319, 174] on video at bounding box center [308, 181] width 491 height 246
click at [323, 162] on video at bounding box center [308, 181] width 491 height 246
click at [325, 170] on video at bounding box center [308, 181] width 491 height 246
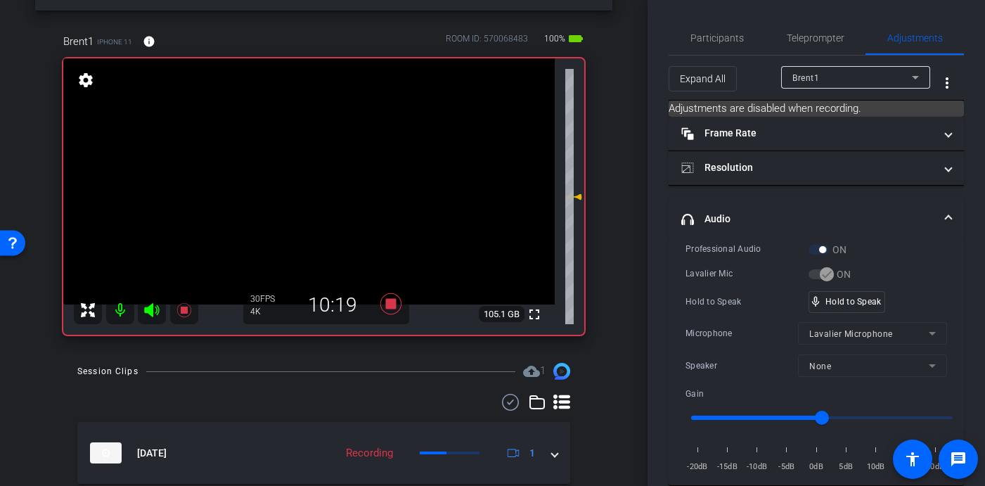
click at [324, 174] on video at bounding box center [308, 181] width 491 height 246
click at [322, 174] on video at bounding box center [308, 181] width 491 height 246
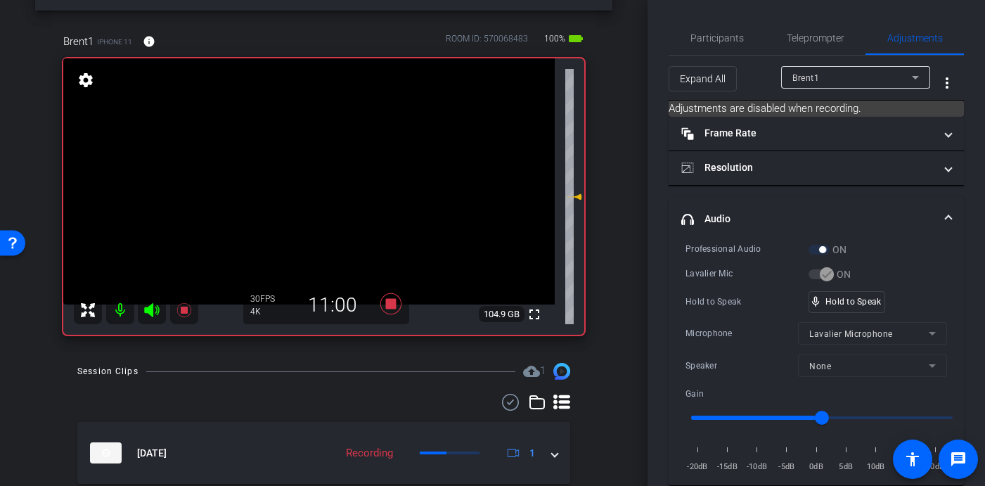
click at [318, 176] on video at bounding box center [308, 181] width 491 height 246
click at [323, 172] on video at bounding box center [308, 181] width 491 height 246
click at [322, 207] on video at bounding box center [308, 181] width 491 height 246
click at [322, 174] on video at bounding box center [308, 181] width 491 height 246
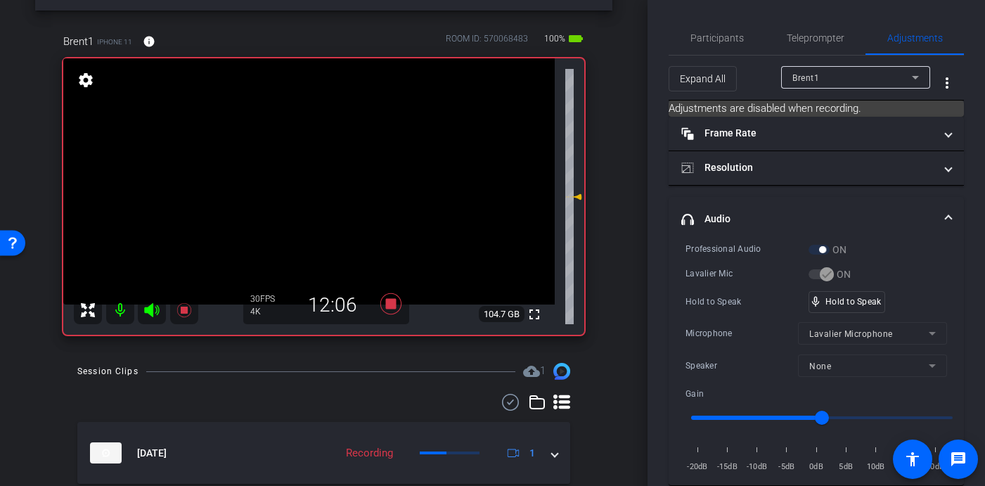
click at [317, 171] on video at bounding box center [308, 181] width 491 height 246
click at [321, 173] on video at bounding box center [308, 181] width 491 height 246
click at [318, 174] on video at bounding box center [308, 181] width 491 height 246
click at [322, 168] on video at bounding box center [308, 181] width 491 height 246
click at [323, 168] on video at bounding box center [308, 181] width 491 height 246
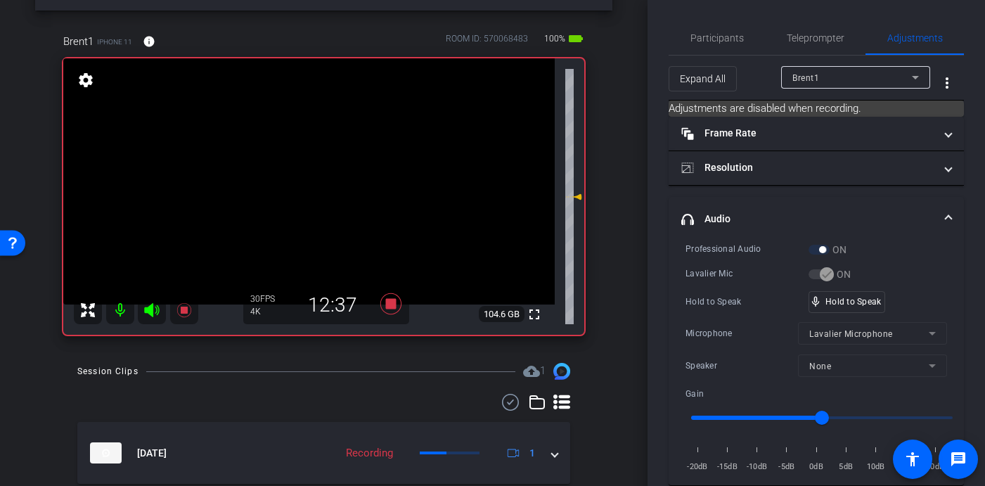
click at [320, 168] on video at bounding box center [308, 181] width 491 height 246
click at [319, 169] on video at bounding box center [308, 181] width 491 height 246
click at [323, 171] on video at bounding box center [308, 181] width 491 height 246
click at [320, 169] on video at bounding box center [308, 181] width 491 height 246
click at [315, 171] on video at bounding box center [308, 181] width 491 height 246
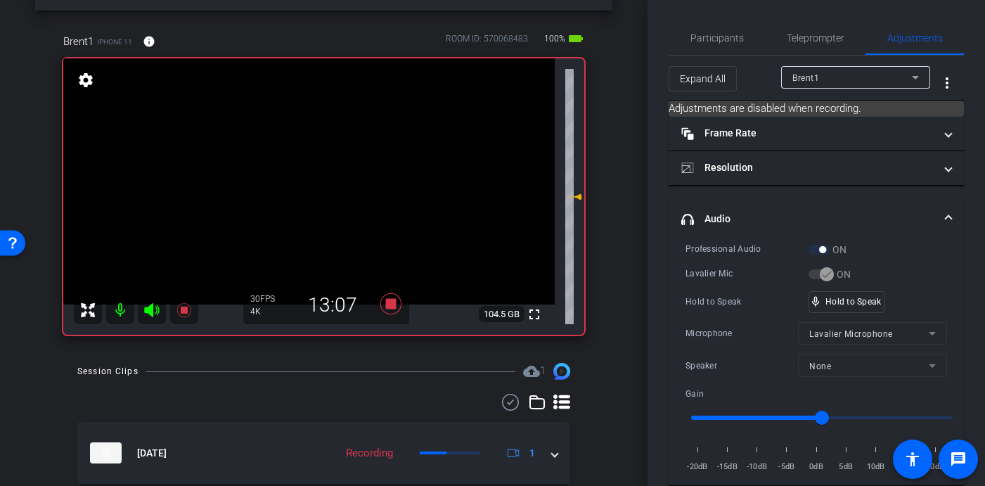
click at [321, 175] on video at bounding box center [308, 181] width 491 height 246
click at [321, 167] on video at bounding box center [308, 181] width 491 height 246
click at [316, 169] on video at bounding box center [308, 181] width 491 height 246
click at [320, 169] on video at bounding box center [308, 181] width 491 height 246
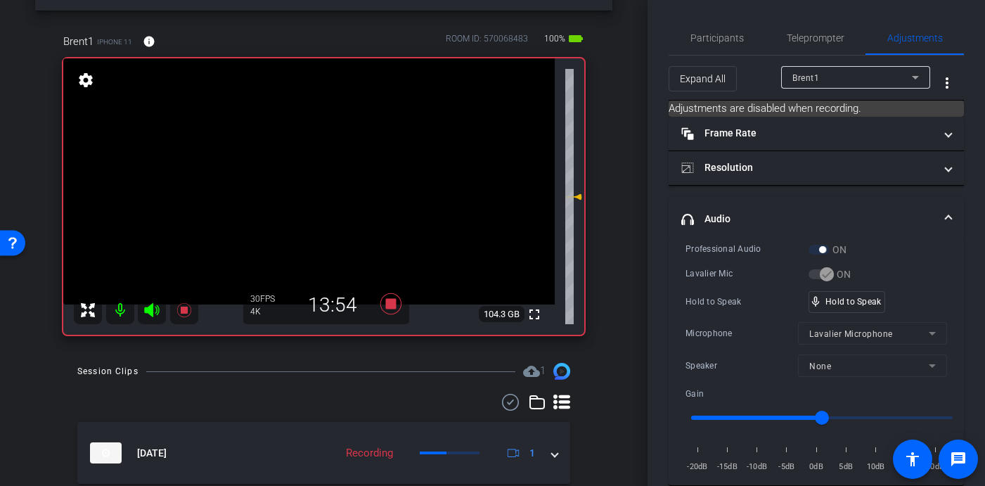
click at [323, 172] on video at bounding box center [308, 181] width 491 height 246
click at [327, 171] on video at bounding box center [308, 181] width 491 height 246
click at [329, 171] on video at bounding box center [308, 181] width 491 height 246
click at [323, 174] on video at bounding box center [308, 181] width 491 height 246
click at [323, 170] on video at bounding box center [308, 181] width 491 height 246
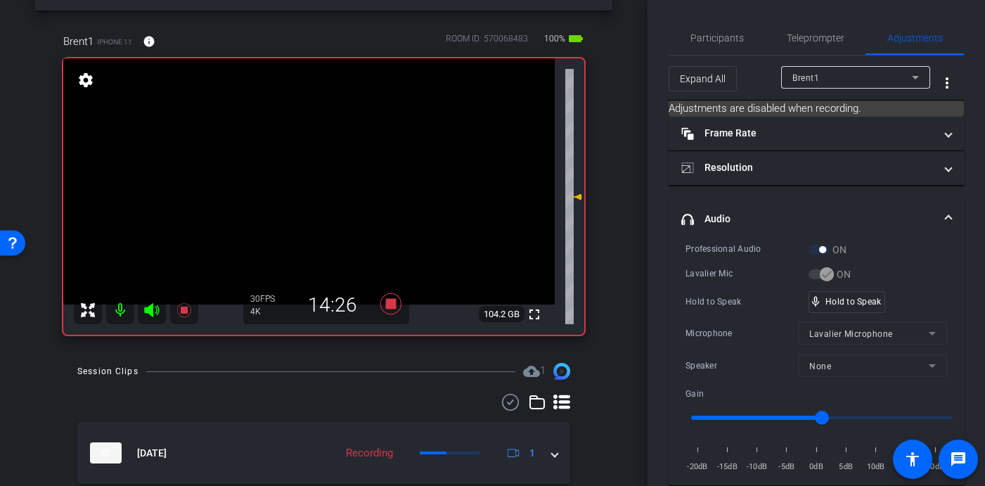
click at [325, 171] on video at bounding box center [308, 181] width 491 height 246
click at [322, 169] on video at bounding box center [308, 181] width 491 height 246
click at [316, 170] on video at bounding box center [308, 181] width 491 height 246
click at [389, 306] on icon at bounding box center [390, 303] width 21 height 21
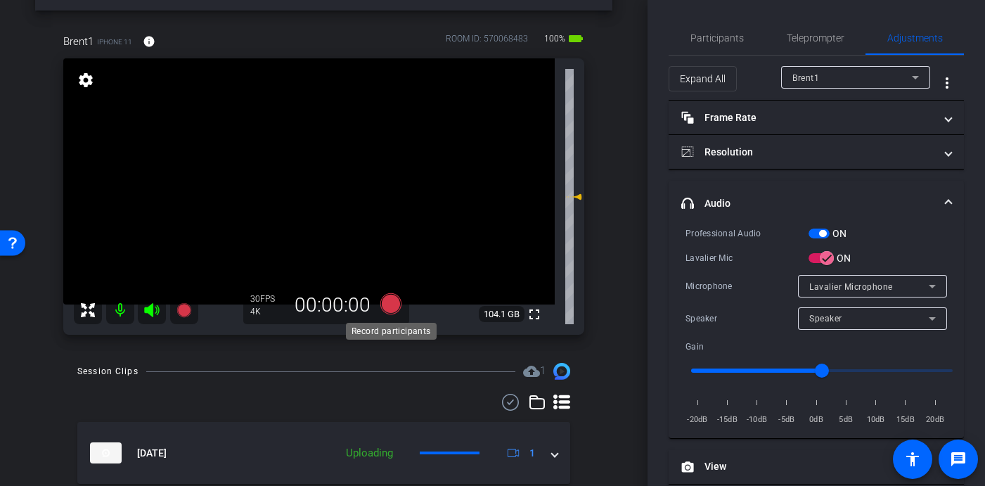
click at [391, 304] on icon at bounding box center [390, 303] width 21 height 21
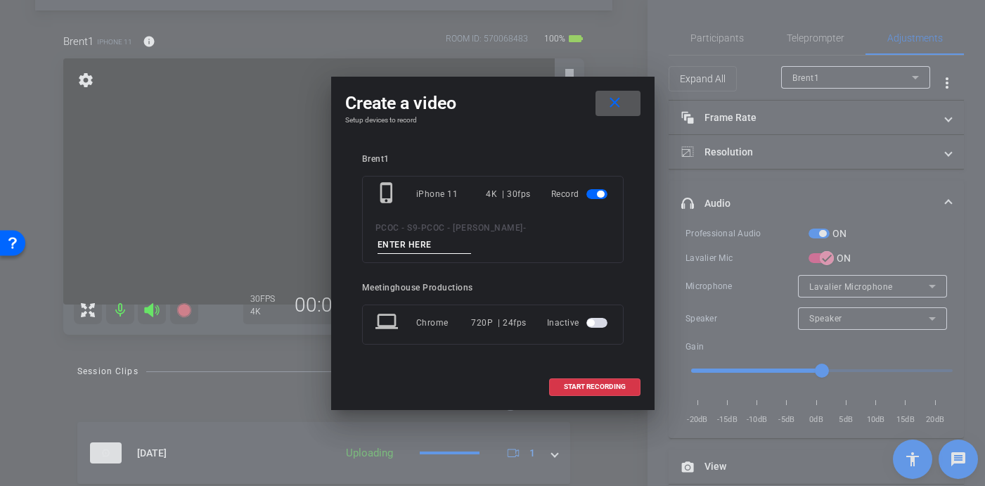
click at [472, 240] on input at bounding box center [424, 245] width 94 height 18
type input "804 - Clip 3 (Part 3)"
click at [601, 383] on span "START RECORDING" at bounding box center [595, 386] width 62 height 7
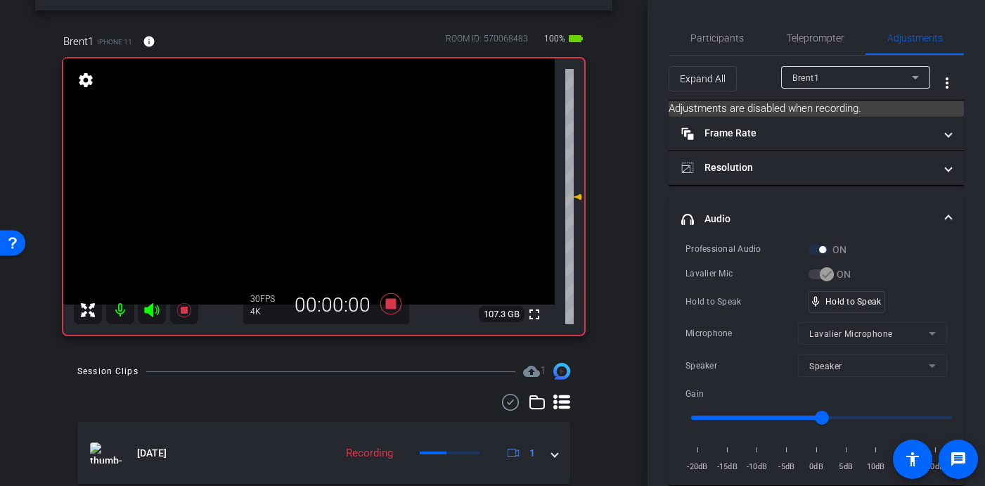
click at [311, 167] on video at bounding box center [308, 181] width 491 height 246
click at [320, 170] on video at bounding box center [308, 181] width 491 height 246
click at [318, 179] on video at bounding box center [308, 181] width 491 height 246
click at [325, 174] on video at bounding box center [308, 181] width 491 height 246
click at [325, 175] on video at bounding box center [308, 181] width 491 height 246
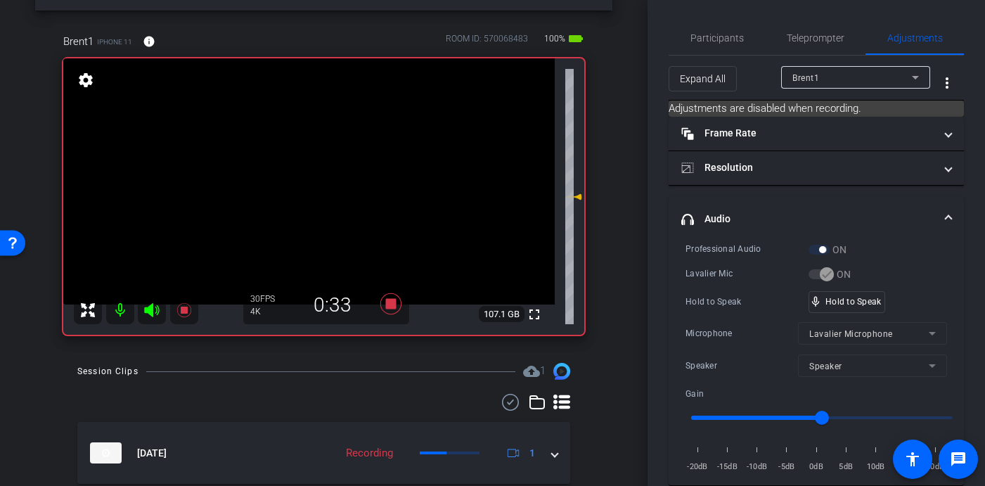
click at [317, 160] on video at bounding box center [308, 181] width 491 height 246
click at [317, 174] on video at bounding box center [308, 181] width 491 height 246
click at [327, 167] on video at bounding box center [308, 181] width 491 height 246
click at [325, 173] on video at bounding box center [308, 181] width 491 height 246
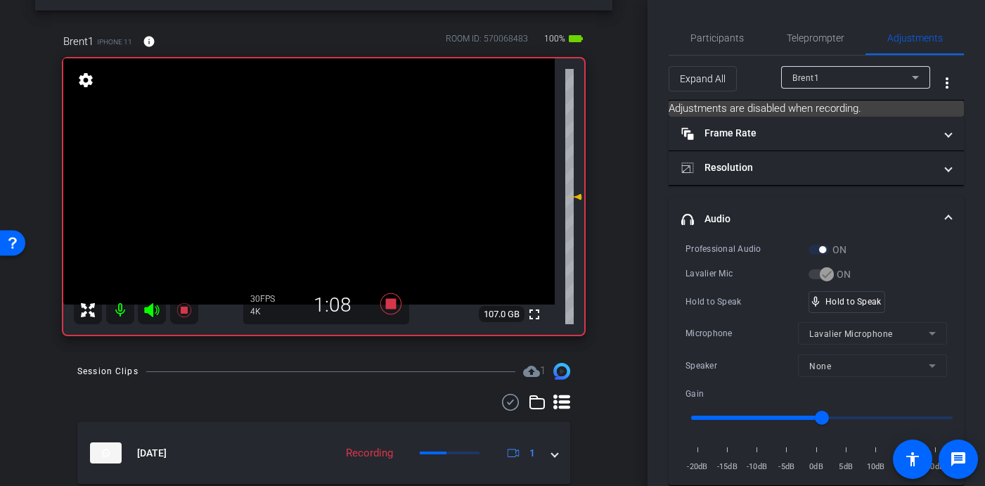
click at [327, 168] on video at bounding box center [308, 181] width 491 height 246
click at [391, 304] on icon at bounding box center [390, 303] width 21 height 21
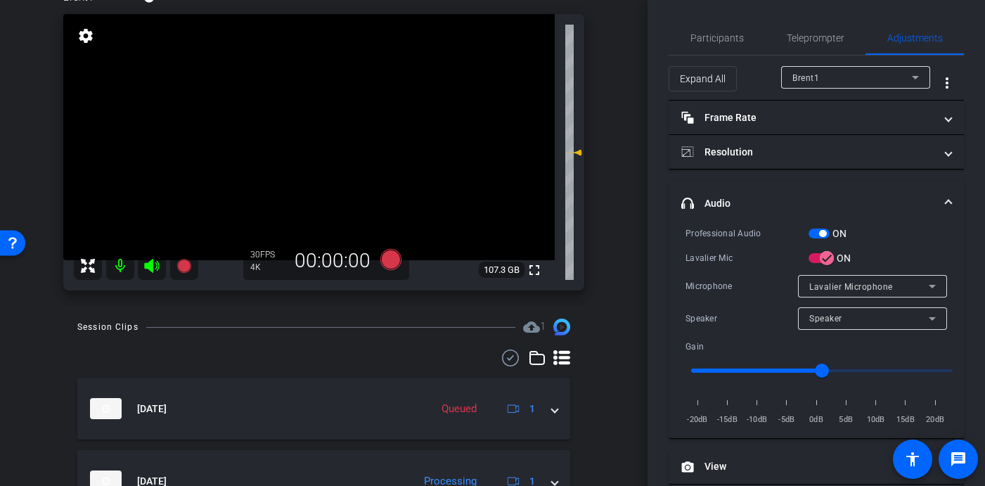
scroll to position [110, 0]
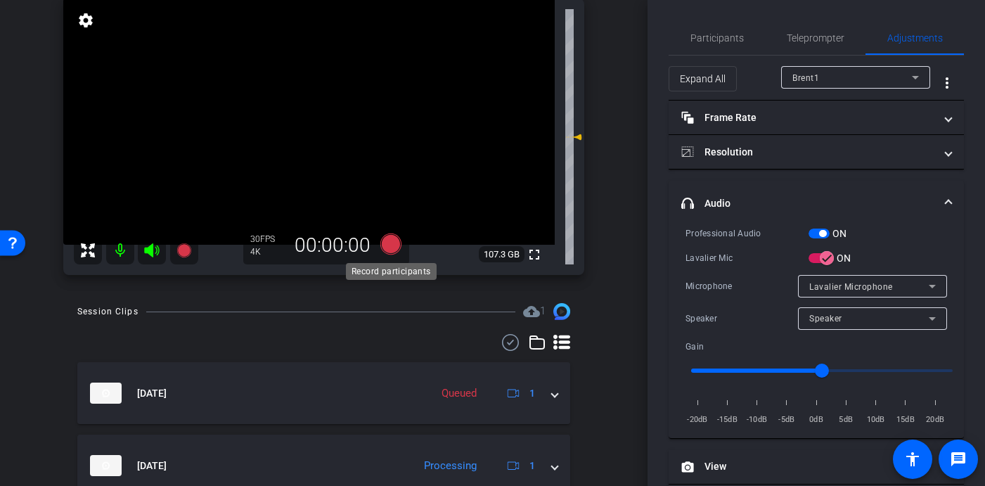
click at [387, 243] on icon at bounding box center [390, 243] width 21 height 21
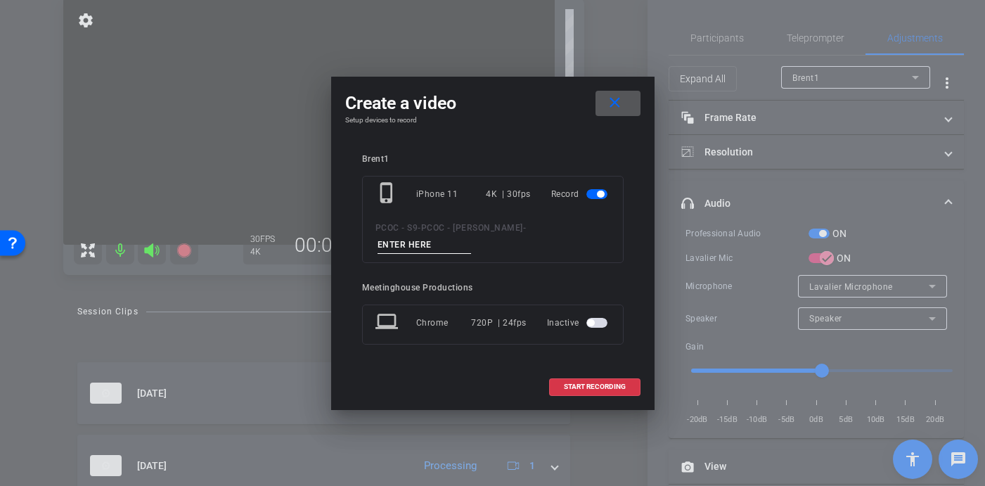
click at [472, 239] on input at bounding box center [424, 245] width 94 height 18
click at [472, 237] on input "904 - CLip 4" at bounding box center [424, 245] width 94 height 18
type input "904 - Clip 4"
click at [594, 383] on span "START RECORDING" at bounding box center [595, 386] width 62 height 7
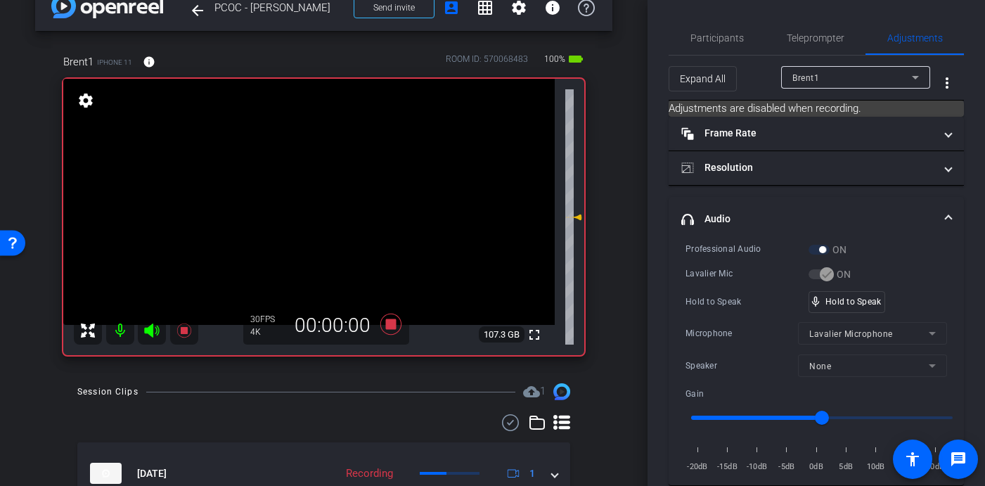
scroll to position [34, 0]
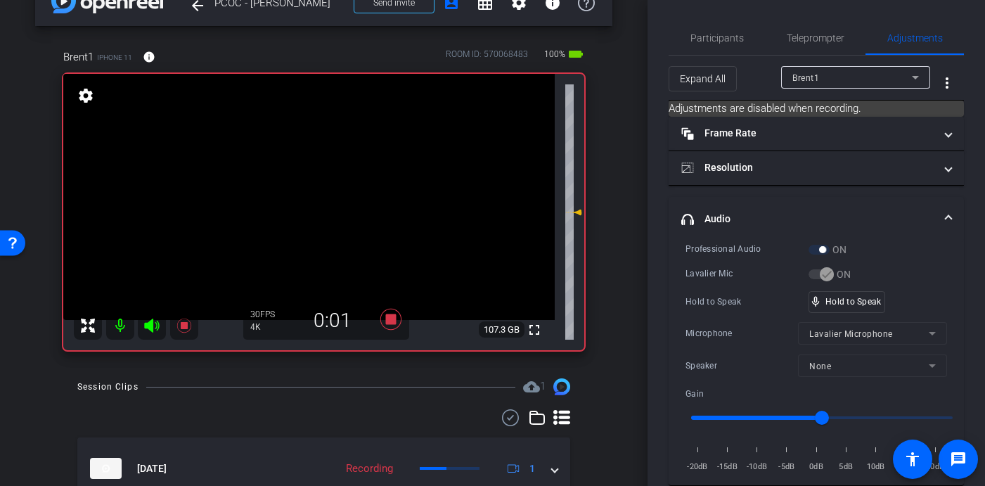
click at [336, 219] on video at bounding box center [308, 197] width 491 height 246
click at [325, 194] on video at bounding box center [308, 197] width 491 height 246
click at [323, 190] on video at bounding box center [308, 197] width 491 height 246
click at [327, 187] on video at bounding box center [308, 197] width 491 height 246
click at [325, 188] on video at bounding box center [308, 197] width 491 height 246
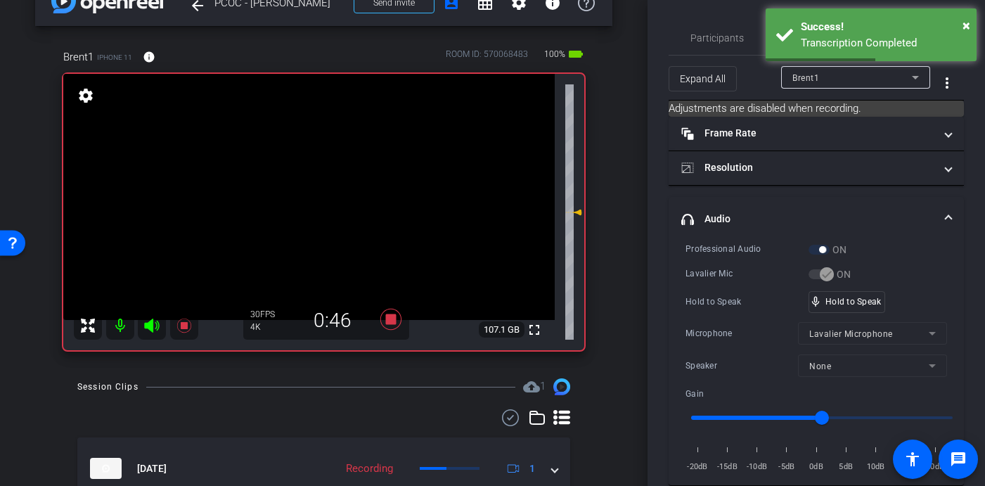
click at [325, 188] on video at bounding box center [308, 197] width 491 height 246
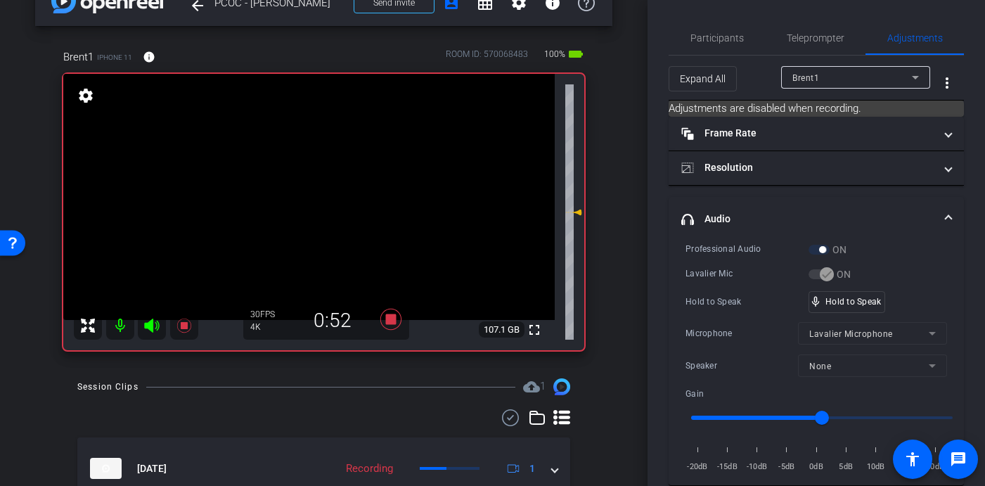
click at [323, 183] on video at bounding box center [308, 197] width 491 height 246
click at [323, 185] on video at bounding box center [308, 197] width 491 height 246
click at [321, 183] on video at bounding box center [308, 197] width 491 height 246
click at [318, 186] on video at bounding box center [308, 197] width 491 height 246
click at [319, 188] on video at bounding box center [308, 197] width 491 height 246
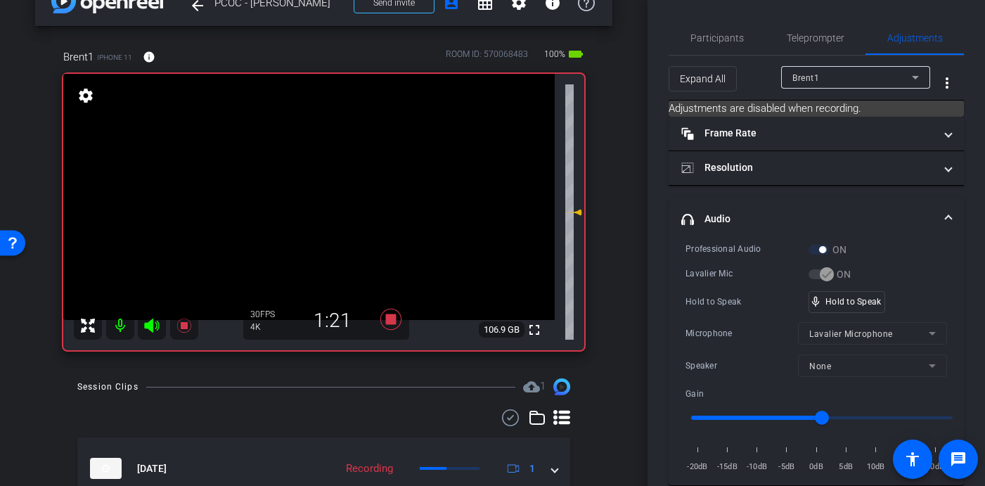
click at [321, 186] on video at bounding box center [308, 197] width 491 height 246
click at [323, 188] on video at bounding box center [308, 197] width 491 height 246
click at [320, 186] on video at bounding box center [308, 197] width 491 height 246
click at [320, 189] on video at bounding box center [308, 197] width 491 height 246
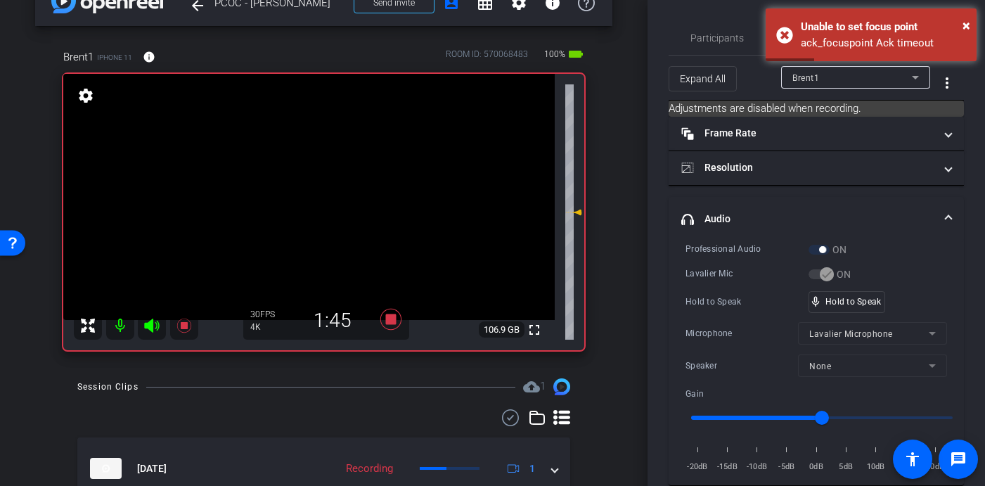
click at [320, 185] on video at bounding box center [308, 197] width 491 height 246
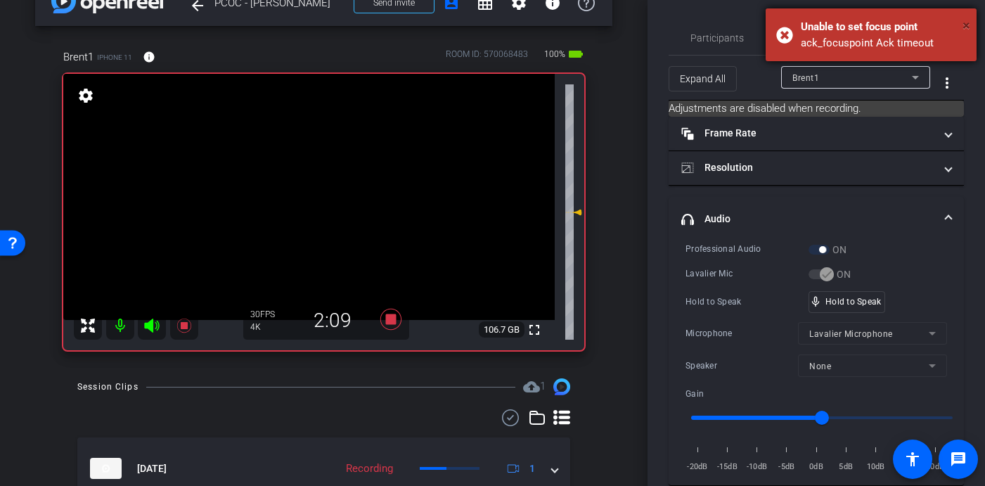
click at [968, 25] on span "×" at bounding box center [966, 25] width 8 height 17
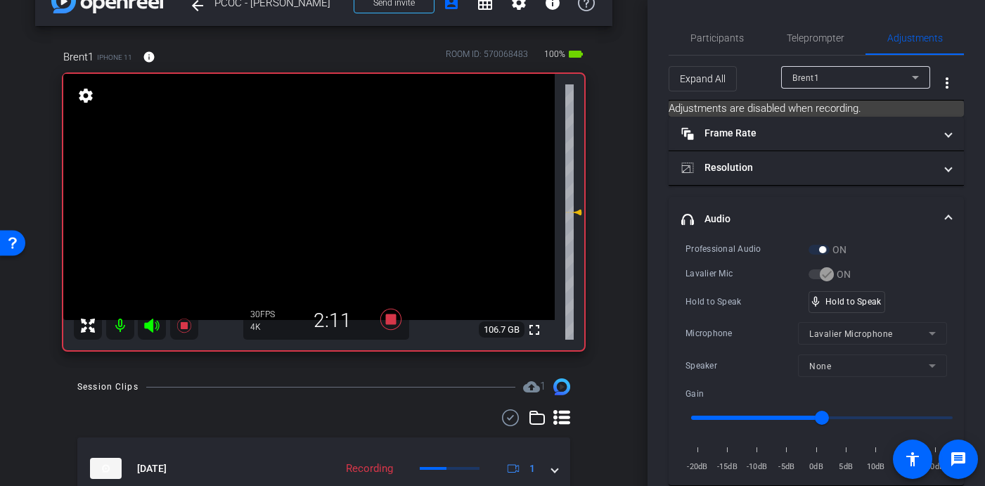
click at [317, 181] on video at bounding box center [308, 197] width 491 height 246
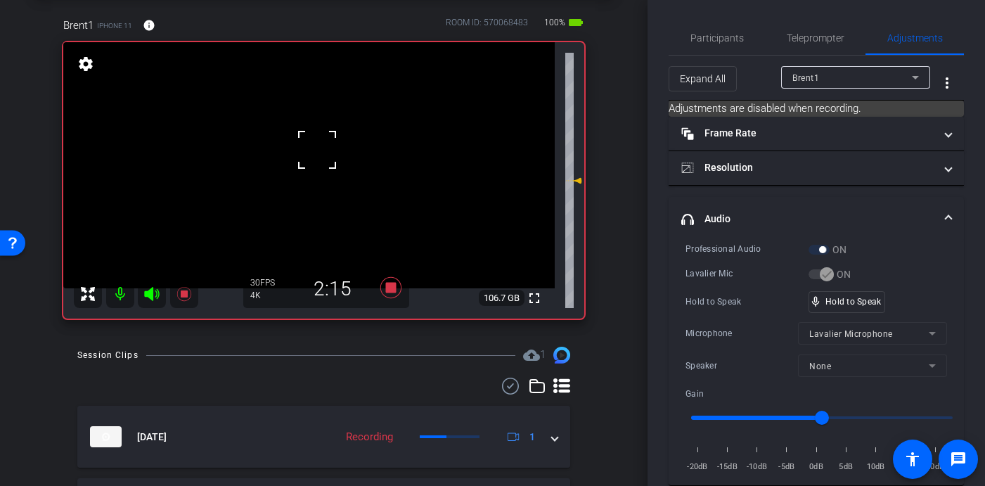
scroll to position [59, 0]
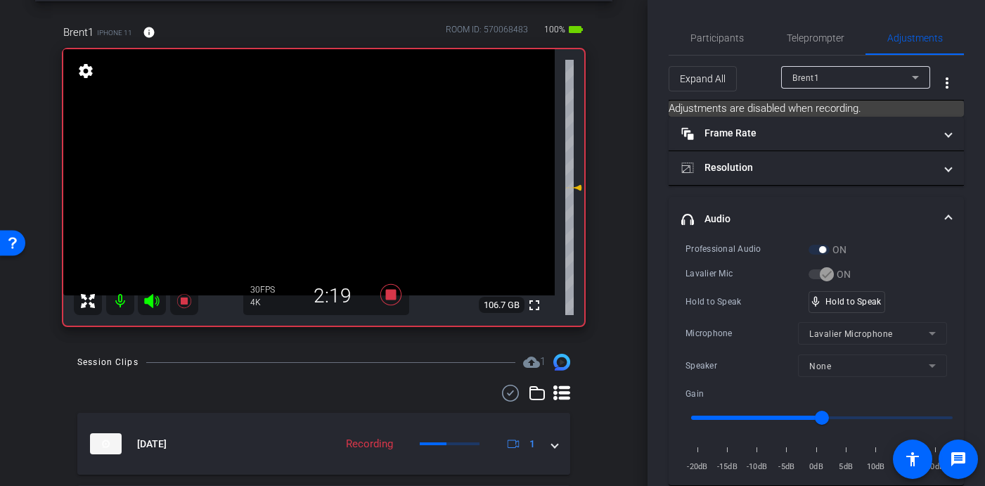
click at [318, 157] on video at bounding box center [308, 172] width 491 height 246
click at [314, 164] on video at bounding box center [308, 172] width 491 height 246
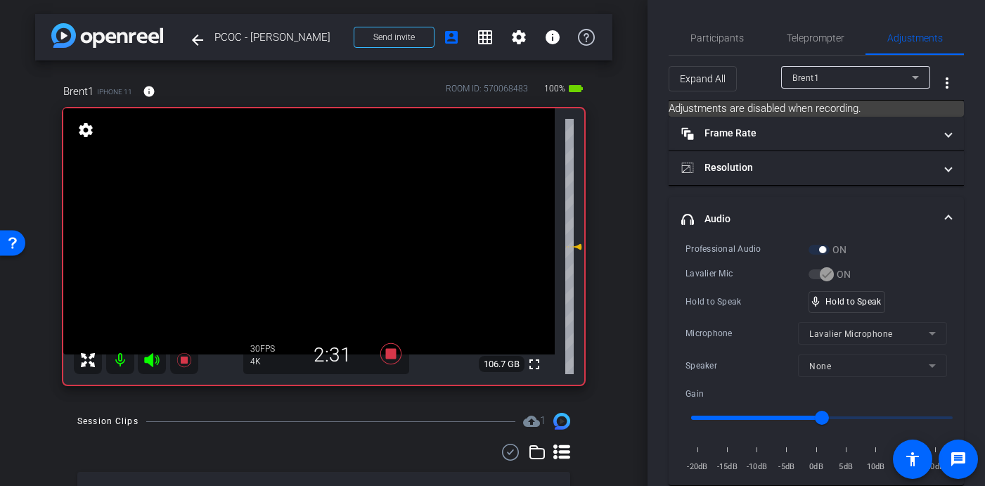
click at [323, 221] on video at bounding box center [308, 231] width 491 height 246
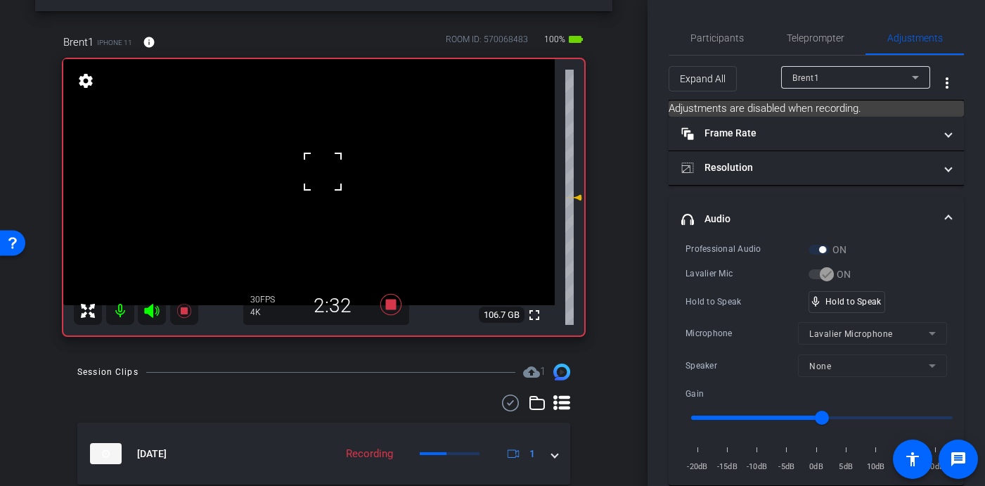
scroll to position [55, 0]
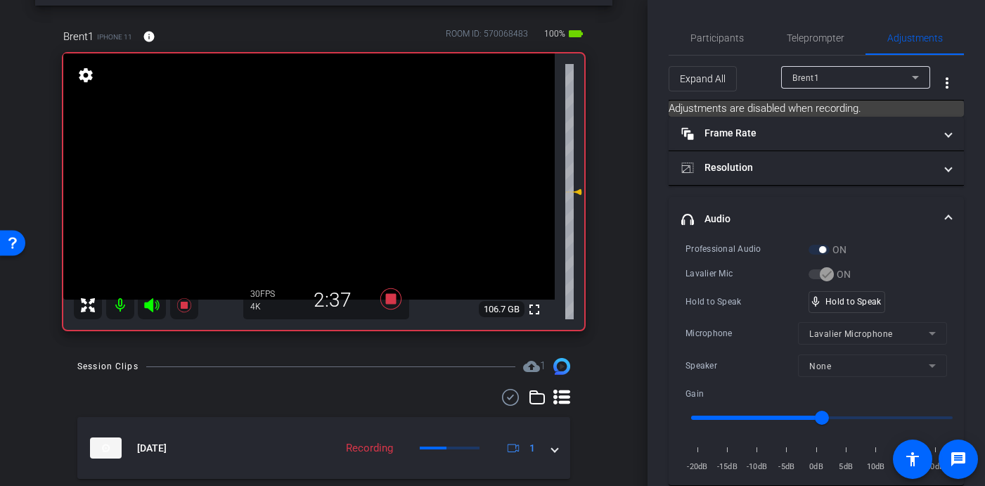
click at [316, 167] on video at bounding box center [308, 176] width 491 height 246
click at [323, 169] on video at bounding box center [308, 176] width 491 height 246
click at [318, 166] on video at bounding box center [308, 176] width 491 height 246
click at [321, 164] on video at bounding box center [308, 176] width 491 height 246
click at [320, 162] on video at bounding box center [308, 176] width 491 height 246
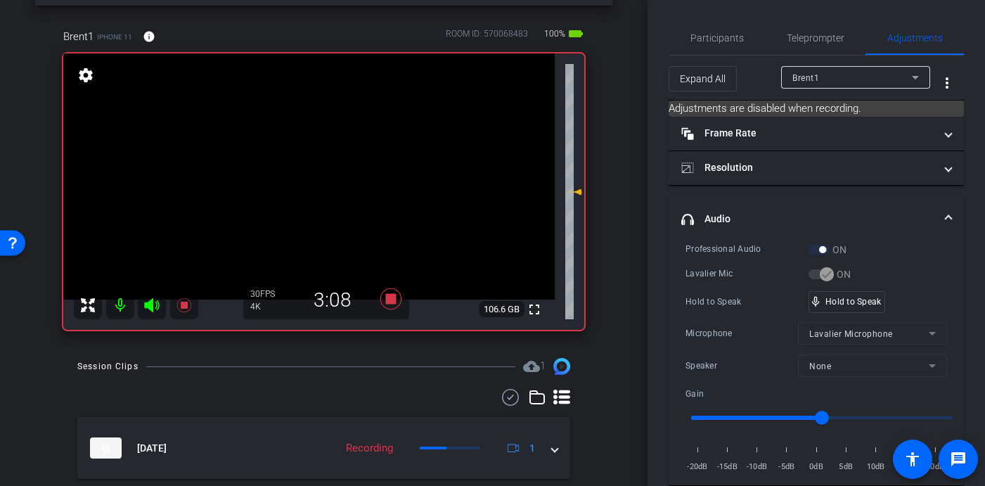
click at [319, 164] on video at bounding box center [308, 176] width 491 height 246
click at [323, 164] on video at bounding box center [308, 176] width 491 height 246
click at [312, 165] on video at bounding box center [308, 176] width 491 height 246
click at [320, 167] on video at bounding box center [308, 176] width 491 height 246
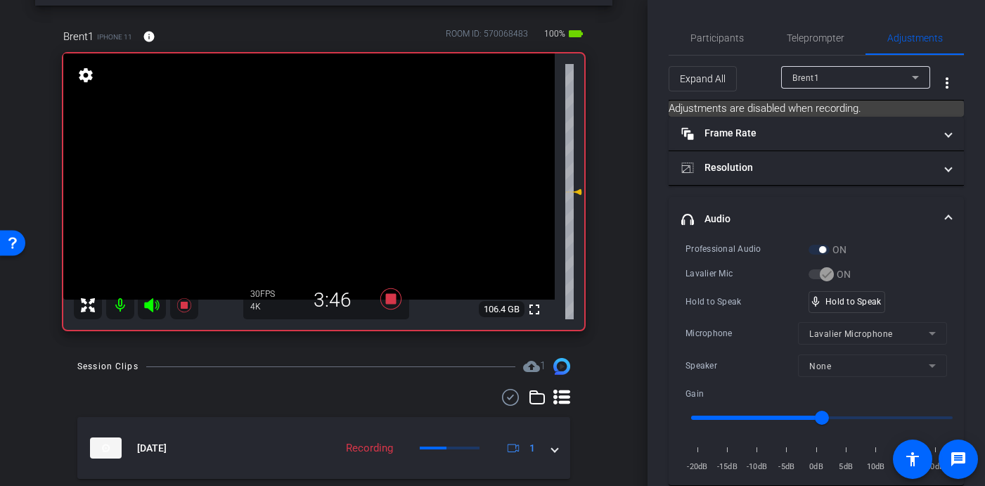
click at [320, 163] on video at bounding box center [308, 176] width 491 height 246
click at [313, 168] on video at bounding box center [308, 176] width 491 height 246
click at [315, 163] on video at bounding box center [308, 176] width 491 height 246
click at [319, 165] on video at bounding box center [308, 176] width 491 height 246
click at [318, 164] on video at bounding box center [308, 176] width 491 height 246
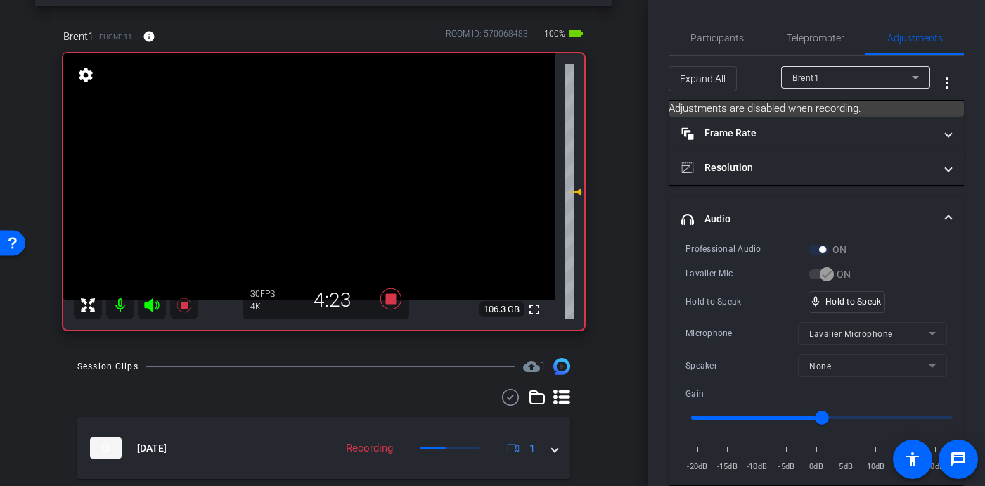
click at [314, 162] on video at bounding box center [308, 176] width 491 height 246
click at [320, 164] on video at bounding box center [308, 176] width 491 height 246
click at [322, 162] on video at bounding box center [308, 176] width 491 height 246
click at [321, 167] on video at bounding box center [308, 176] width 491 height 246
click at [329, 167] on video at bounding box center [308, 176] width 491 height 246
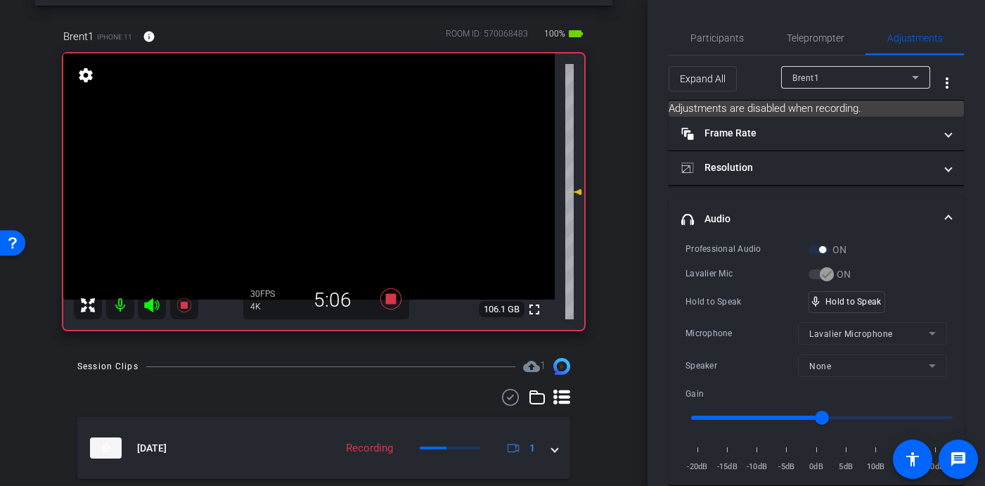
click at [323, 176] on video at bounding box center [308, 176] width 491 height 246
click at [330, 164] on video at bounding box center [308, 176] width 491 height 246
click at [319, 165] on video at bounding box center [308, 176] width 491 height 246
click at [323, 169] on video at bounding box center [308, 176] width 491 height 246
click at [325, 169] on video at bounding box center [308, 176] width 491 height 246
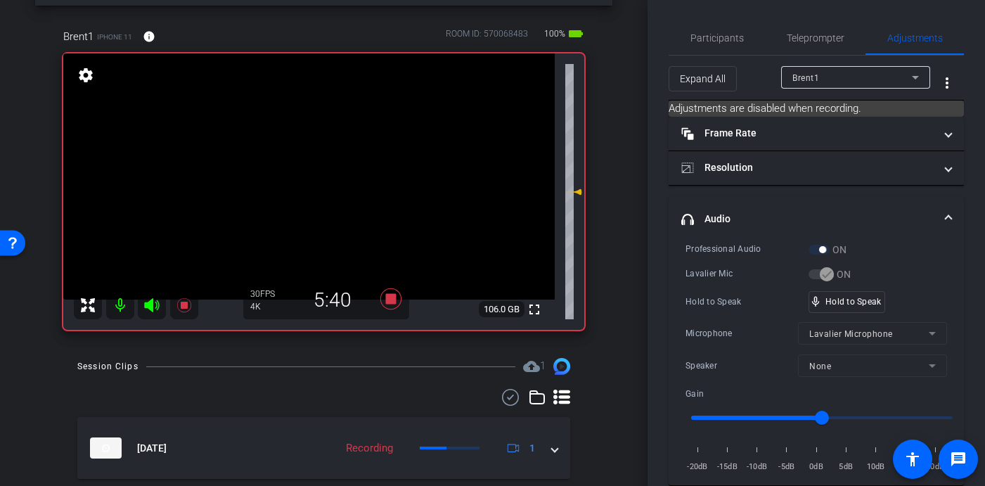
click at [319, 155] on video at bounding box center [308, 176] width 491 height 246
click at [319, 165] on video at bounding box center [308, 176] width 491 height 246
click at [328, 164] on video at bounding box center [308, 176] width 491 height 246
click at [318, 172] on video at bounding box center [308, 176] width 491 height 246
click at [319, 172] on video at bounding box center [308, 176] width 491 height 246
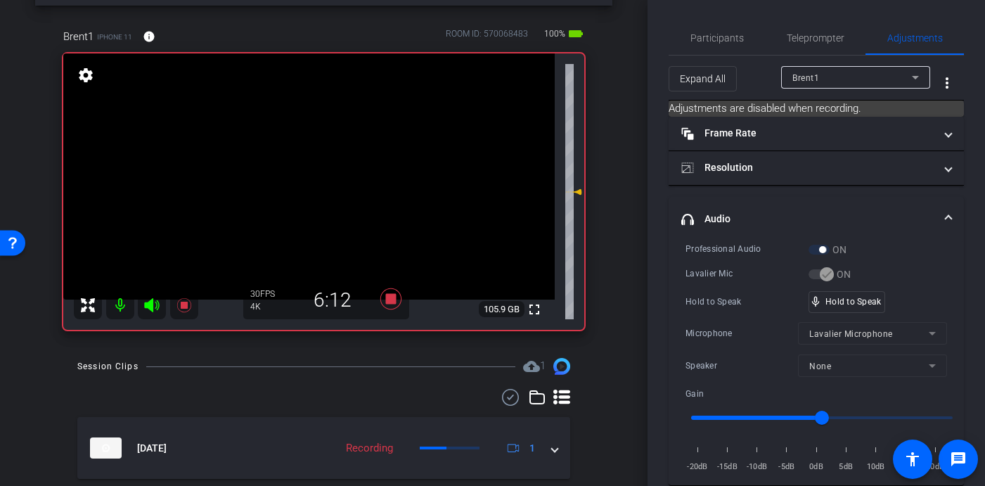
click at [327, 165] on video at bounding box center [308, 176] width 491 height 246
click at [320, 168] on video at bounding box center [308, 176] width 491 height 246
click at [318, 166] on video at bounding box center [308, 176] width 491 height 246
click at [325, 169] on video at bounding box center [308, 176] width 491 height 246
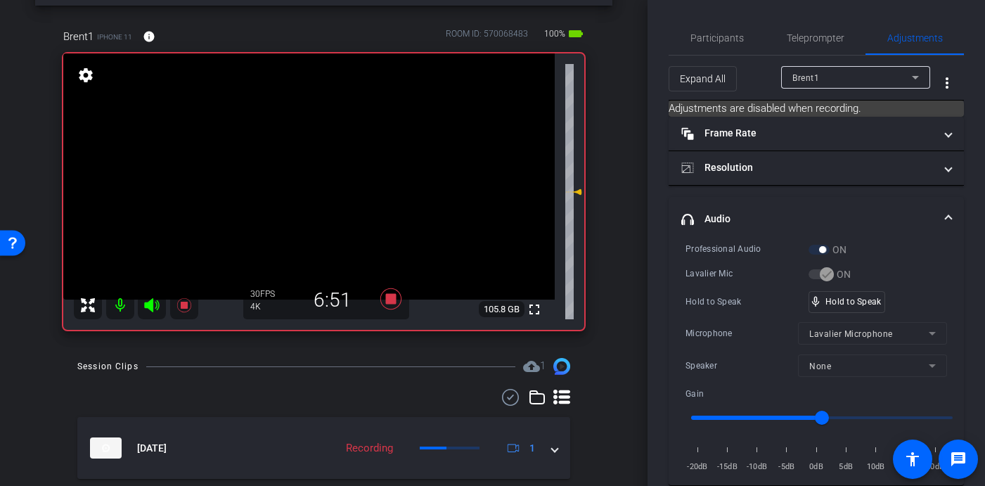
click at [323, 169] on video at bounding box center [308, 176] width 491 height 246
click at [314, 167] on video at bounding box center [308, 176] width 491 height 246
click at [317, 167] on video at bounding box center [308, 176] width 491 height 246
click at [321, 167] on video at bounding box center [308, 176] width 491 height 246
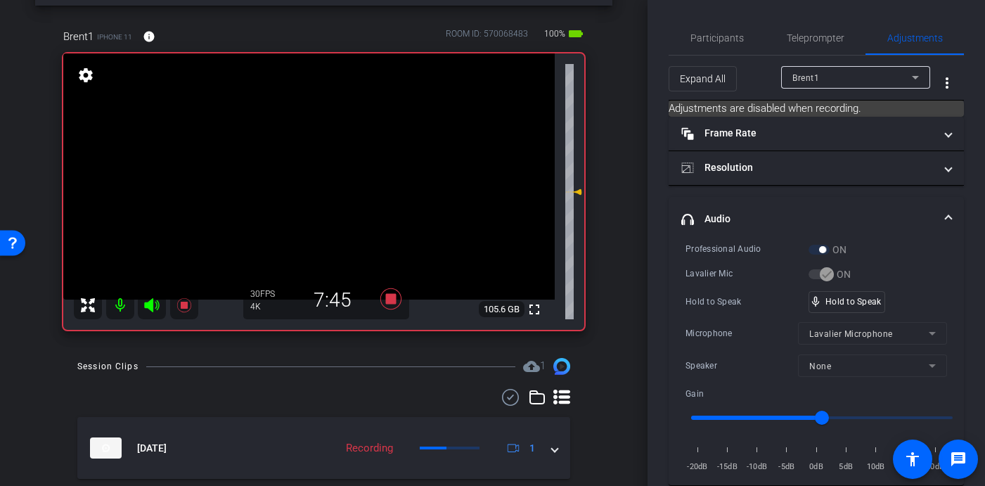
click at [319, 171] on video at bounding box center [308, 176] width 491 height 246
click at [325, 171] on video at bounding box center [308, 176] width 491 height 246
click at [321, 172] on video at bounding box center [308, 176] width 491 height 246
click at [317, 173] on video at bounding box center [308, 176] width 491 height 246
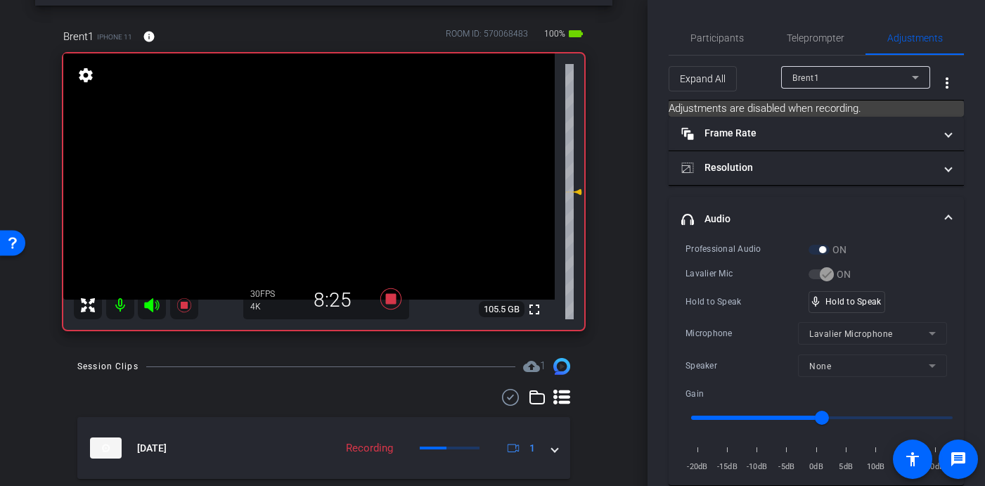
click at [324, 168] on video at bounding box center [308, 176] width 491 height 246
click at [330, 169] on video at bounding box center [308, 176] width 491 height 246
click at [319, 170] on video at bounding box center [308, 176] width 491 height 246
click at [326, 169] on video at bounding box center [308, 176] width 491 height 246
click at [323, 171] on video at bounding box center [308, 176] width 491 height 246
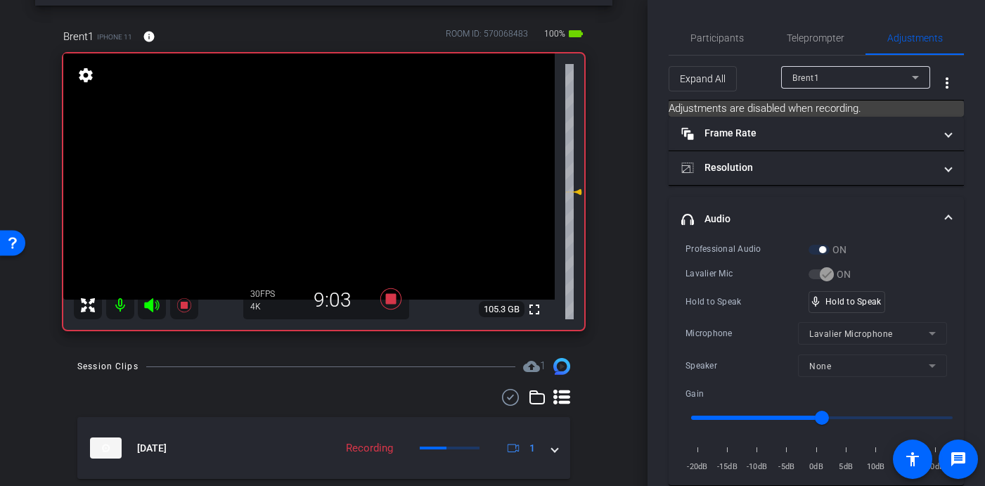
click at [324, 167] on video at bounding box center [308, 176] width 491 height 246
click at [330, 184] on video at bounding box center [308, 176] width 491 height 246
click at [325, 164] on video at bounding box center [308, 176] width 491 height 246
click at [325, 167] on video at bounding box center [308, 176] width 491 height 246
click at [330, 168] on video at bounding box center [308, 176] width 491 height 246
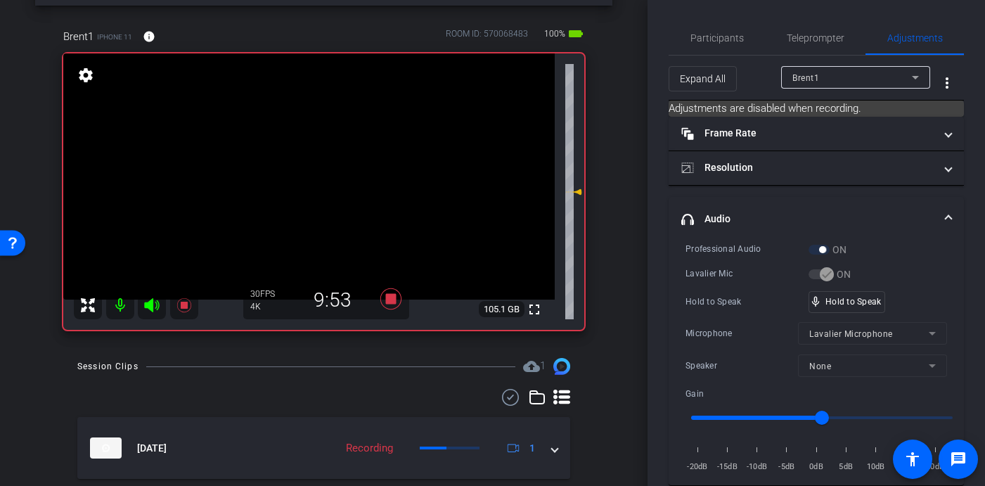
click at [323, 181] on video at bounding box center [308, 176] width 491 height 246
click at [323, 174] on video at bounding box center [308, 176] width 491 height 246
click at [326, 164] on video at bounding box center [308, 176] width 491 height 246
click at [316, 169] on video at bounding box center [308, 176] width 491 height 246
click at [320, 168] on video at bounding box center [308, 176] width 491 height 246
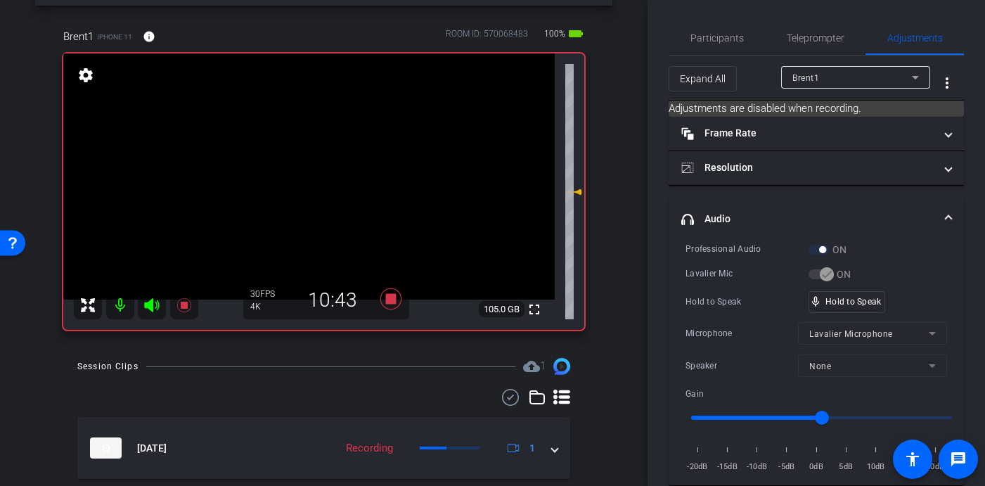
click at [325, 160] on video at bounding box center [308, 176] width 491 height 246
click at [320, 166] on video at bounding box center [308, 176] width 491 height 246
click at [322, 157] on video at bounding box center [308, 176] width 491 height 246
click at [321, 162] on video at bounding box center [308, 176] width 491 height 246
click at [316, 162] on video at bounding box center [308, 176] width 491 height 246
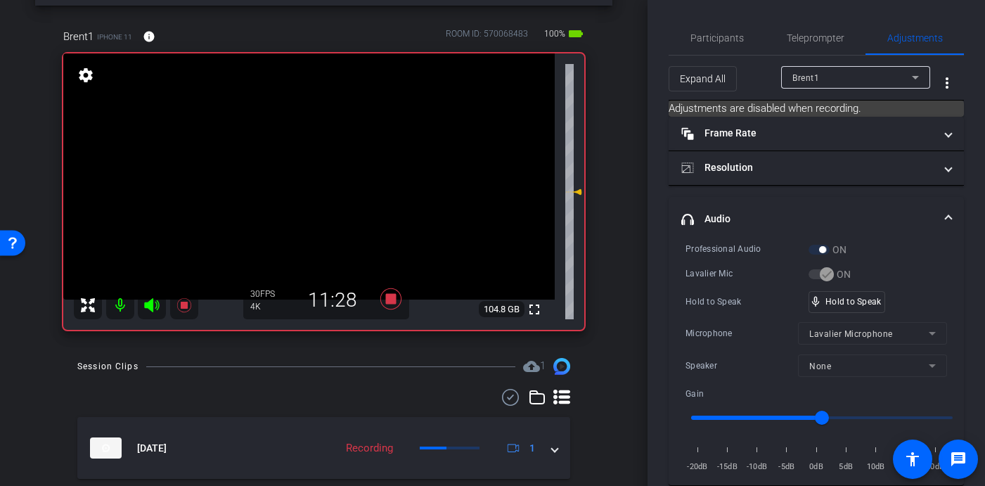
click at [321, 167] on video at bounding box center [308, 176] width 491 height 246
click at [329, 167] on video at bounding box center [308, 176] width 491 height 246
click at [332, 161] on video at bounding box center [308, 176] width 491 height 246
click at [330, 169] on video at bounding box center [308, 176] width 491 height 246
click at [327, 167] on video at bounding box center [308, 176] width 491 height 246
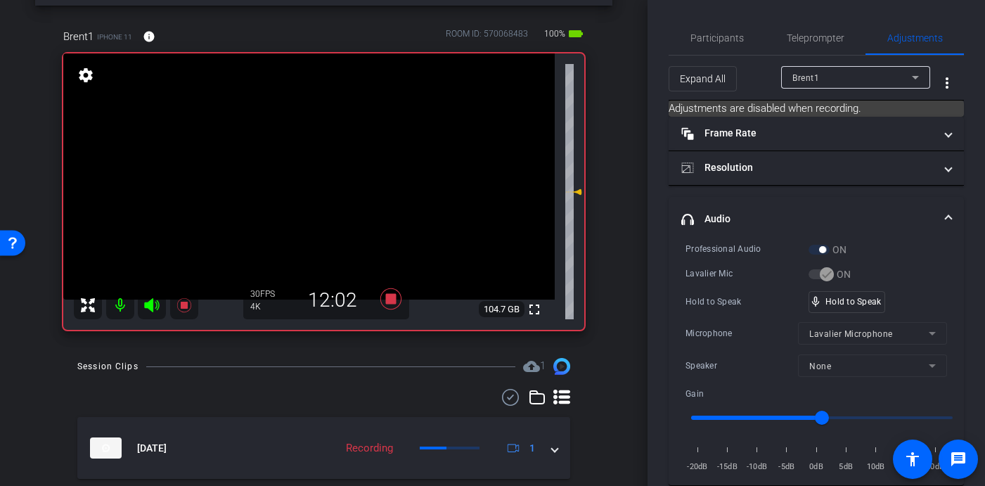
click at [324, 165] on video at bounding box center [308, 176] width 491 height 246
click at [325, 164] on video at bounding box center [308, 176] width 491 height 246
click at [330, 166] on video at bounding box center [308, 176] width 491 height 246
click at [327, 167] on video at bounding box center [308, 176] width 491 height 246
click at [327, 168] on video at bounding box center [308, 176] width 491 height 246
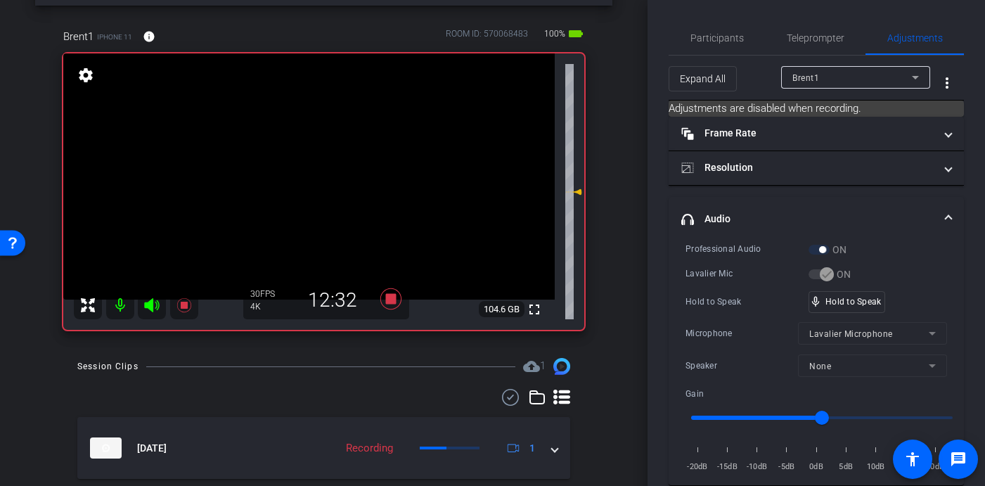
click at [326, 169] on video at bounding box center [308, 176] width 491 height 246
click at [329, 169] on video at bounding box center [308, 176] width 491 height 246
click at [324, 172] on video at bounding box center [308, 176] width 491 height 246
click at [327, 164] on video at bounding box center [308, 176] width 491 height 246
click at [316, 173] on video at bounding box center [308, 176] width 491 height 246
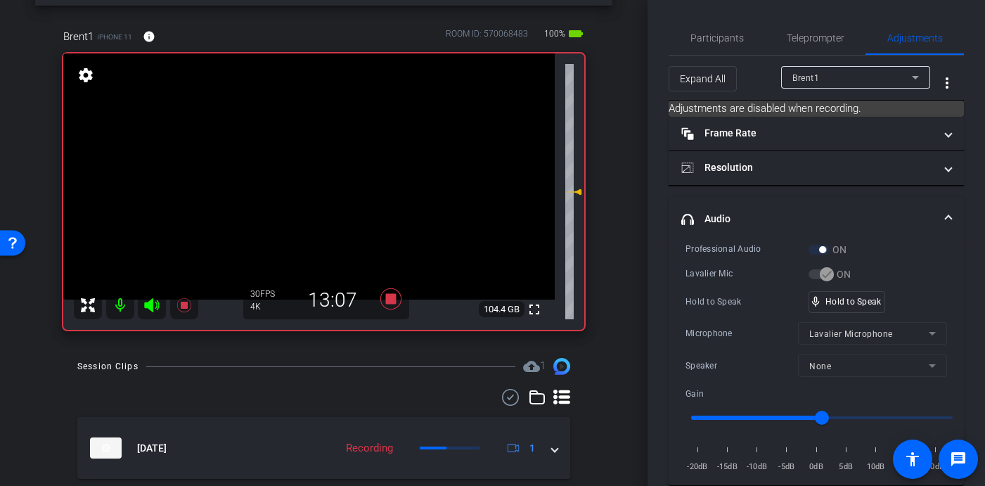
click at [327, 170] on video at bounding box center [308, 176] width 491 height 246
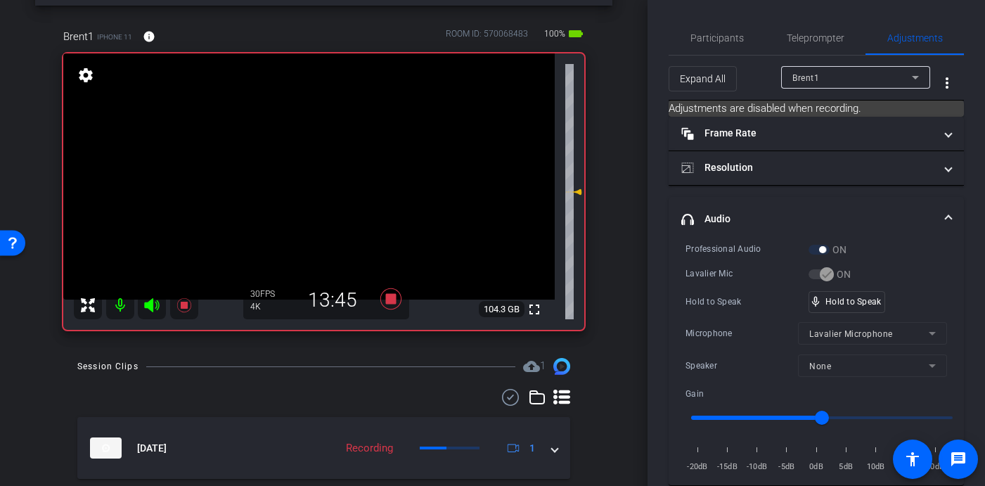
click at [327, 170] on video at bounding box center [308, 176] width 491 height 246
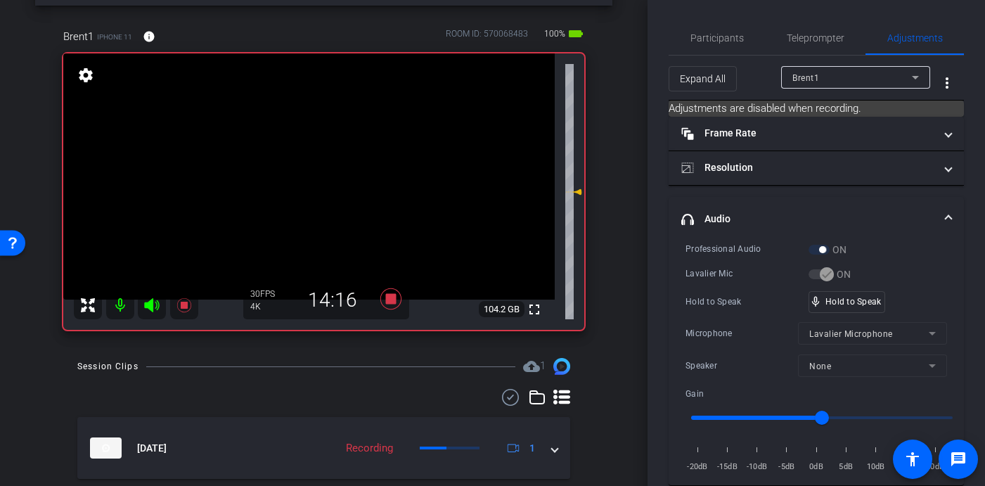
click at [327, 170] on video at bounding box center [308, 176] width 491 height 246
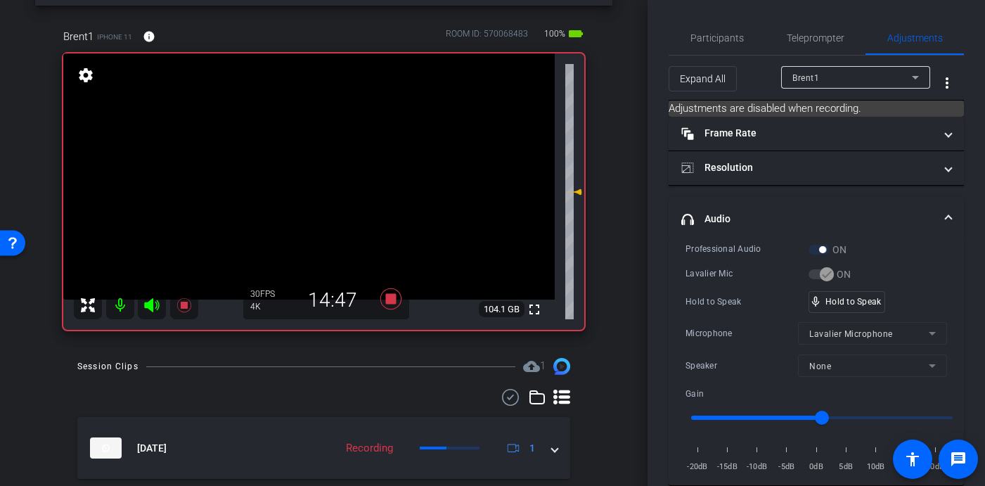
click at [327, 170] on video at bounding box center [308, 176] width 491 height 246
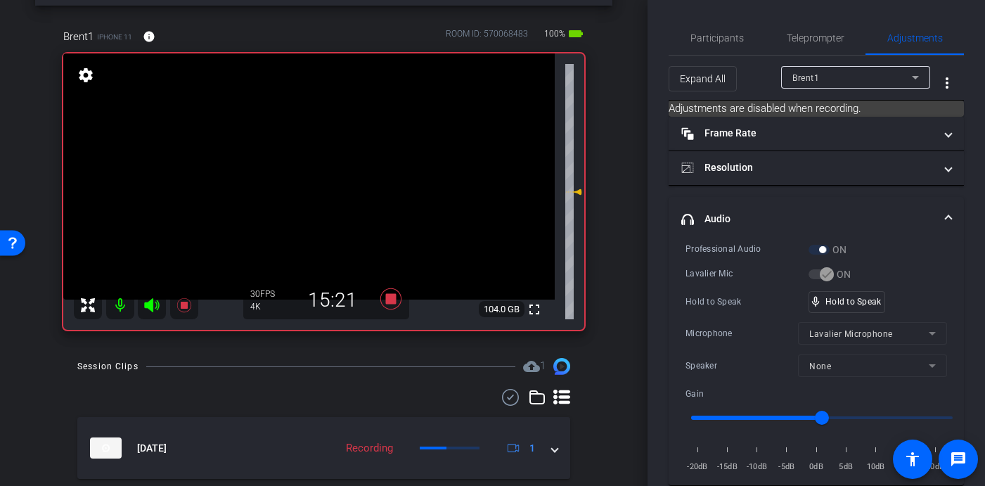
click at [327, 171] on video at bounding box center [308, 176] width 491 height 246
click at [326, 167] on video at bounding box center [308, 176] width 491 height 246
click at [322, 165] on video at bounding box center [308, 176] width 491 height 246
click at [325, 166] on video at bounding box center [308, 176] width 491 height 246
click at [325, 169] on video at bounding box center [308, 176] width 491 height 246
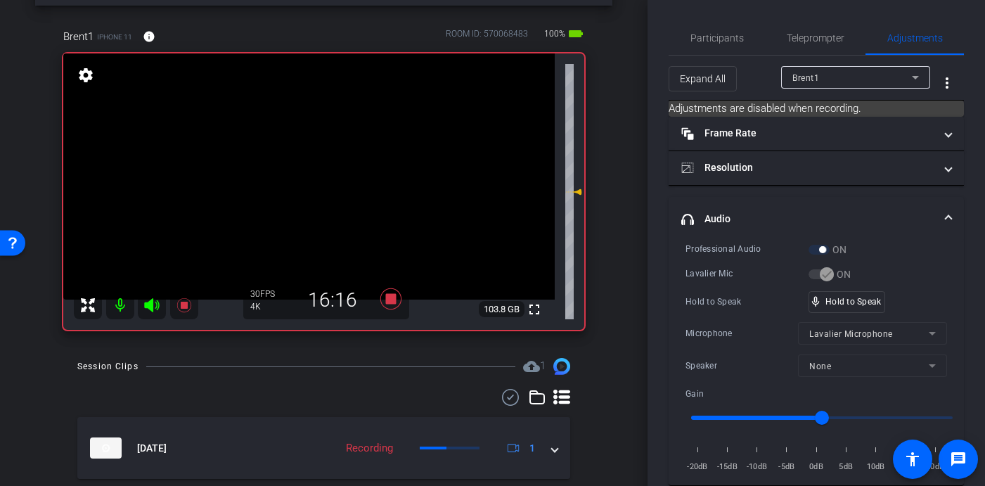
click at [325, 169] on video at bounding box center [308, 176] width 491 height 246
click at [320, 169] on video at bounding box center [308, 176] width 491 height 246
click at [327, 171] on video at bounding box center [308, 176] width 491 height 246
click at [323, 168] on video at bounding box center [308, 176] width 491 height 246
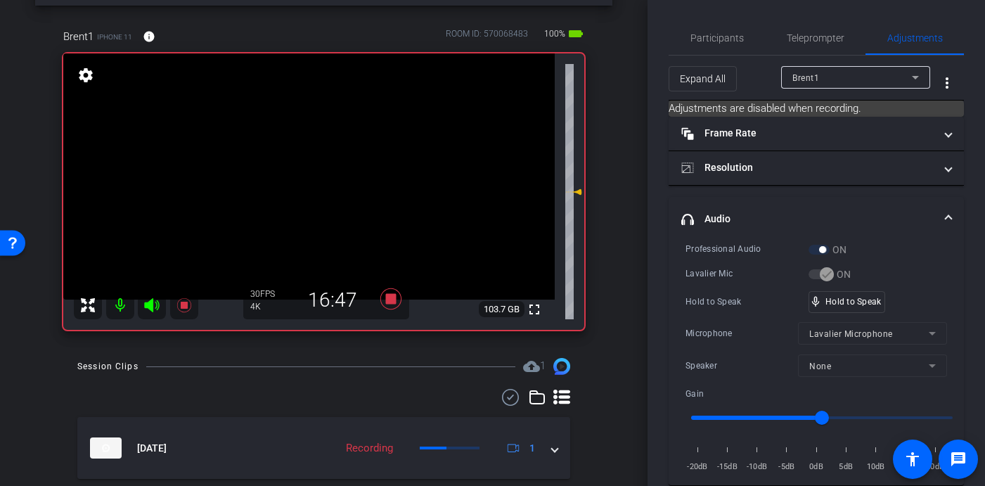
click at [337, 171] on video at bounding box center [308, 176] width 491 height 246
click at [330, 169] on video at bounding box center [308, 176] width 491 height 246
click at [321, 169] on video at bounding box center [308, 176] width 491 height 246
click at [389, 304] on icon at bounding box center [390, 298] width 21 height 21
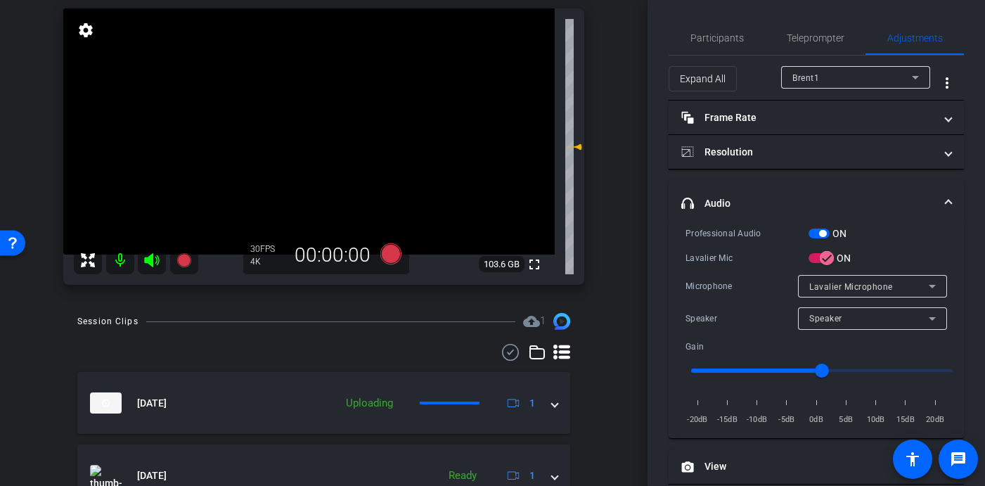
scroll to position [93, 0]
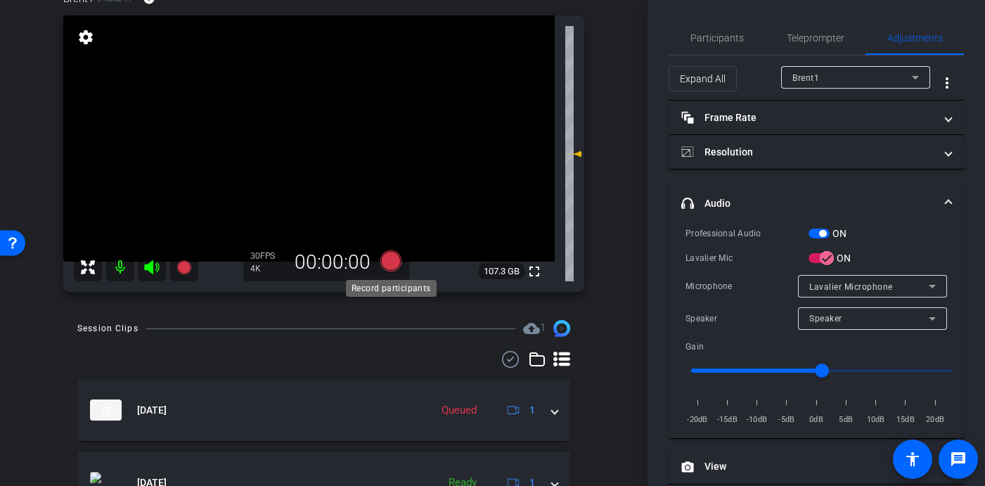
click at [386, 264] on icon at bounding box center [390, 260] width 21 height 21
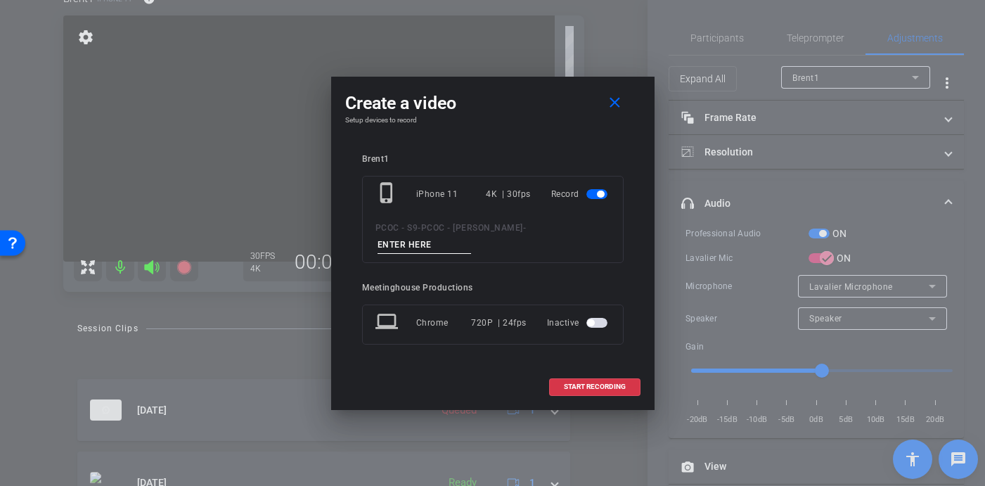
click at [472, 239] on input at bounding box center [424, 245] width 94 height 18
type input "904 - Clip 5"
click at [580, 383] on span "START RECORDING" at bounding box center [595, 386] width 62 height 7
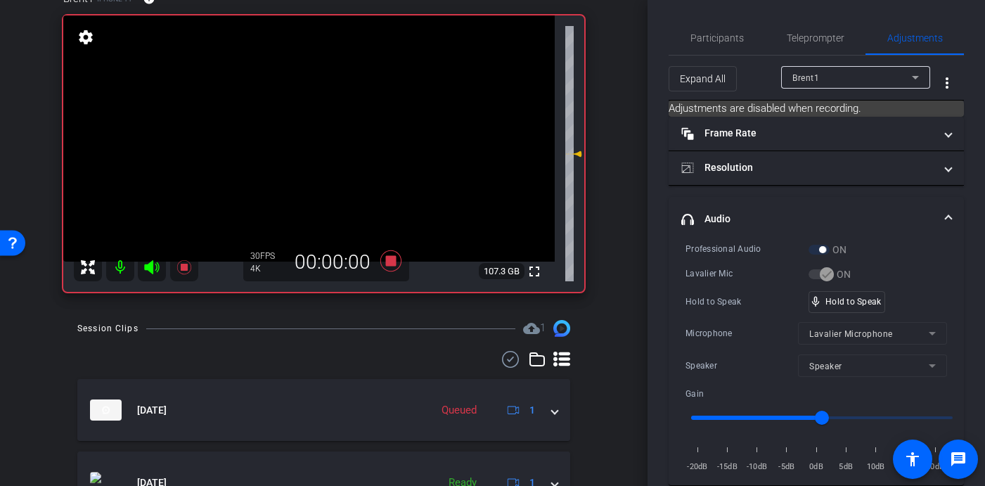
click at [353, 181] on video at bounding box center [308, 138] width 491 height 246
click at [315, 135] on video at bounding box center [308, 138] width 491 height 246
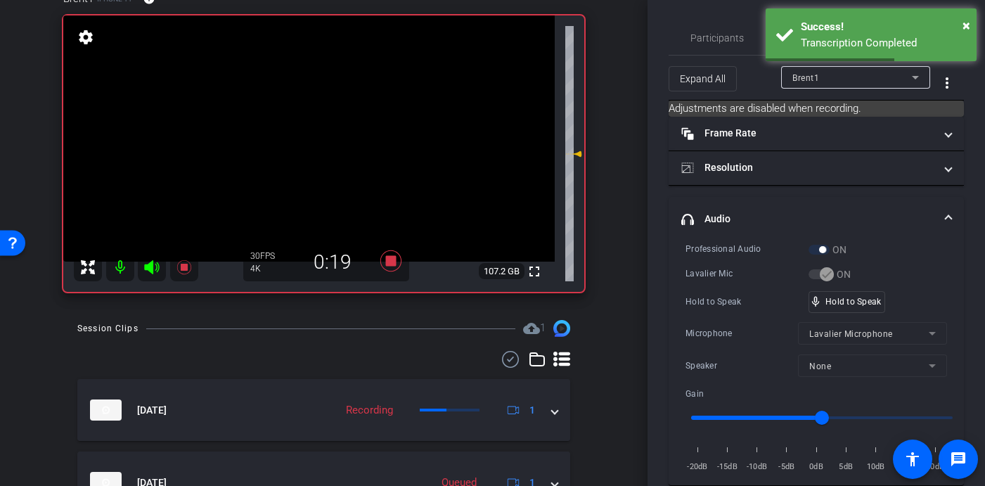
click at [317, 133] on video at bounding box center [308, 138] width 491 height 246
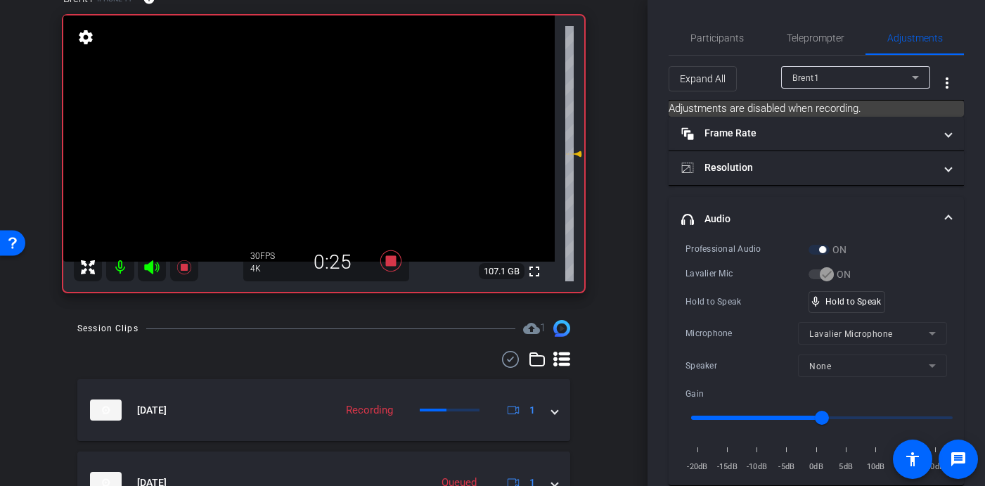
click at [324, 131] on video at bounding box center [308, 138] width 491 height 246
click at [325, 132] on video at bounding box center [308, 138] width 491 height 246
click at [327, 130] on video at bounding box center [308, 138] width 491 height 246
click at [328, 134] on video at bounding box center [308, 138] width 491 height 246
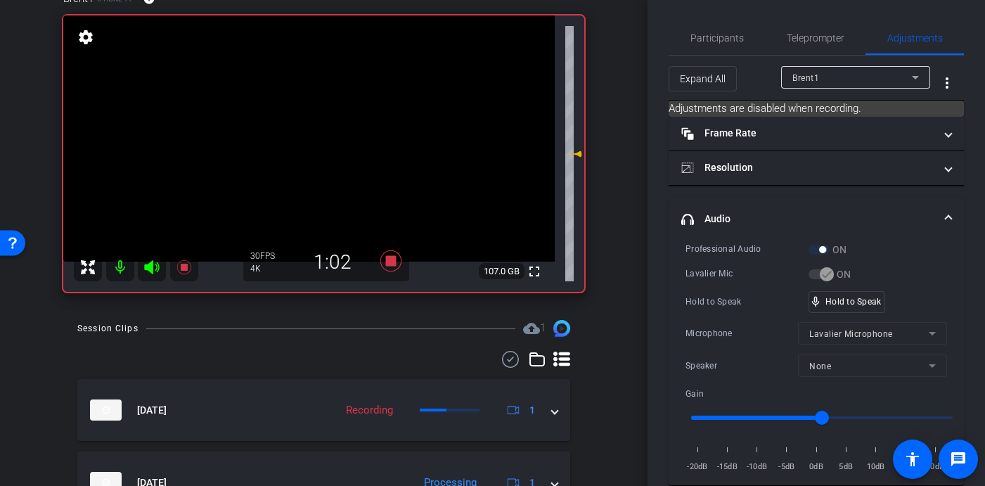
click at [309, 129] on video at bounding box center [308, 138] width 491 height 246
click at [314, 131] on video at bounding box center [308, 138] width 491 height 246
click at [311, 131] on video at bounding box center [308, 138] width 491 height 246
click at [322, 134] on video at bounding box center [308, 138] width 491 height 246
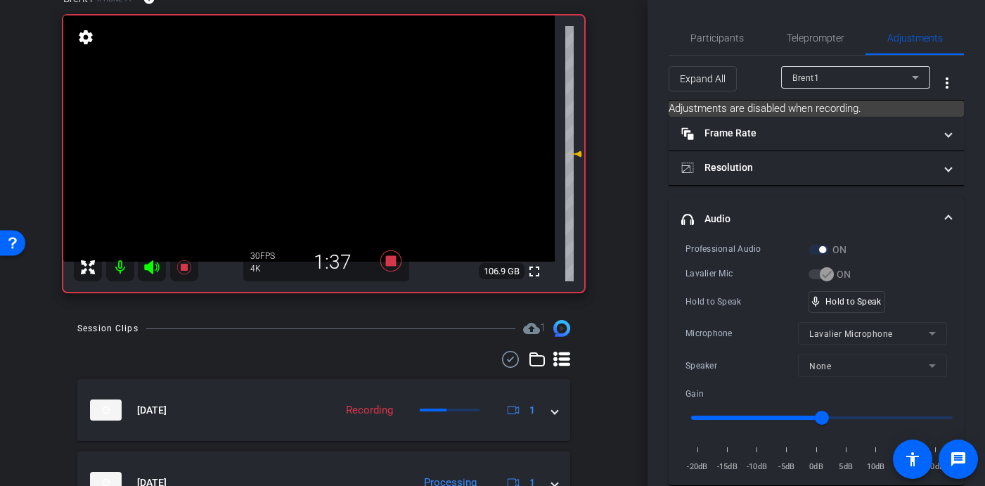
click at [319, 124] on video at bounding box center [308, 138] width 491 height 246
click at [313, 132] on video at bounding box center [308, 138] width 491 height 246
click at [320, 134] on video at bounding box center [308, 138] width 491 height 246
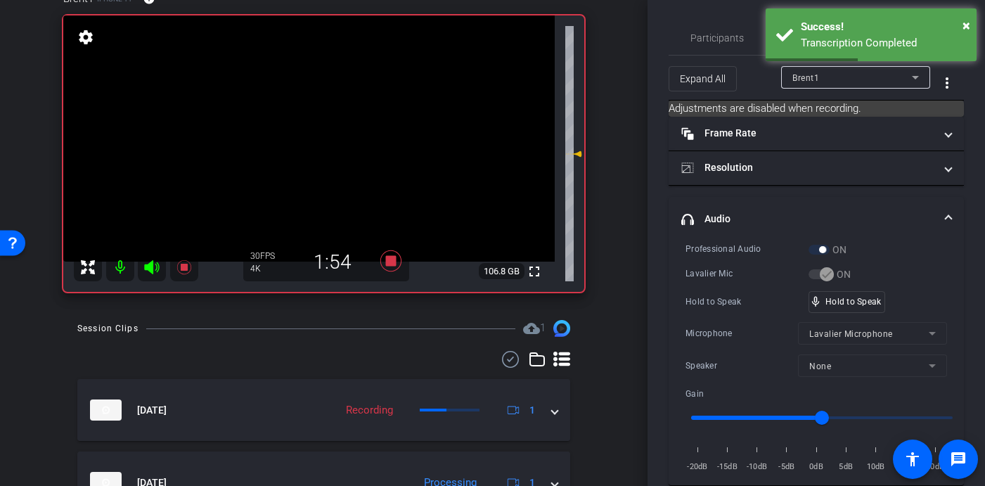
click at [316, 134] on video at bounding box center [308, 138] width 491 height 246
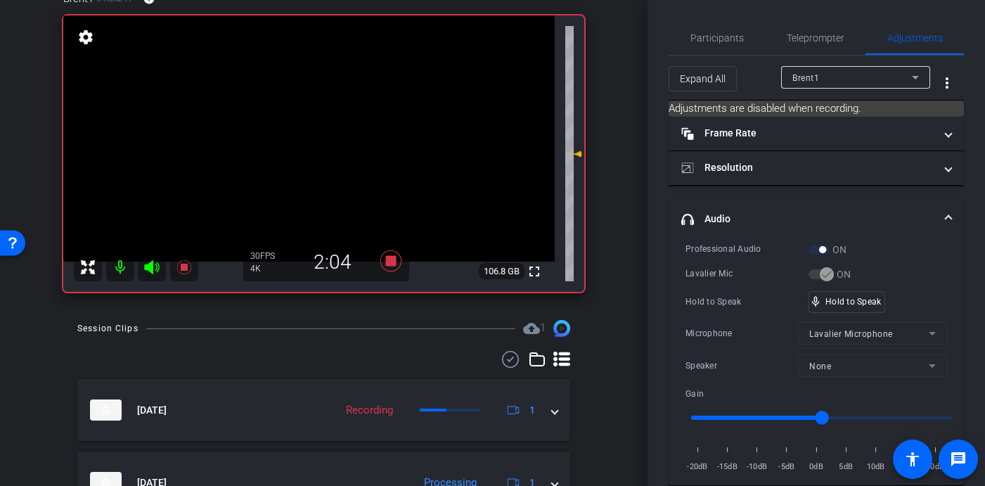
click at [323, 133] on video at bounding box center [308, 138] width 491 height 246
click at [314, 124] on video at bounding box center [308, 138] width 491 height 246
click at [318, 131] on video at bounding box center [308, 138] width 491 height 246
click at [323, 132] on video at bounding box center [308, 138] width 491 height 246
click at [322, 135] on video at bounding box center [308, 138] width 491 height 246
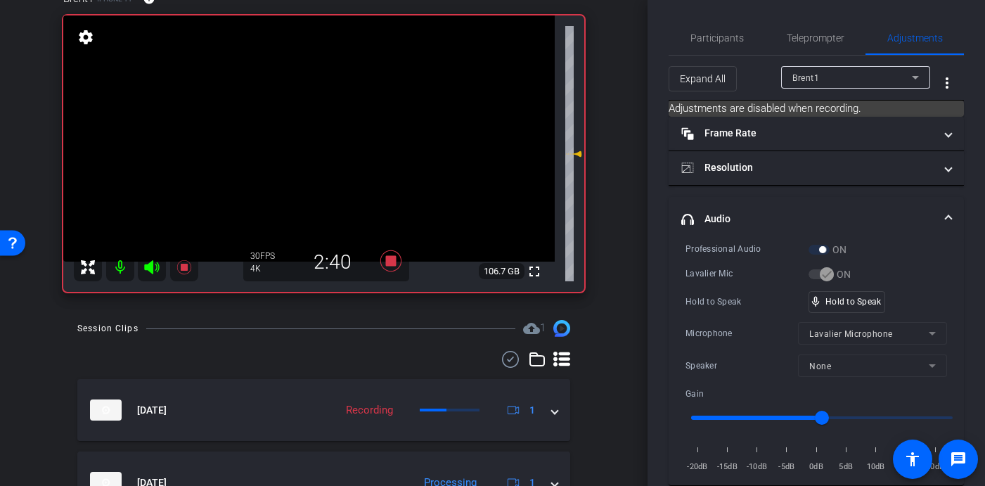
click at [332, 133] on video at bounding box center [308, 138] width 491 height 246
click at [321, 134] on video at bounding box center [308, 138] width 491 height 246
click at [318, 135] on video at bounding box center [308, 138] width 491 height 246
click at [327, 136] on video at bounding box center [308, 138] width 491 height 246
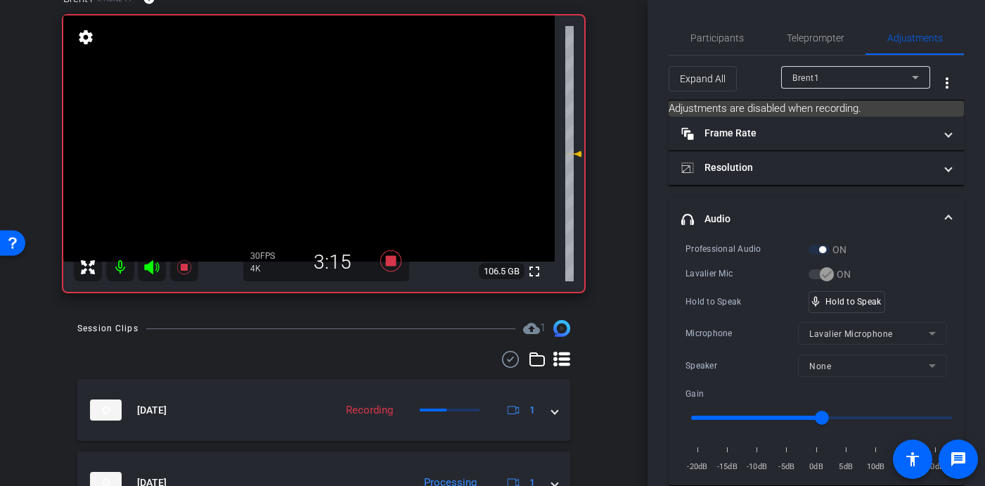
click at [332, 131] on video at bounding box center [308, 138] width 491 height 246
click at [321, 135] on video at bounding box center [308, 138] width 491 height 246
click at [320, 136] on video at bounding box center [308, 138] width 491 height 246
click at [314, 138] on video at bounding box center [308, 138] width 491 height 246
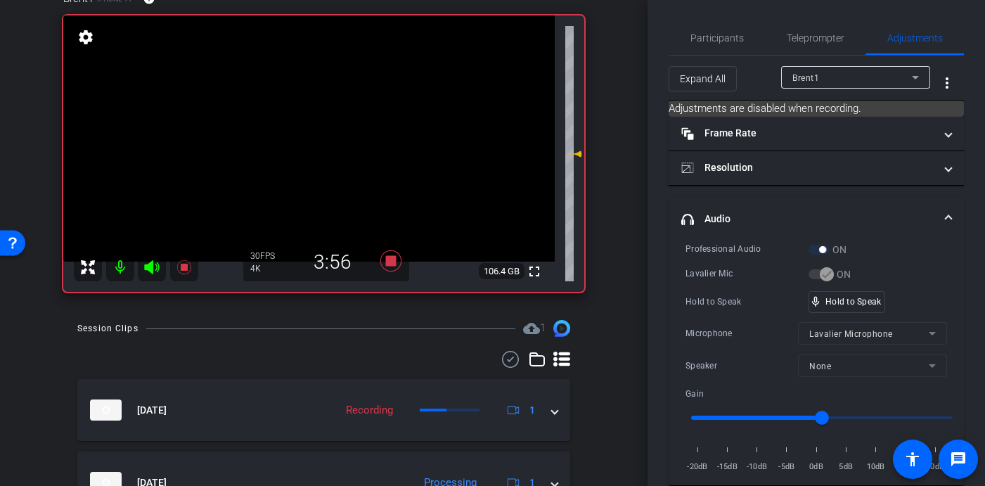
click at [314, 138] on video at bounding box center [308, 138] width 491 height 246
click at [315, 133] on video at bounding box center [308, 138] width 491 height 246
click at [318, 137] on video at bounding box center [308, 138] width 491 height 246
click at [318, 138] on video at bounding box center [308, 138] width 491 height 246
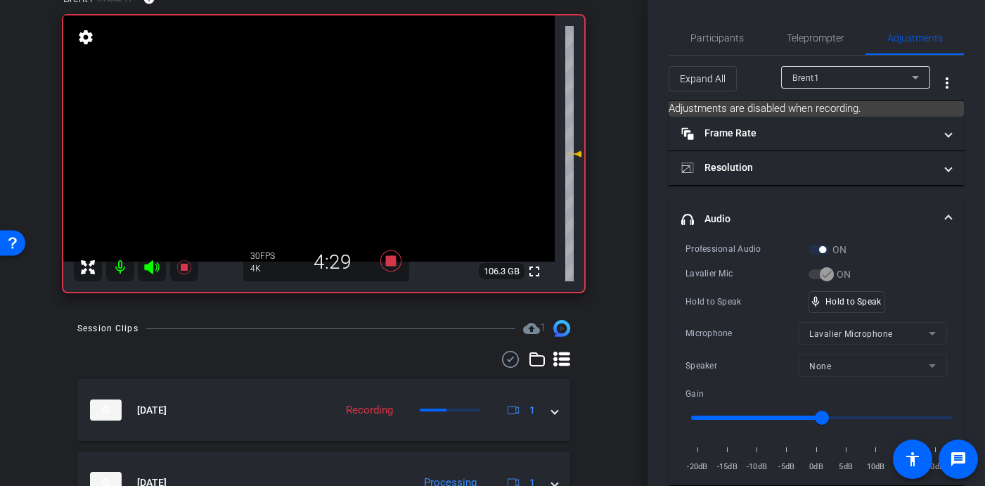
click at [320, 132] on video at bounding box center [308, 138] width 491 height 246
click at [316, 134] on video at bounding box center [308, 138] width 491 height 246
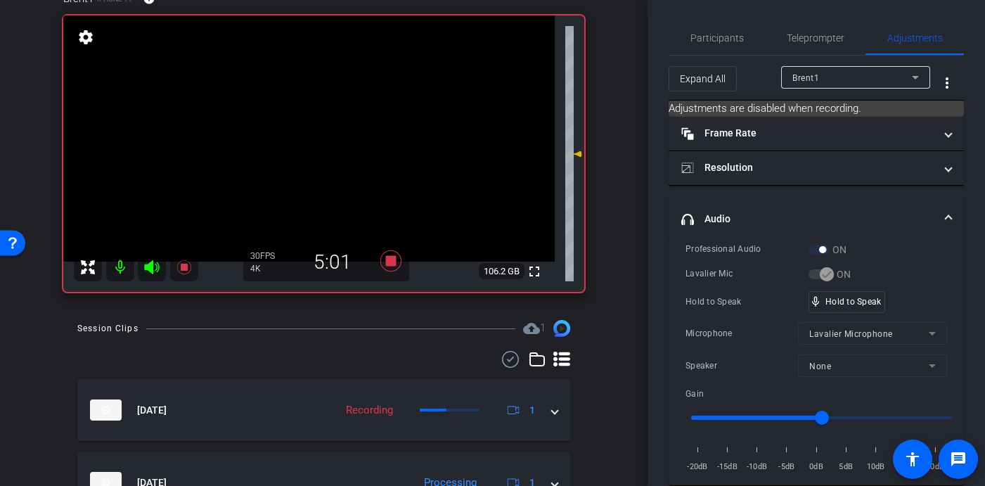
click at [317, 135] on video at bounding box center [308, 138] width 491 height 246
click at [323, 135] on video at bounding box center [308, 138] width 491 height 246
click at [319, 141] on video at bounding box center [308, 138] width 491 height 246
click at [311, 135] on video at bounding box center [308, 138] width 491 height 246
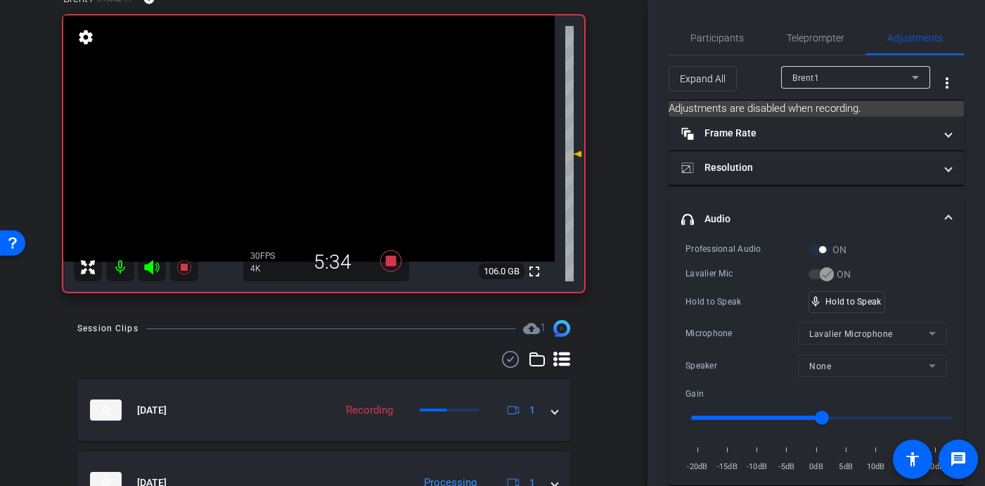
click at [317, 134] on video at bounding box center [308, 138] width 491 height 246
click at [323, 131] on video at bounding box center [308, 138] width 491 height 246
click at [323, 134] on video at bounding box center [308, 138] width 491 height 246
click at [322, 137] on video at bounding box center [308, 138] width 491 height 246
click at [323, 133] on video at bounding box center [308, 138] width 491 height 246
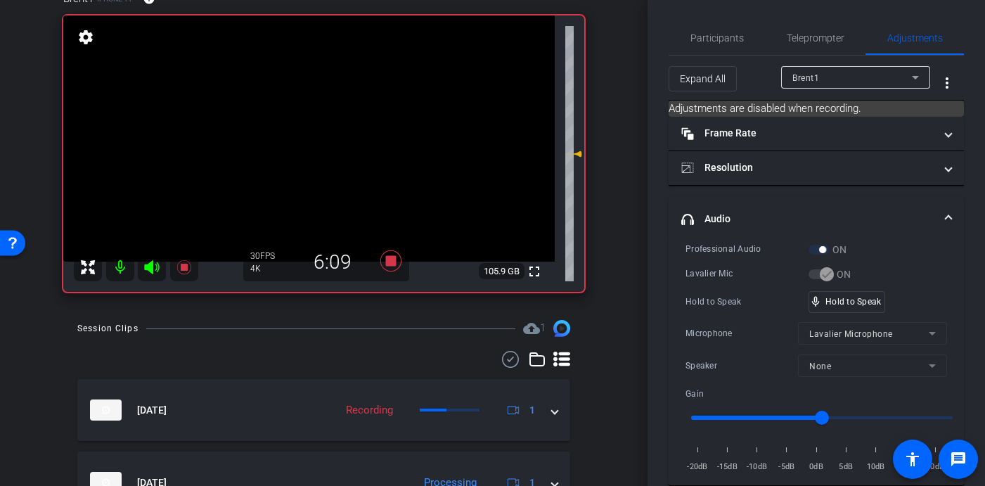
click at [323, 133] on video at bounding box center [308, 138] width 491 height 246
click at [325, 137] on video at bounding box center [308, 138] width 491 height 246
click at [318, 134] on video at bounding box center [308, 138] width 491 height 246
click at [328, 136] on video at bounding box center [308, 138] width 491 height 246
click at [314, 132] on video at bounding box center [308, 138] width 491 height 246
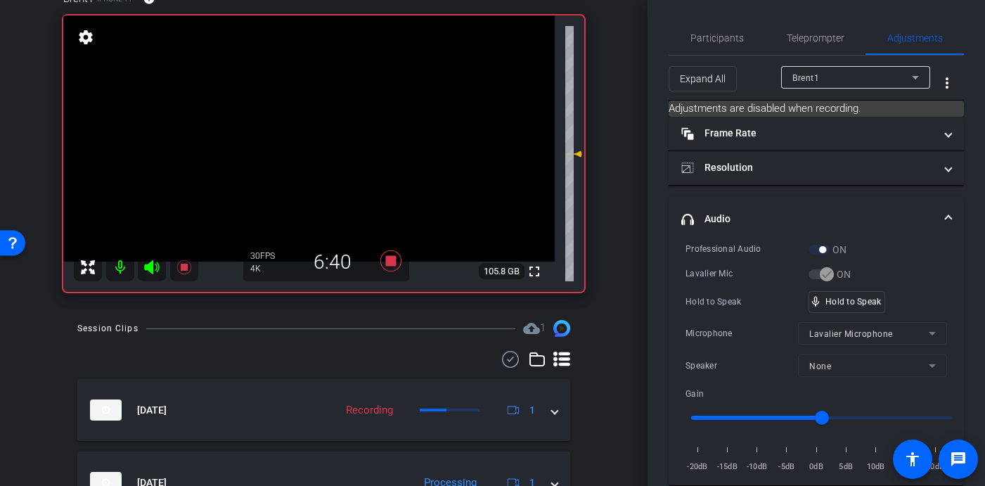
click at [323, 135] on video at bounding box center [308, 138] width 491 height 246
click at [316, 135] on video at bounding box center [308, 138] width 491 height 246
click at [316, 132] on video at bounding box center [308, 138] width 491 height 246
click at [323, 135] on video at bounding box center [308, 138] width 491 height 246
click at [318, 131] on video at bounding box center [308, 138] width 491 height 246
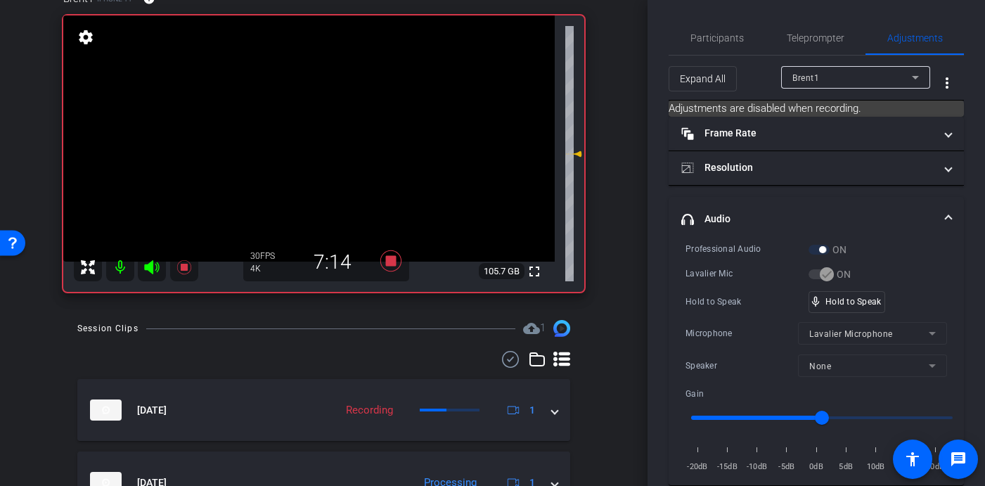
click at [318, 131] on video at bounding box center [308, 138] width 491 height 246
click at [316, 134] on video at bounding box center [308, 138] width 491 height 246
click at [324, 136] on video at bounding box center [308, 138] width 491 height 246
click at [330, 151] on video at bounding box center [308, 138] width 491 height 246
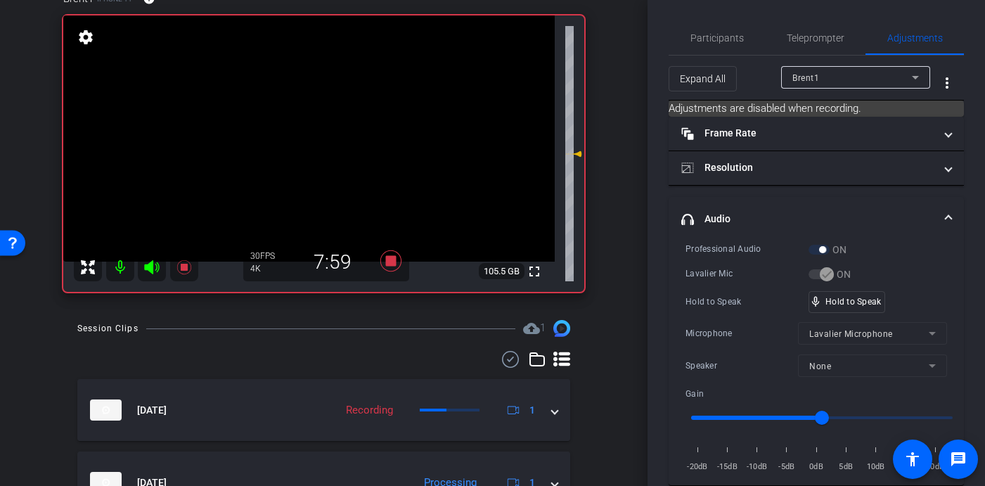
click at [325, 135] on video at bounding box center [308, 138] width 491 height 246
click at [318, 138] on video at bounding box center [308, 138] width 491 height 246
click at [318, 131] on video at bounding box center [308, 138] width 491 height 246
click at [323, 136] on video at bounding box center [308, 138] width 491 height 246
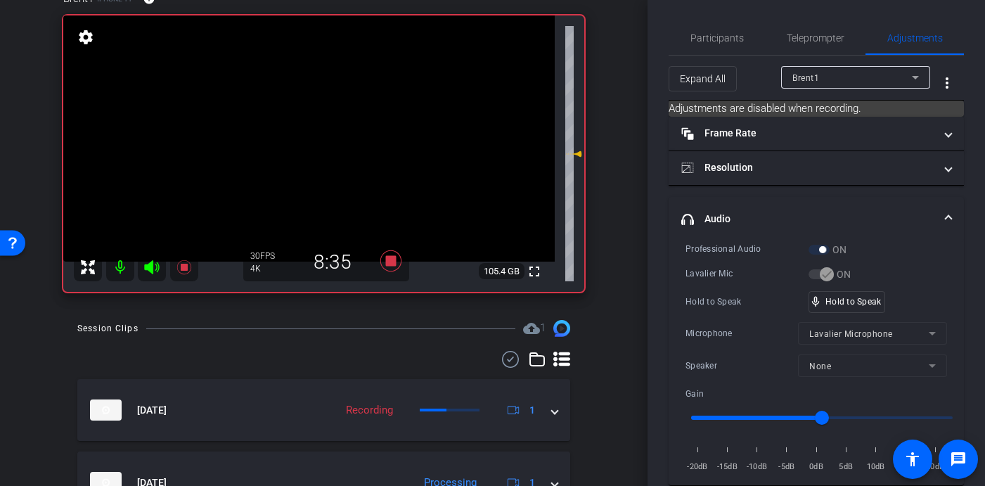
click at [327, 138] on video at bounding box center [308, 138] width 491 height 246
click at [320, 128] on video at bounding box center [308, 138] width 491 height 246
click at [325, 134] on video at bounding box center [308, 138] width 491 height 246
click at [321, 134] on video at bounding box center [308, 138] width 491 height 246
click at [320, 132] on video at bounding box center [308, 138] width 491 height 246
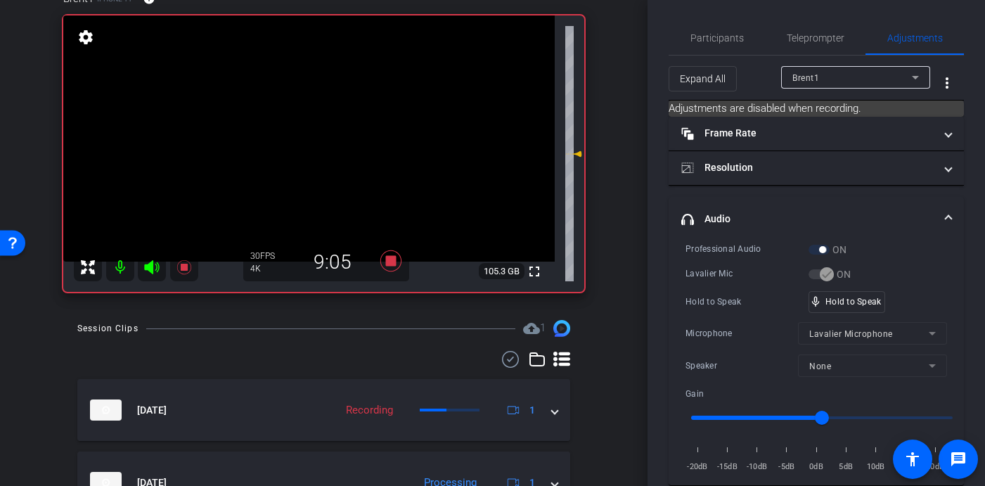
click at [323, 134] on video at bounding box center [308, 138] width 491 height 246
click at [324, 135] on video at bounding box center [308, 138] width 491 height 246
click at [314, 141] on video at bounding box center [308, 138] width 491 height 246
click at [320, 136] on video at bounding box center [308, 138] width 491 height 246
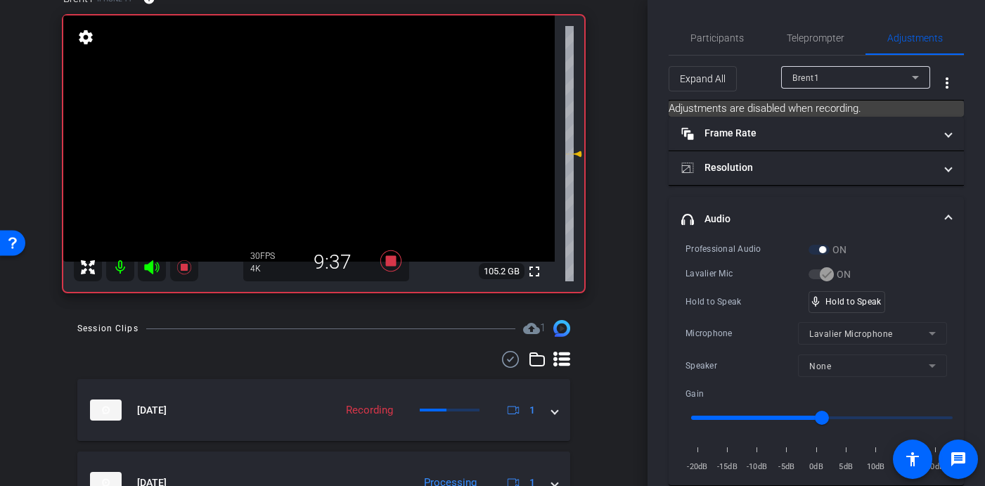
click at [334, 134] on video at bounding box center [308, 138] width 491 height 246
click at [327, 133] on video at bounding box center [308, 138] width 491 height 246
click at [330, 132] on video at bounding box center [308, 138] width 491 height 246
click at [318, 133] on video at bounding box center [308, 138] width 491 height 246
click at [327, 133] on video at bounding box center [308, 138] width 491 height 246
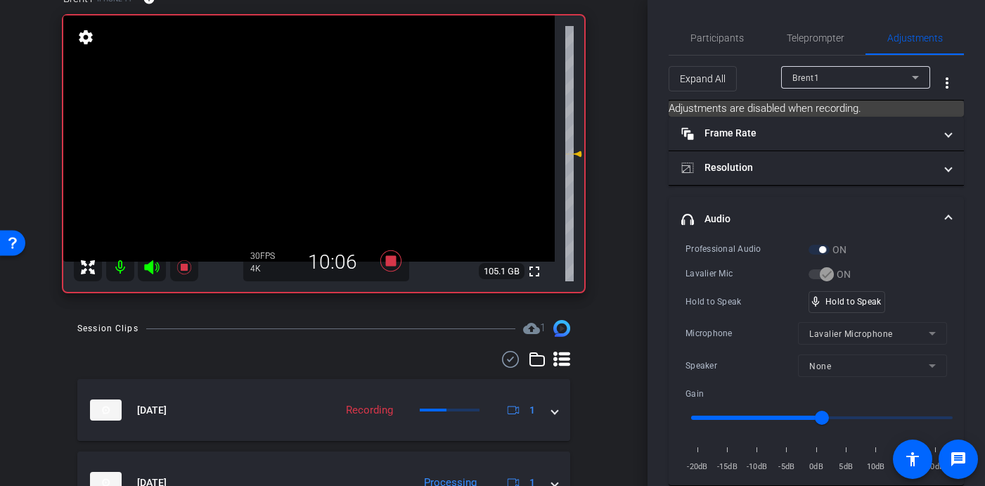
click at [327, 129] on video at bounding box center [308, 138] width 491 height 246
click at [328, 138] on video at bounding box center [308, 138] width 491 height 246
click at [323, 138] on video at bounding box center [308, 138] width 491 height 246
click at [327, 138] on video at bounding box center [308, 138] width 491 height 246
click at [322, 134] on video at bounding box center [308, 138] width 491 height 246
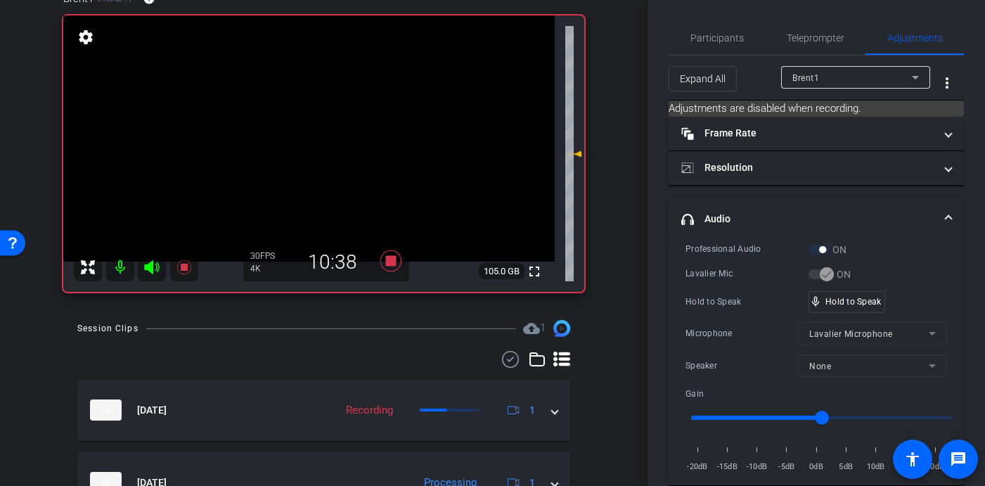
click at [321, 138] on video at bounding box center [308, 138] width 491 height 246
click at [340, 140] on video at bounding box center [308, 138] width 491 height 246
click at [319, 130] on video at bounding box center [308, 138] width 491 height 246
click at [333, 132] on video at bounding box center [308, 138] width 491 height 246
click at [326, 129] on video at bounding box center [308, 138] width 491 height 246
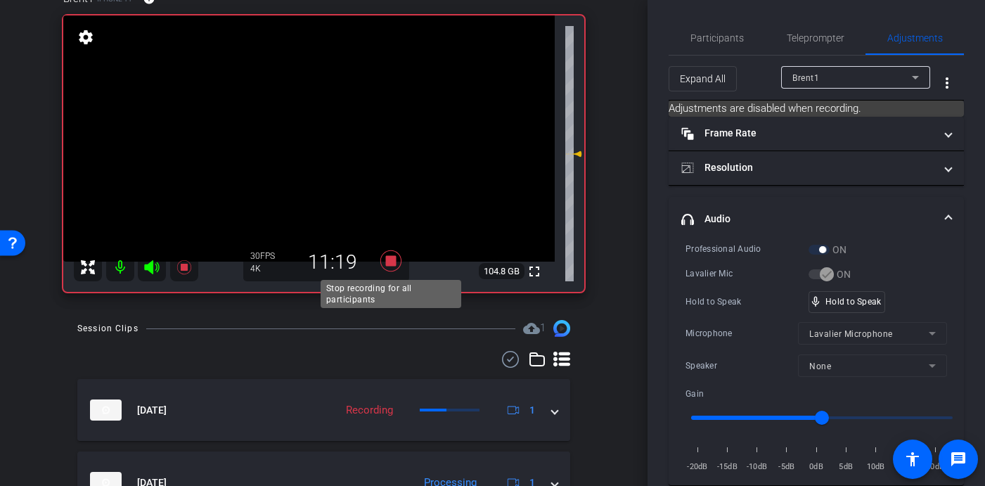
click at [391, 261] on icon at bounding box center [390, 260] width 21 height 21
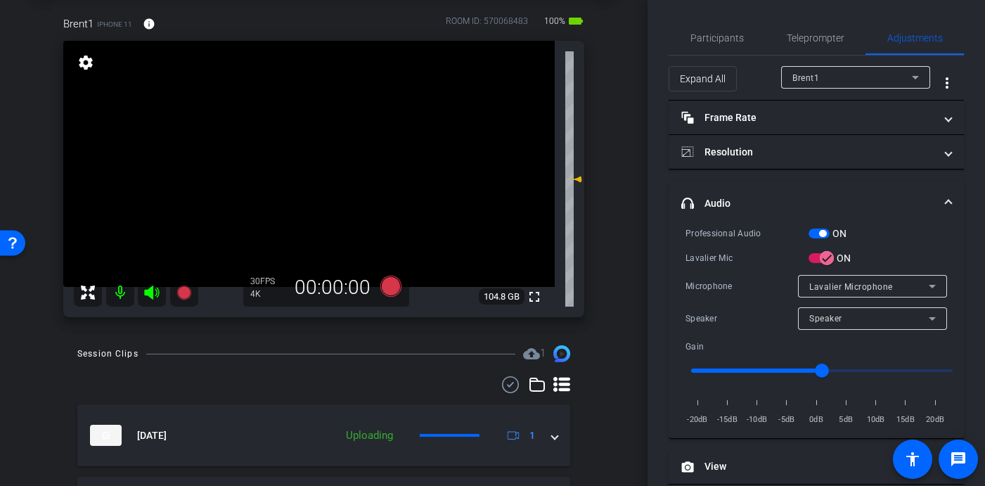
scroll to position [33, 0]
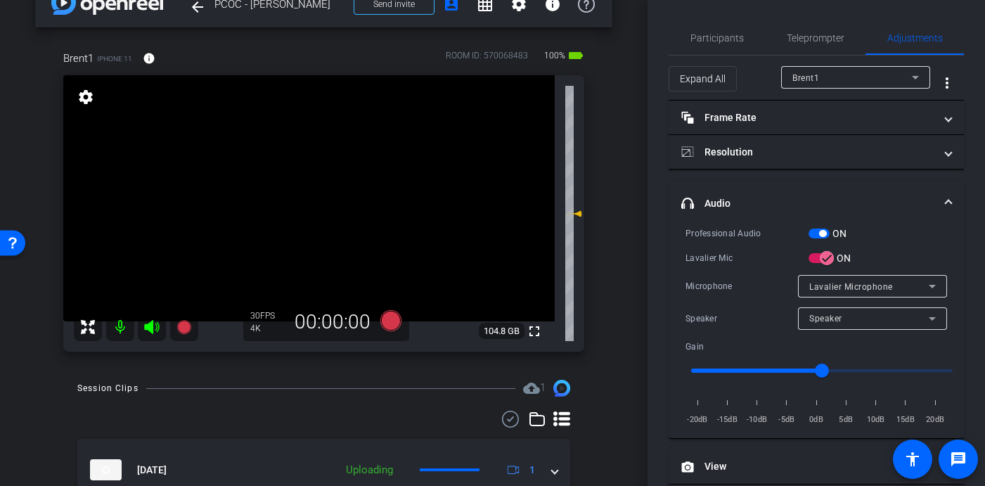
click at [347, 225] on video at bounding box center [308, 198] width 491 height 246
click at [398, 319] on icon at bounding box center [390, 320] width 21 height 21
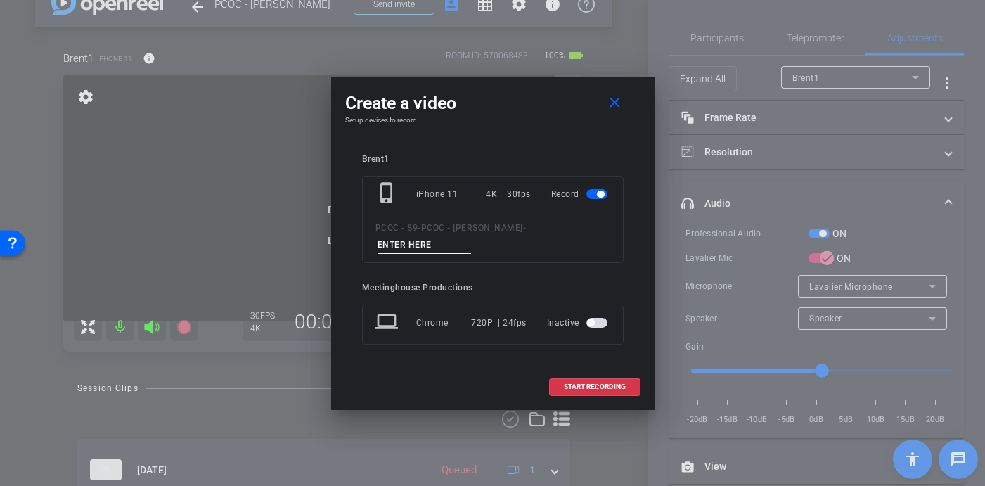
click at [472, 236] on input at bounding box center [424, 245] width 94 height 18
type input "904 - Clip 6"
click at [581, 383] on span "START RECORDING" at bounding box center [595, 386] width 62 height 7
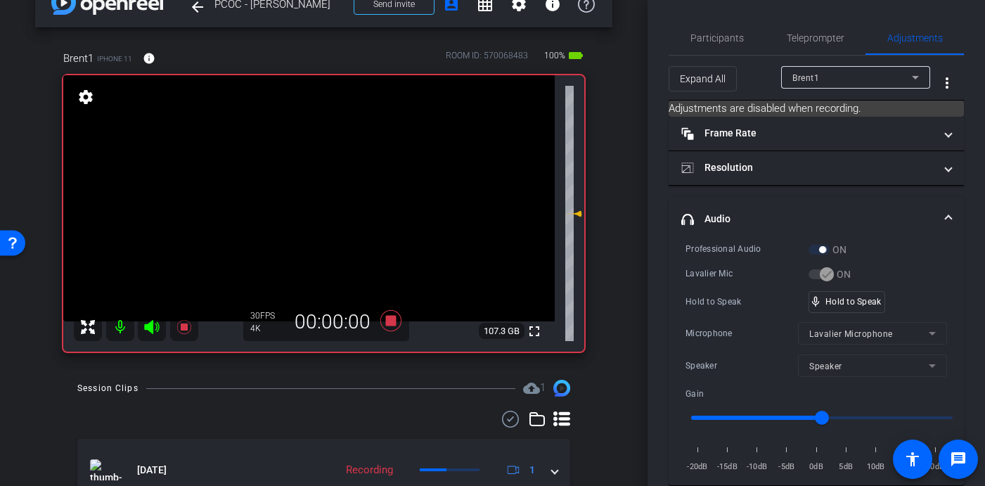
click at [362, 222] on video at bounding box center [308, 198] width 491 height 246
click at [315, 180] on video at bounding box center [308, 198] width 491 height 246
click at [316, 194] on video at bounding box center [308, 198] width 491 height 246
click at [320, 195] on video at bounding box center [308, 198] width 491 height 246
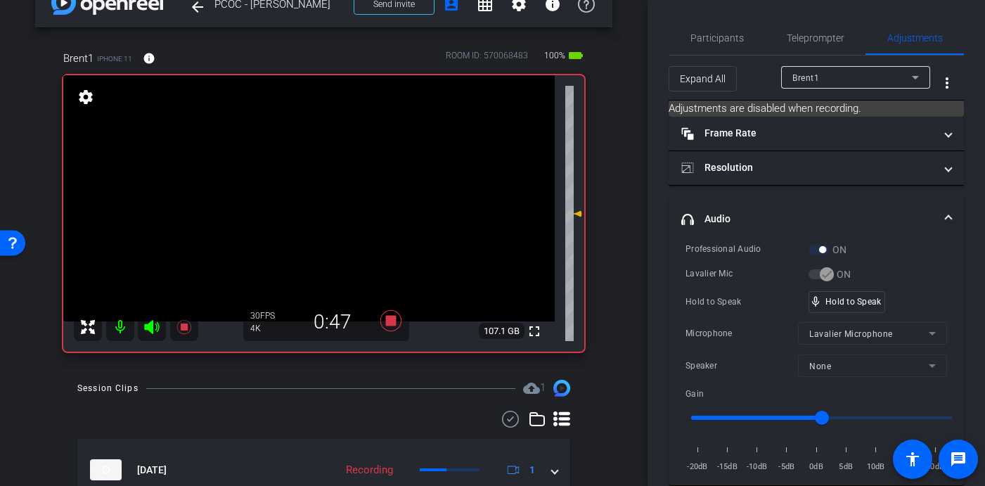
click at [325, 191] on video at bounding box center [308, 198] width 491 height 246
click at [316, 193] on video at bounding box center [308, 198] width 491 height 246
click at [324, 198] on video at bounding box center [308, 198] width 491 height 246
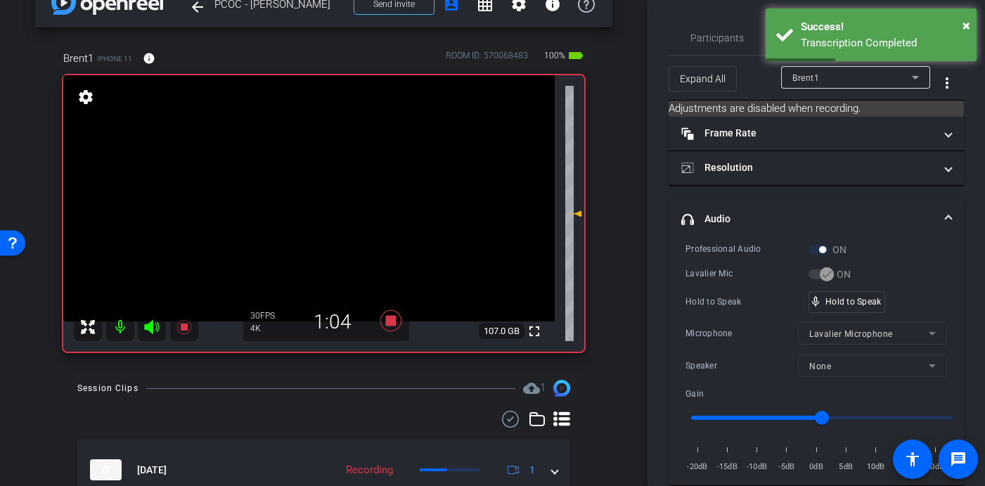
click at [323, 187] on video at bounding box center [308, 198] width 491 height 246
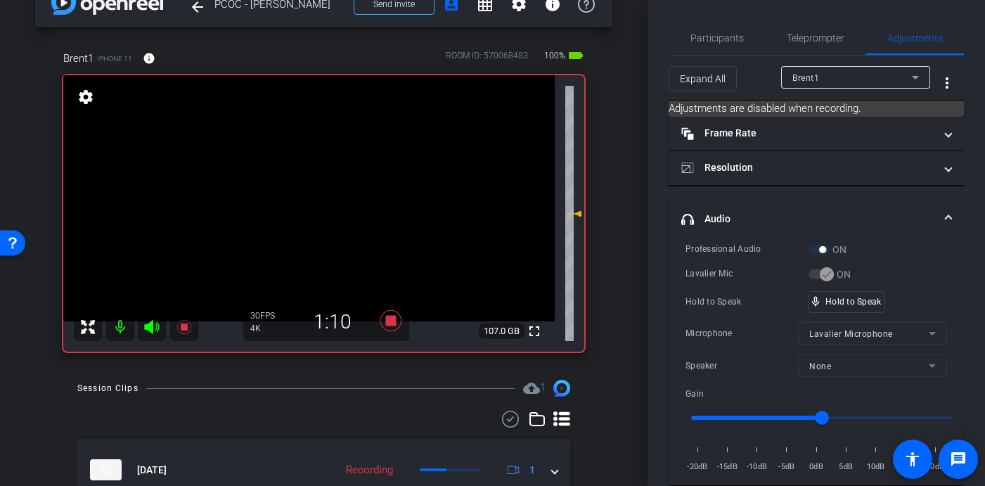
click at [329, 186] on video at bounding box center [308, 198] width 491 height 246
click at [327, 193] on video at bounding box center [308, 198] width 491 height 246
click at [325, 196] on video at bounding box center [308, 198] width 491 height 246
click at [320, 190] on video at bounding box center [308, 198] width 491 height 246
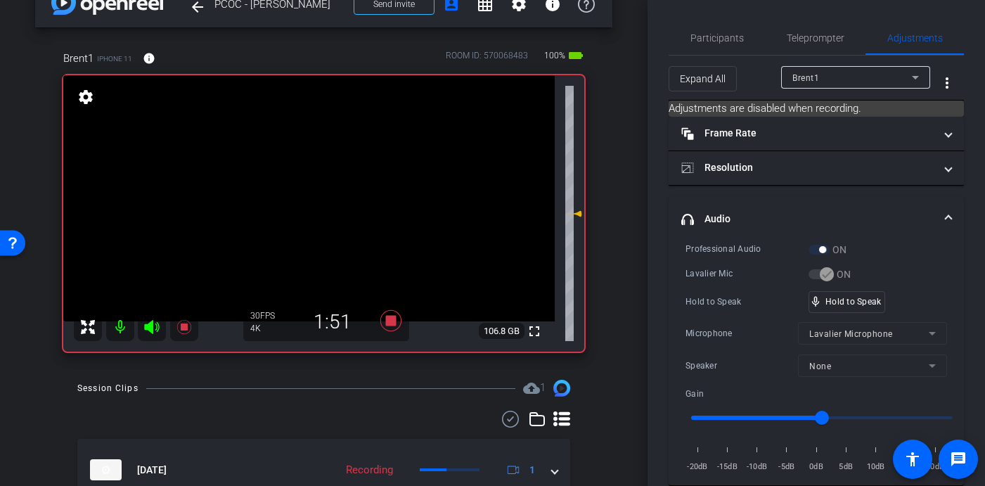
click at [316, 190] on video at bounding box center [308, 198] width 491 height 246
click at [316, 191] on video at bounding box center [308, 198] width 491 height 246
click at [327, 189] on video at bounding box center [308, 198] width 491 height 246
click at [327, 193] on video at bounding box center [308, 198] width 491 height 246
click at [323, 195] on video at bounding box center [308, 198] width 491 height 246
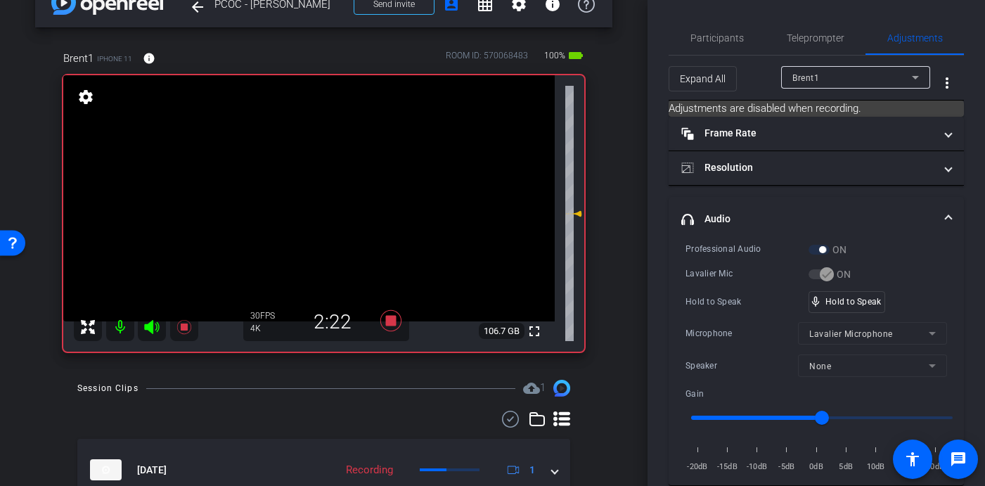
click at [312, 187] on video at bounding box center [308, 198] width 491 height 246
click at [311, 188] on video at bounding box center [308, 198] width 491 height 246
click at [320, 190] on video at bounding box center [308, 198] width 491 height 246
click at [323, 191] on video at bounding box center [308, 198] width 491 height 246
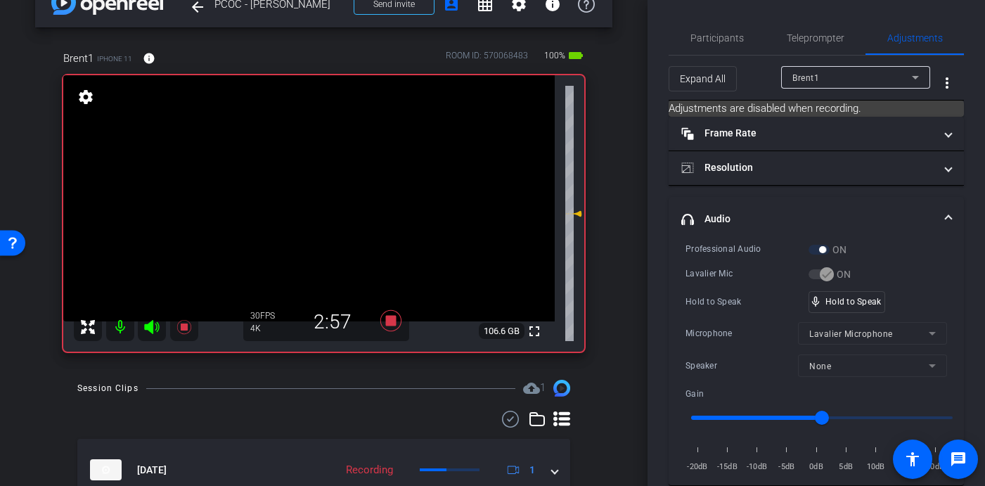
click at [318, 186] on video at bounding box center [308, 198] width 491 height 246
click at [318, 193] on video at bounding box center [308, 198] width 491 height 246
click at [323, 193] on video at bounding box center [308, 198] width 491 height 246
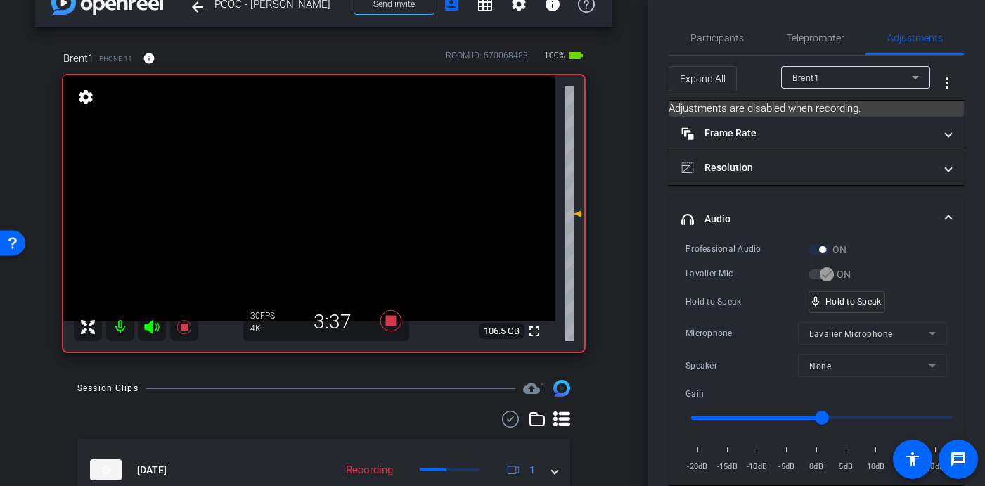
click at [323, 193] on video at bounding box center [308, 198] width 491 height 246
click at [327, 193] on video at bounding box center [308, 198] width 491 height 246
click at [330, 197] on video at bounding box center [308, 198] width 491 height 246
click at [319, 193] on video at bounding box center [308, 198] width 491 height 246
click at [320, 193] on video at bounding box center [308, 198] width 491 height 246
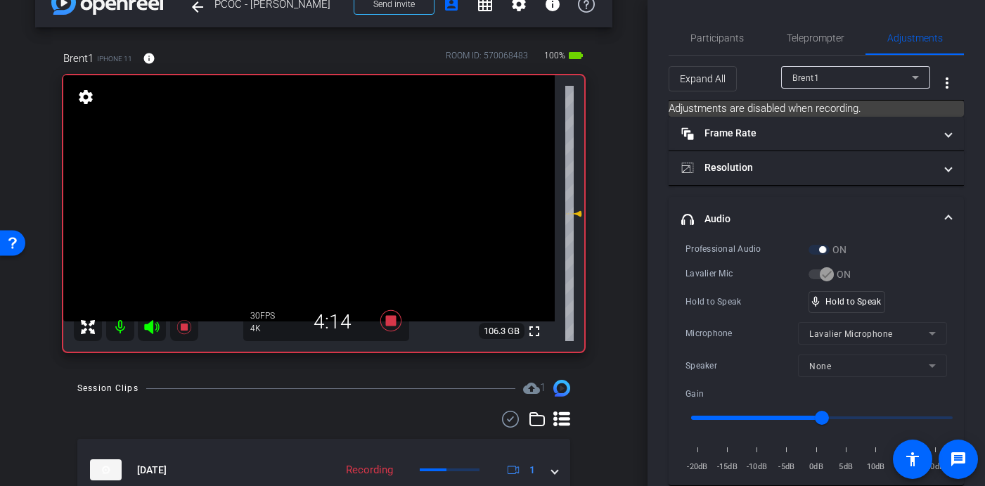
click at [324, 199] on video at bounding box center [308, 198] width 491 height 246
click at [323, 198] on video at bounding box center [308, 198] width 491 height 246
click at [329, 200] on video at bounding box center [308, 198] width 491 height 246
click at [326, 193] on video at bounding box center [308, 198] width 491 height 246
click at [330, 194] on video at bounding box center [308, 198] width 491 height 246
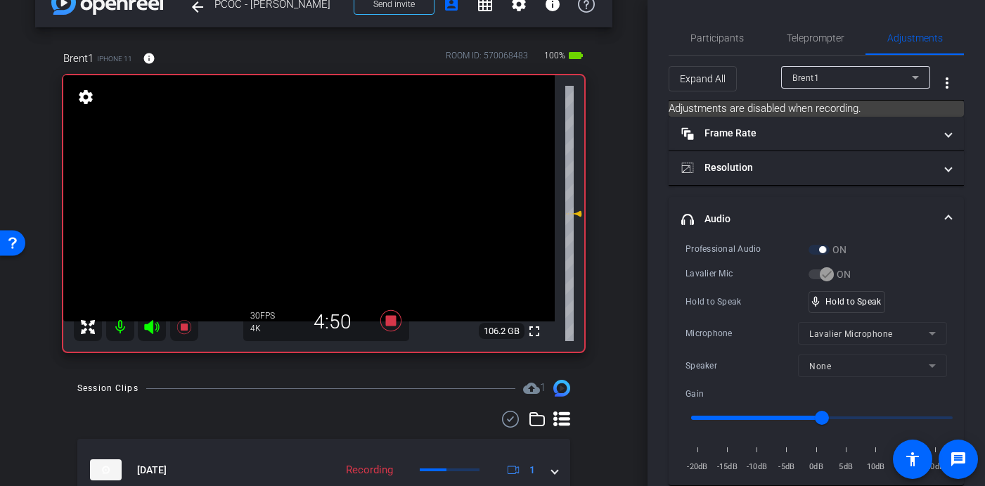
click at [328, 198] on video at bounding box center [308, 198] width 491 height 246
click at [320, 192] on video at bounding box center [308, 198] width 491 height 246
click at [320, 194] on video at bounding box center [308, 198] width 491 height 246
click at [327, 195] on video at bounding box center [308, 198] width 491 height 246
click at [320, 195] on video at bounding box center [308, 198] width 491 height 246
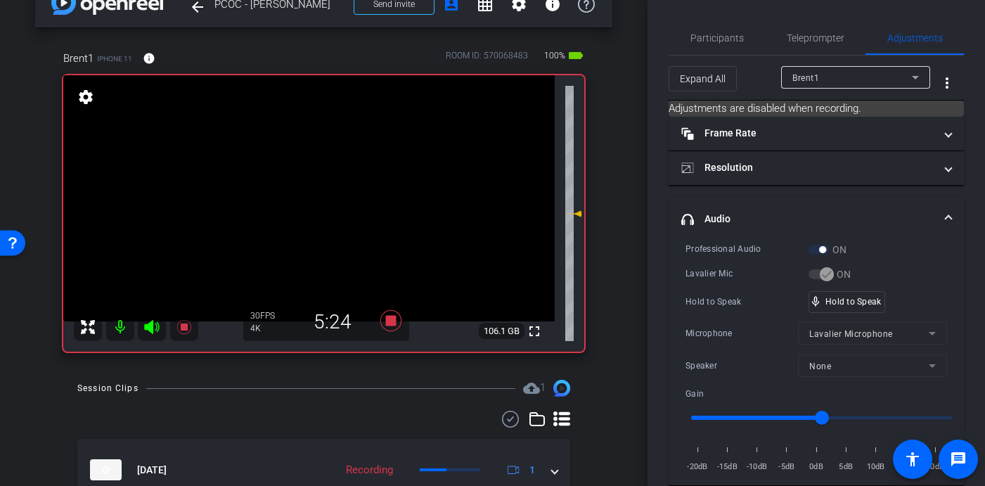
click at [324, 190] on video at bounding box center [308, 198] width 491 height 246
click at [327, 194] on video at bounding box center [308, 198] width 491 height 246
click at [330, 195] on video at bounding box center [308, 198] width 491 height 246
click at [317, 196] on video at bounding box center [308, 198] width 491 height 246
click at [327, 193] on video at bounding box center [308, 198] width 491 height 246
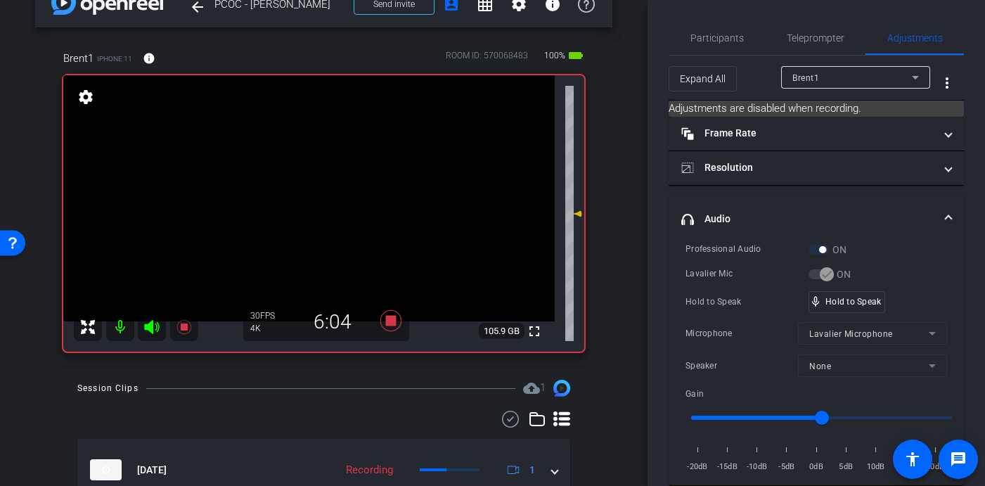
click at [318, 195] on video at bounding box center [308, 198] width 491 height 246
click at [316, 195] on video at bounding box center [308, 198] width 491 height 246
click at [320, 195] on video at bounding box center [308, 198] width 491 height 246
click at [315, 193] on video at bounding box center [308, 198] width 491 height 246
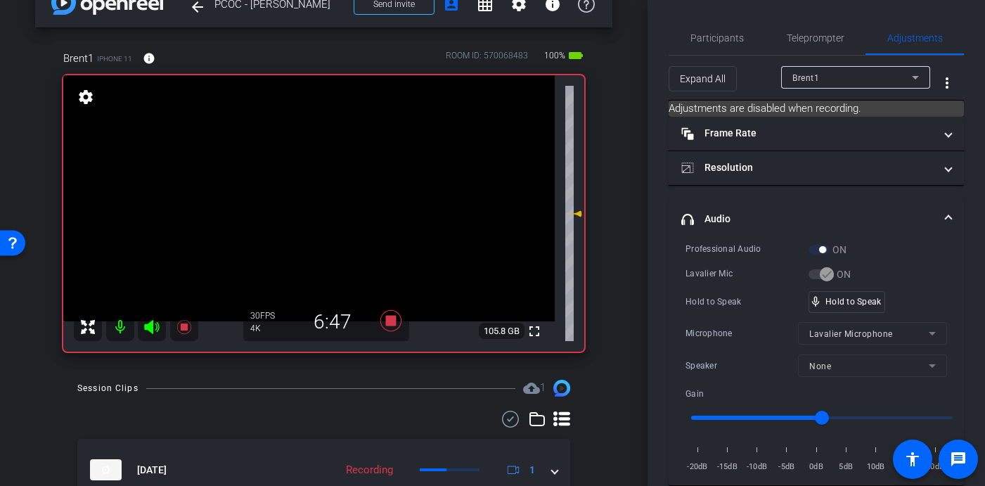
click at [320, 196] on video at bounding box center [308, 198] width 491 height 246
click at [319, 190] on video at bounding box center [308, 198] width 491 height 246
click at [326, 192] on video at bounding box center [308, 198] width 491 height 246
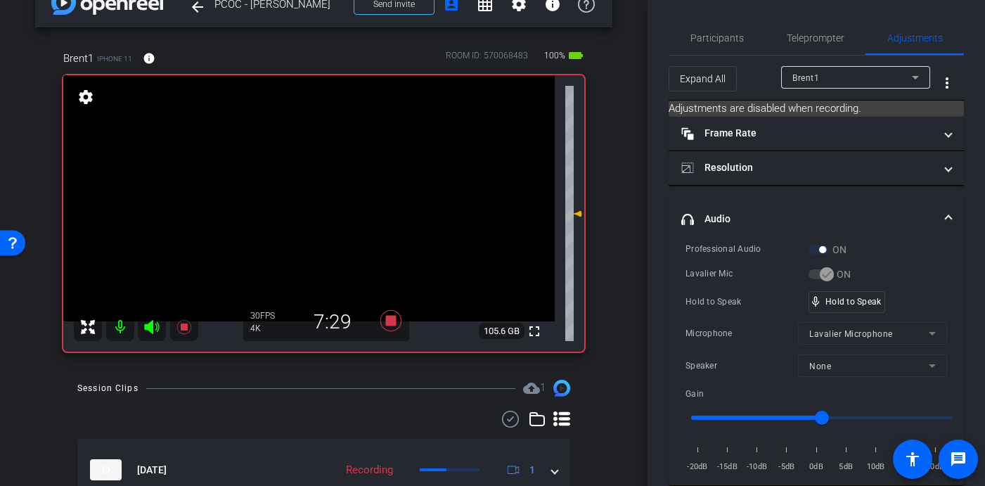
click at [325, 191] on video at bounding box center [308, 198] width 491 height 246
click at [324, 195] on video at bounding box center [308, 198] width 491 height 246
click at [314, 194] on video at bounding box center [308, 198] width 491 height 246
click at [318, 187] on video at bounding box center [308, 198] width 491 height 246
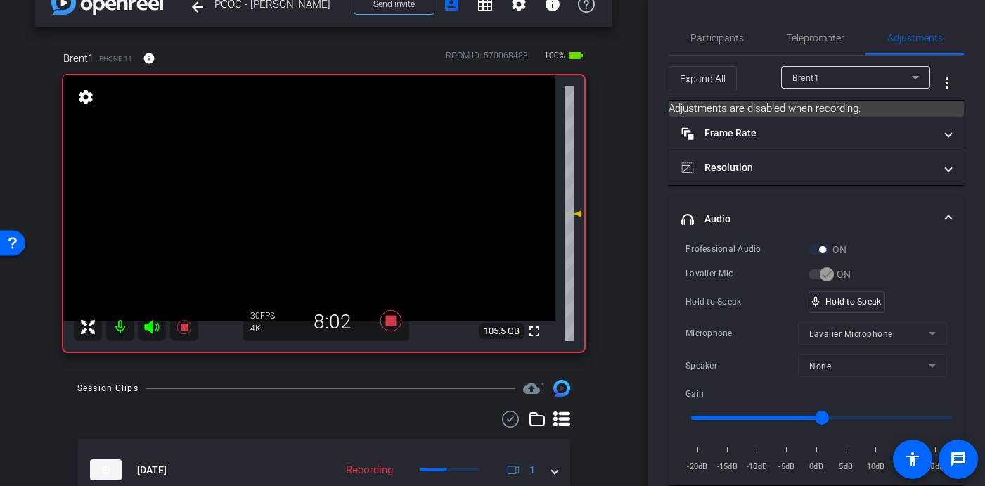
click at [318, 187] on video at bounding box center [308, 198] width 491 height 246
click at [323, 189] on video at bounding box center [308, 198] width 491 height 246
click at [317, 188] on video at bounding box center [308, 198] width 491 height 246
click at [319, 195] on video at bounding box center [308, 198] width 491 height 246
click at [321, 192] on video at bounding box center [308, 198] width 491 height 246
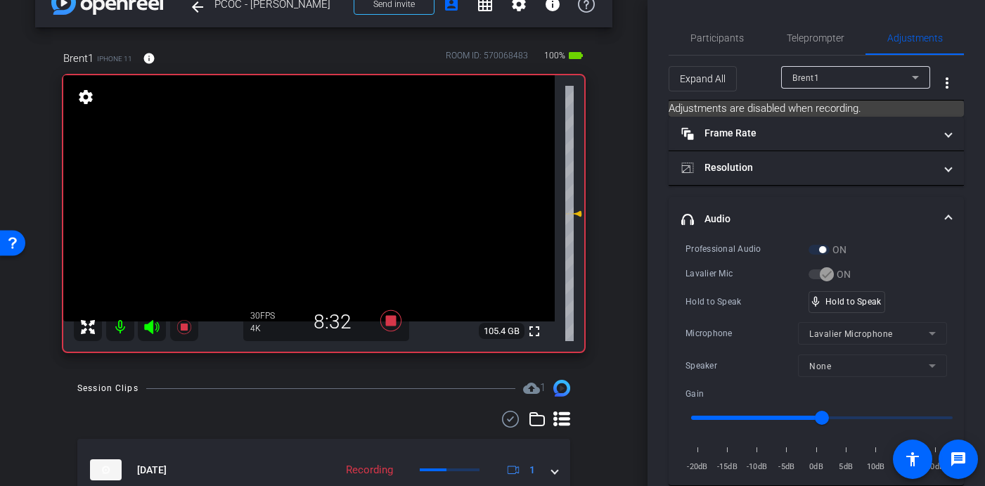
click at [321, 195] on video at bounding box center [308, 198] width 491 height 246
click at [323, 187] on video at bounding box center [308, 198] width 491 height 246
click at [313, 181] on video at bounding box center [308, 198] width 491 height 246
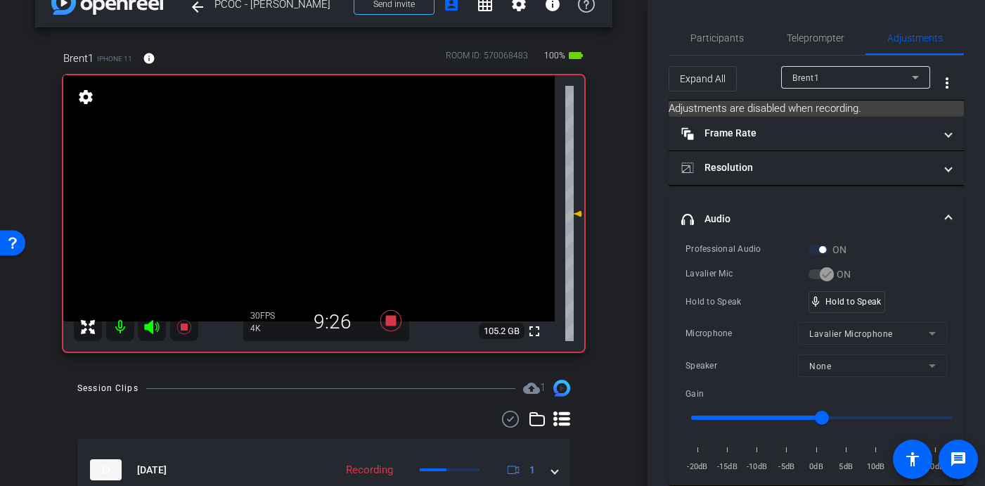
click at [311, 182] on video at bounding box center [308, 198] width 491 height 246
click at [316, 193] on video at bounding box center [308, 198] width 491 height 246
click at [313, 189] on video at bounding box center [308, 198] width 491 height 246
click at [318, 186] on video at bounding box center [308, 198] width 491 height 246
click at [318, 185] on video at bounding box center [308, 198] width 491 height 246
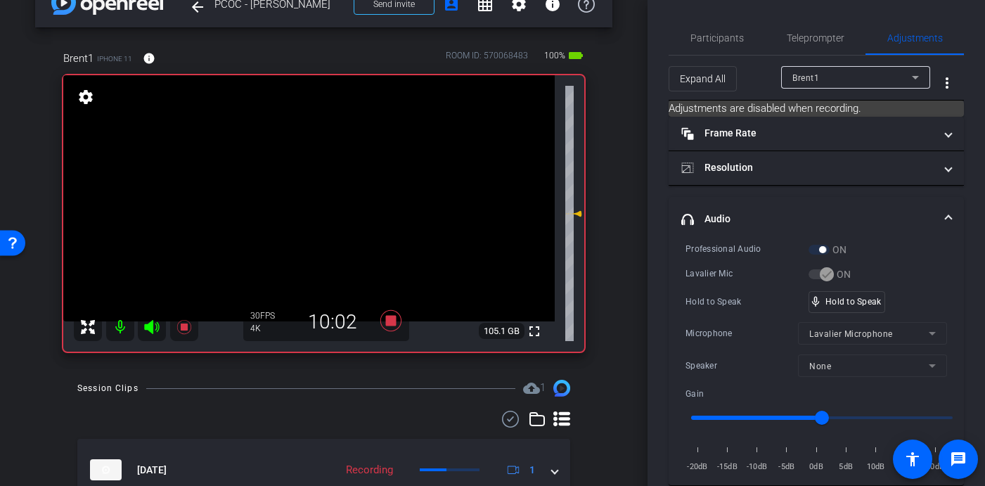
click at [320, 189] on video at bounding box center [308, 198] width 491 height 246
click at [318, 186] on video at bounding box center [308, 198] width 491 height 246
click at [323, 192] on video at bounding box center [308, 198] width 491 height 246
click at [330, 188] on video at bounding box center [308, 198] width 491 height 246
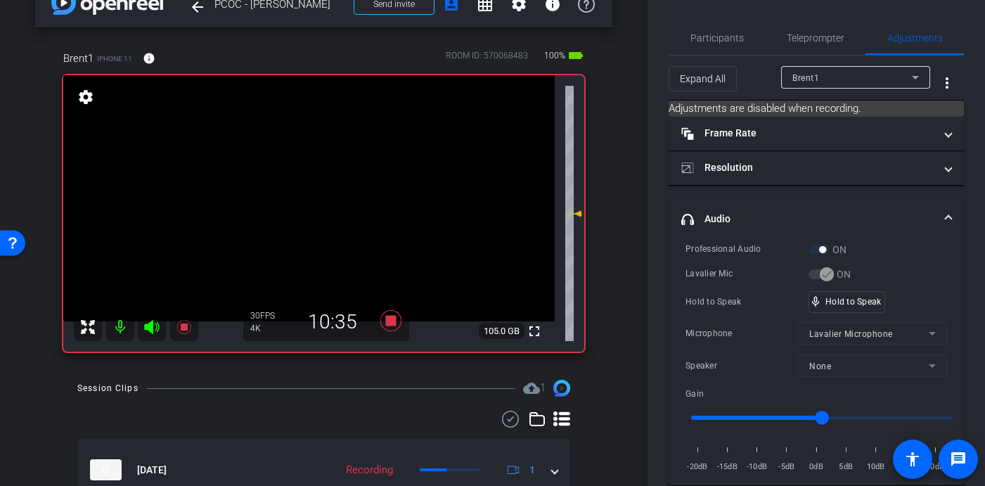
click at [325, 188] on video at bounding box center [308, 198] width 491 height 246
click at [323, 186] on video at bounding box center [308, 198] width 491 height 246
click at [325, 192] on video at bounding box center [308, 198] width 491 height 246
click at [325, 191] on video at bounding box center [308, 198] width 491 height 246
click at [320, 192] on video at bounding box center [308, 198] width 491 height 246
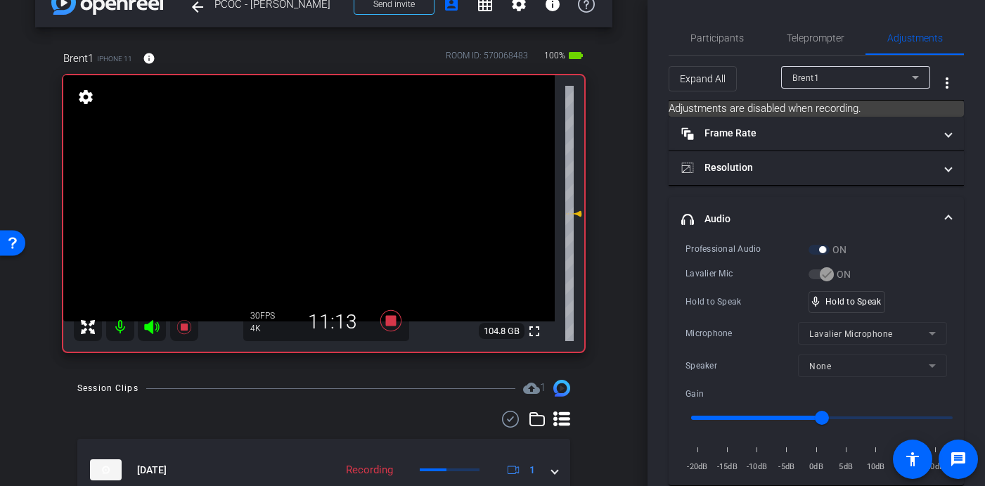
click at [320, 195] on video at bounding box center [308, 198] width 491 height 246
click at [338, 234] on video at bounding box center [308, 198] width 491 height 246
click at [316, 173] on video at bounding box center [308, 198] width 491 height 246
click at [308, 181] on video at bounding box center [308, 198] width 491 height 246
click at [327, 183] on video at bounding box center [308, 198] width 491 height 246
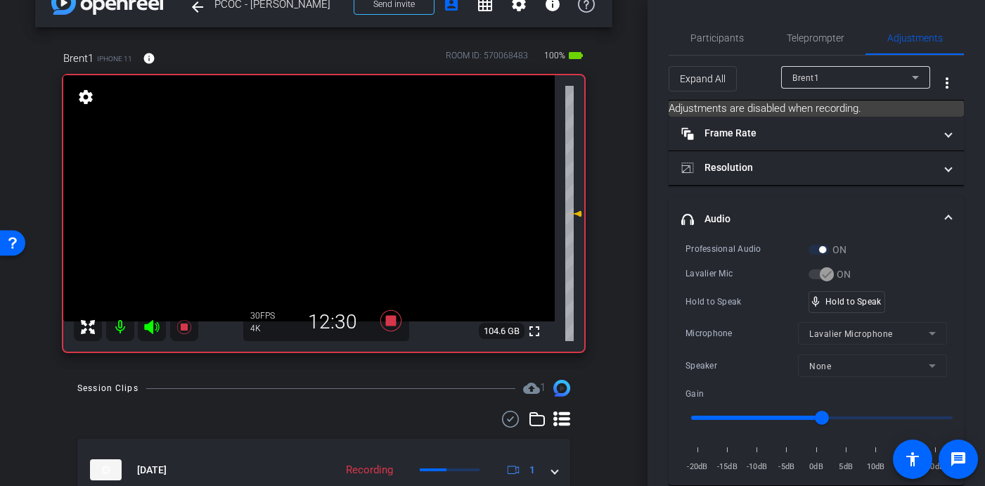
click at [318, 188] on video at bounding box center [308, 198] width 491 height 246
click at [315, 182] on video at bounding box center [308, 198] width 491 height 246
click at [319, 190] on video at bounding box center [308, 198] width 491 height 246
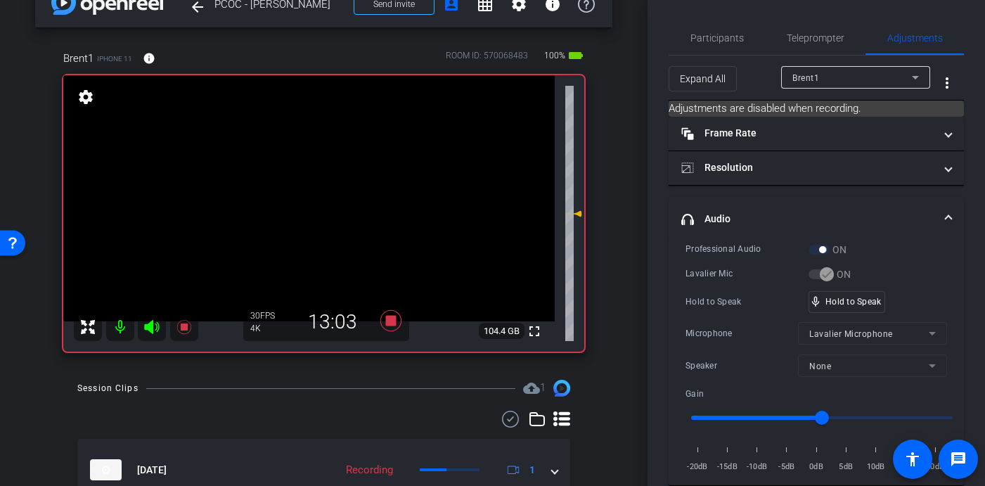
click at [319, 190] on video at bounding box center [308, 198] width 491 height 246
click at [325, 192] on video at bounding box center [308, 198] width 491 height 246
click at [313, 188] on video at bounding box center [308, 198] width 491 height 246
click at [322, 188] on video at bounding box center [308, 198] width 491 height 246
click at [315, 190] on video at bounding box center [308, 198] width 491 height 246
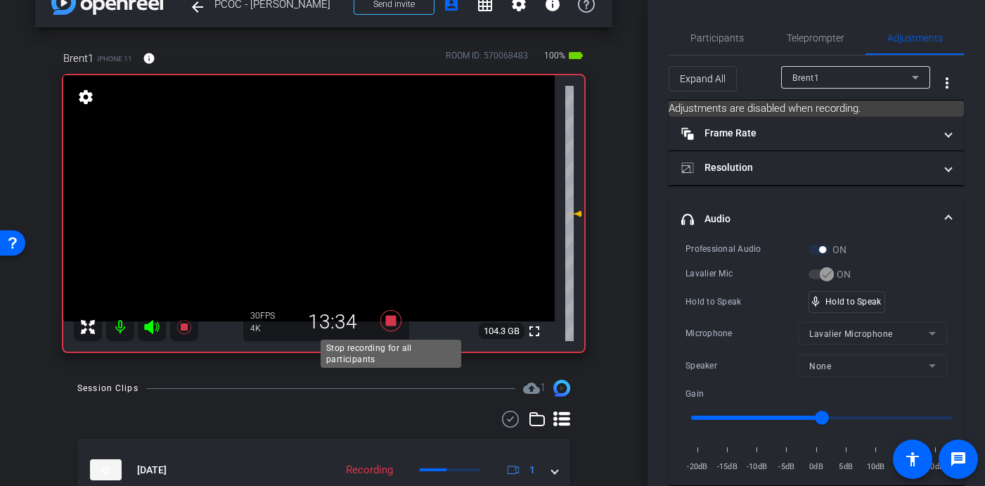
click at [392, 318] on icon at bounding box center [390, 320] width 21 height 21
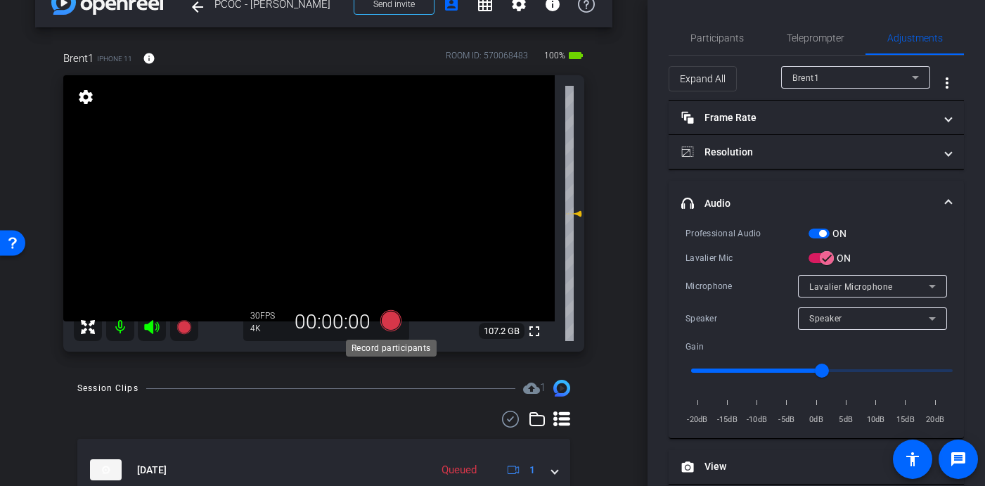
click at [397, 321] on icon at bounding box center [390, 320] width 21 height 21
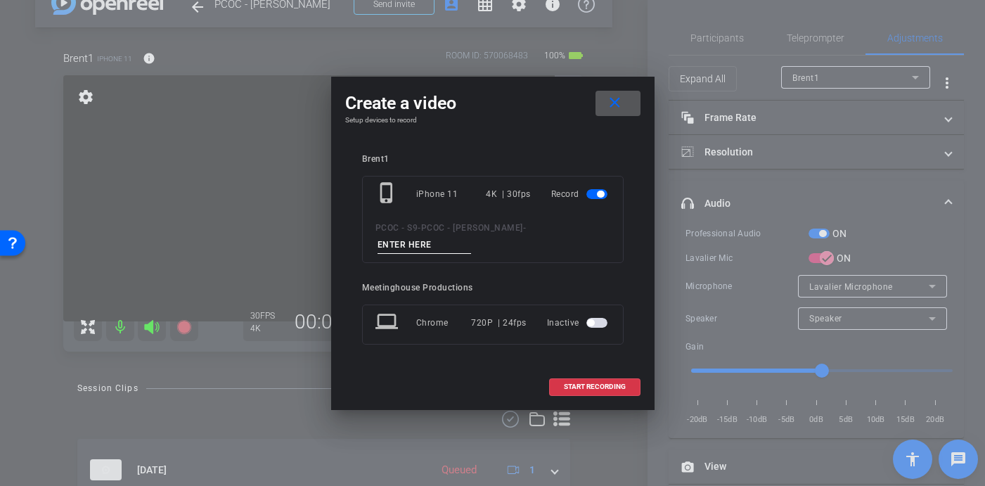
click at [472, 236] on input at bounding box center [424, 245] width 94 height 18
type input "904 - Clip 7"
click at [574, 383] on span "START RECORDING" at bounding box center [595, 386] width 62 height 7
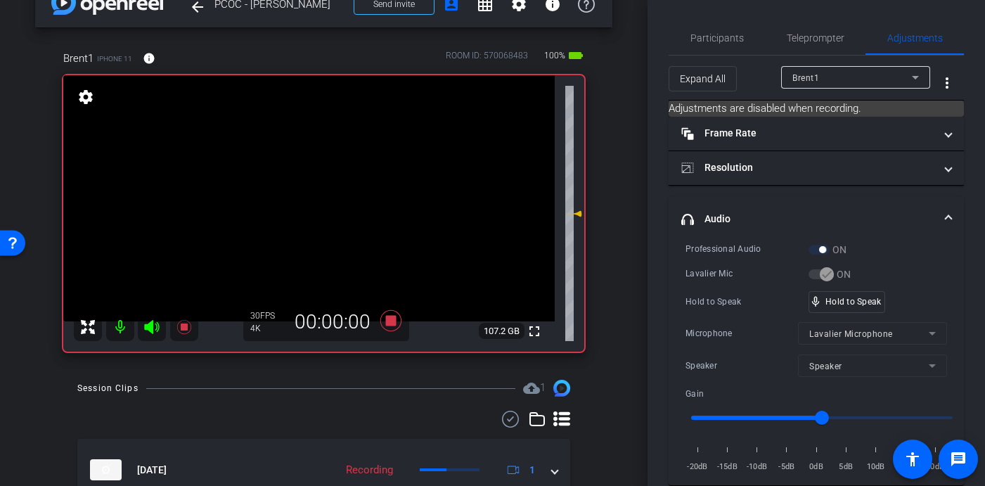
click at [340, 231] on video at bounding box center [308, 198] width 491 height 246
click at [317, 176] on video at bounding box center [308, 198] width 491 height 246
click at [316, 184] on video at bounding box center [308, 198] width 491 height 246
click at [318, 188] on video at bounding box center [308, 198] width 491 height 246
click at [314, 187] on video at bounding box center [308, 198] width 491 height 246
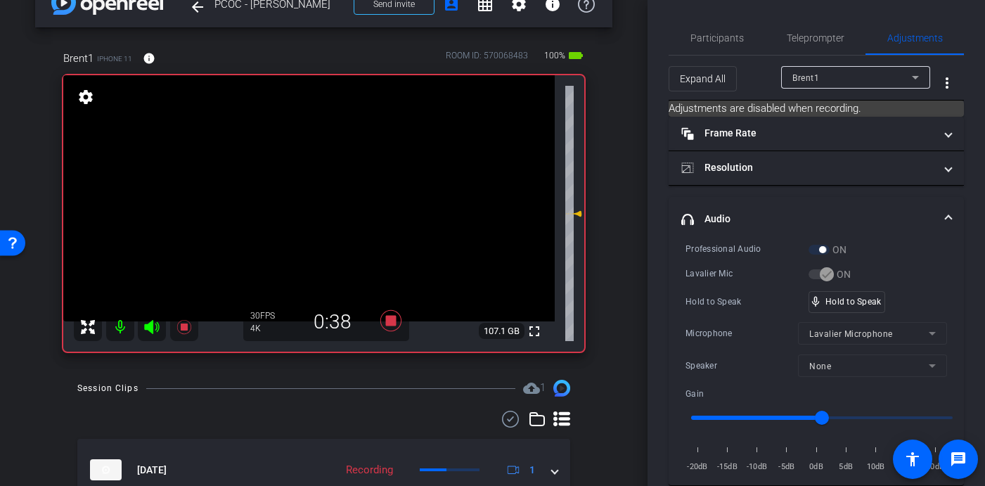
click at [323, 184] on video at bounding box center [308, 198] width 491 height 246
click at [327, 184] on video at bounding box center [308, 198] width 491 height 246
click at [316, 193] on video at bounding box center [308, 198] width 491 height 246
click at [317, 186] on video at bounding box center [308, 198] width 491 height 246
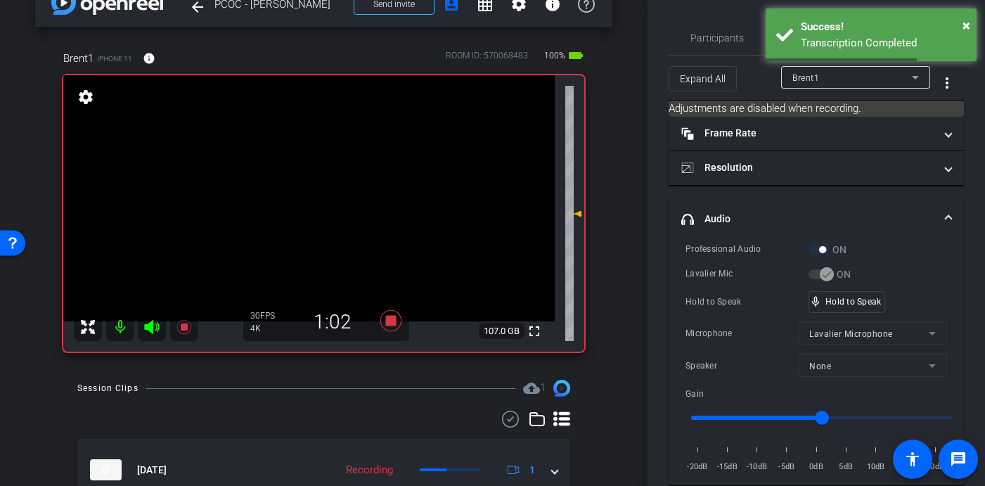
click at [313, 190] on video at bounding box center [308, 198] width 491 height 246
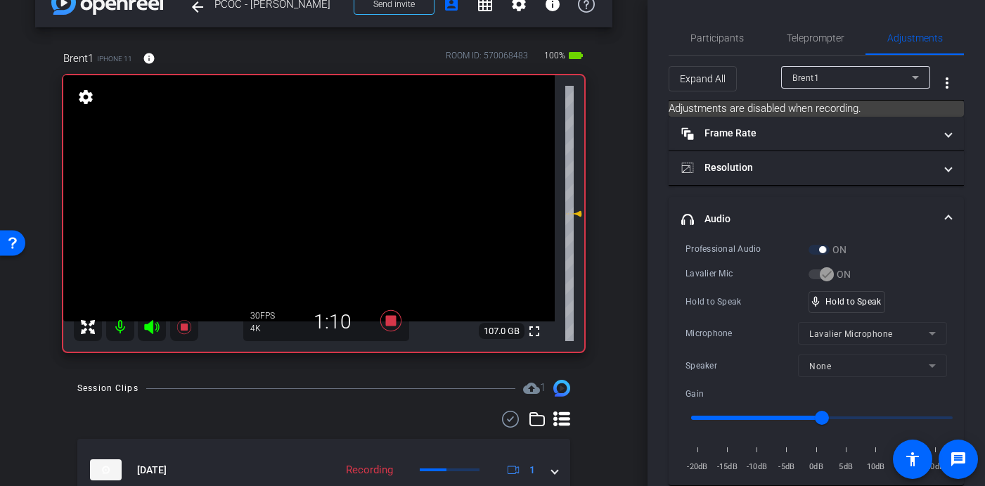
click at [311, 190] on video at bounding box center [308, 198] width 491 height 246
click at [315, 190] on video at bounding box center [308, 198] width 491 height 246
click at [314, 190] on video at bounding box center [308, 198] width 491 height 246
click at [312, 192] on video at bounding box center [308, 198] width 491 height 246
click at [316, 192] on video at bounding box center [308, 198] width 491 height 246
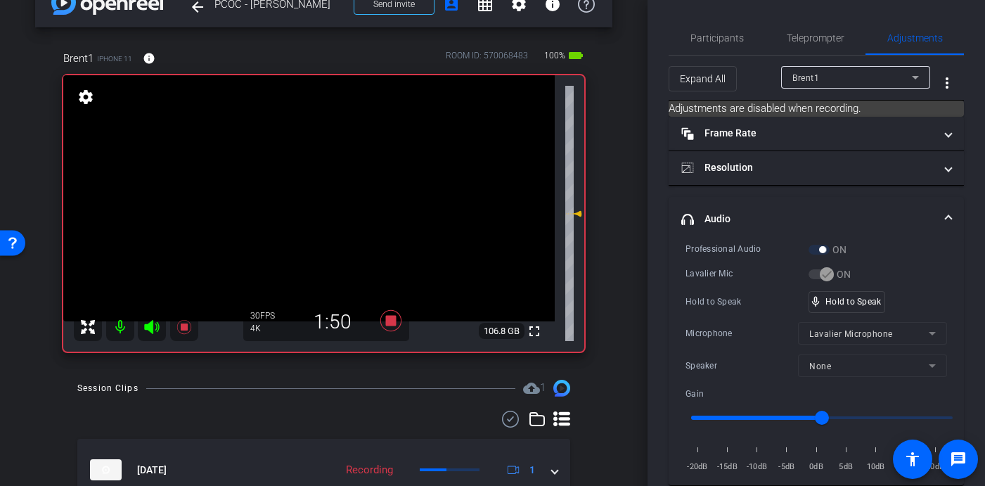
click at [321, 191] on video at bounding box center [308, 198] width 491 height 246
click at [312, 195] on video at bounding box center [308, 198] width 491 height 246
click at [319, 193] on video at bounding box center [308, 198] width 491 height 246
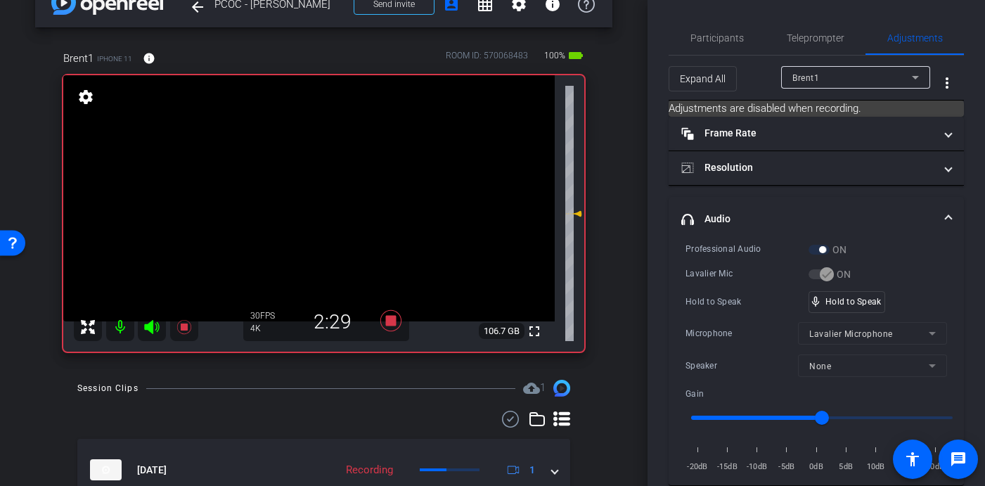
click at [314, 193] on video at bounding box center [308, 198] width 491 height 246
click at [320, 188] on video at bounding box center [308, 198] width 491 height 246
click at [323, 186] on video at bounding box center [308, 198] width 491 height 246
click at [323, 190] on video at bounding box center [308, 198] width 491 height 246
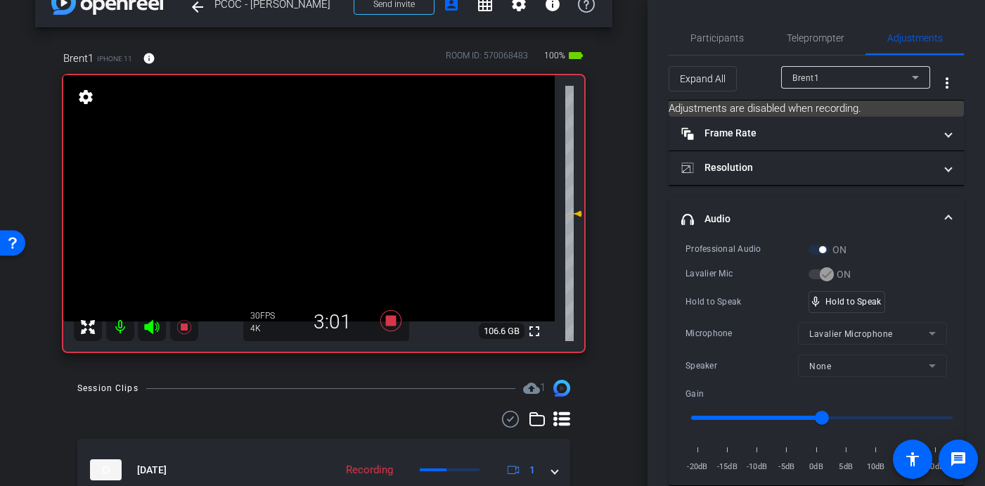
click at [324, 191] on video at bounding box center [308, 198] width 491 height 246
click at [320, 193] on video at bounding box center [308, 198] width 491 height 246
click at [320, 194] on video at bounding box center [308, 198] width 491 height 246
click at [330, 195] on video at bounding box center [308, 198] width 491 height 246
click at [318, 199] on video at bounding box center [308, 198] width 491 height 246
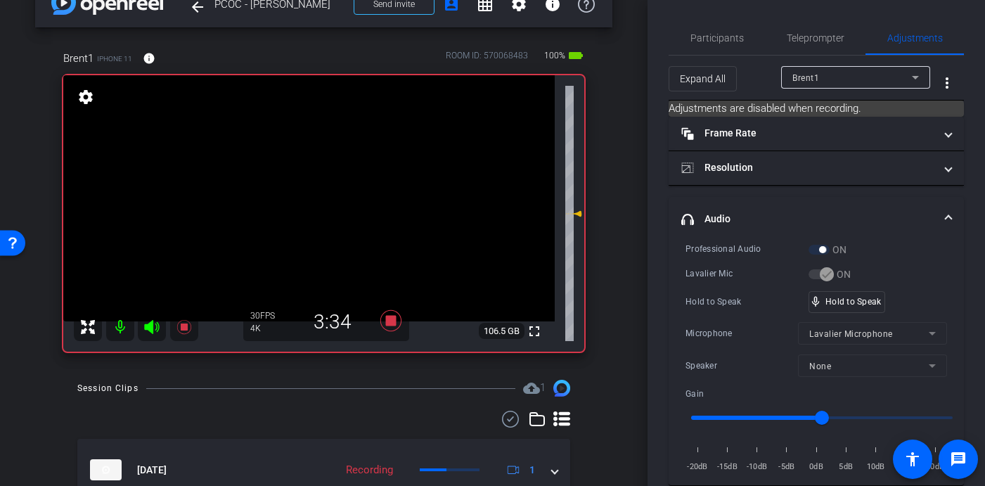
click at [322, 192] on video at bounding box center [308, 198] width 491 height 246
click at [322, 194] on video at bounding box center [308, 198] width 491 height 246
click at [323, 187] on video at bounding box center [308, 198] width 491 height 246
click at [327, 190] on video at bounding box center [308, 198] width 491 height 246
click at [324, 197] on video at bounding box center [308, 198] width 491 height 246
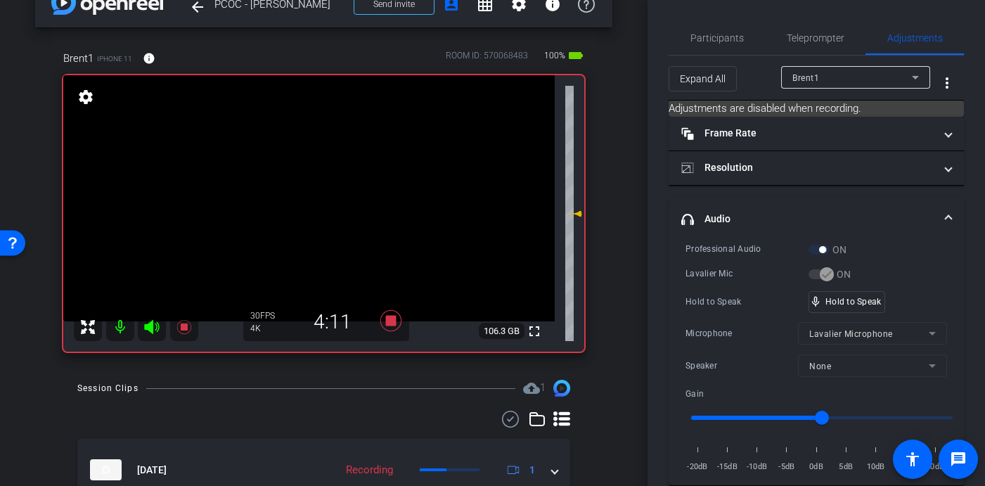
click at [320, 190] on video at bounding box center [308, 198] width 491 height 246
click at [325, 193] on video at bounding box center [308, 198] width 491 height 246
click at [325, 188] on video at bounding box center [308, 198] width 491 height 246
click at [316, 195] on video at bounding box center [308, 198] width 491 height 246
click at [316, 186] on video at bounding box center [308, 198] width 491 height 246
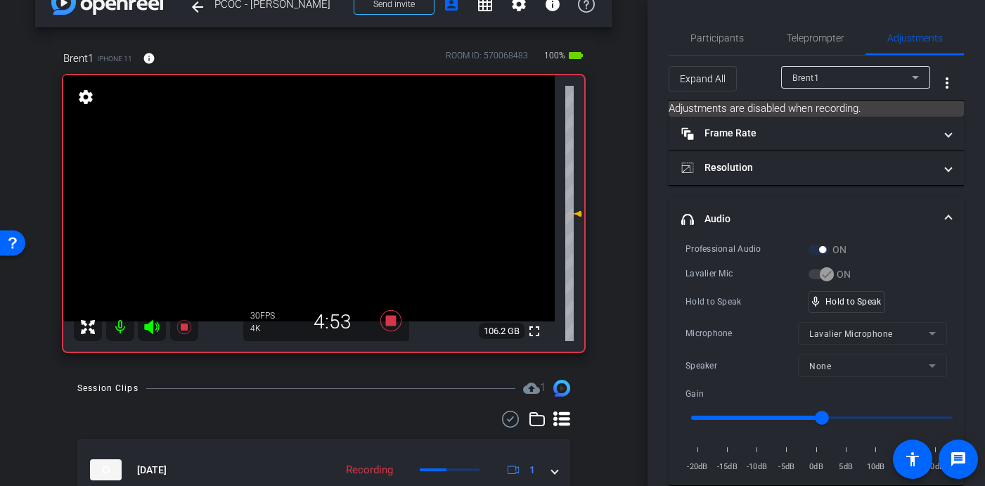
click at [314, 193] on video at bounding box center [308, 198] width 491 height 246
click at [319, 195] on video at bounding box center [308, 198] width 491 height 246
click at [318, 186] on video at bounding box center [308, 198] width 491 height 246
click at [320, 187] on video at bounding box center [308, 198] width 491 height 246
click at [323, 195] on video at bounding box center [308, 198] width 491 height 246
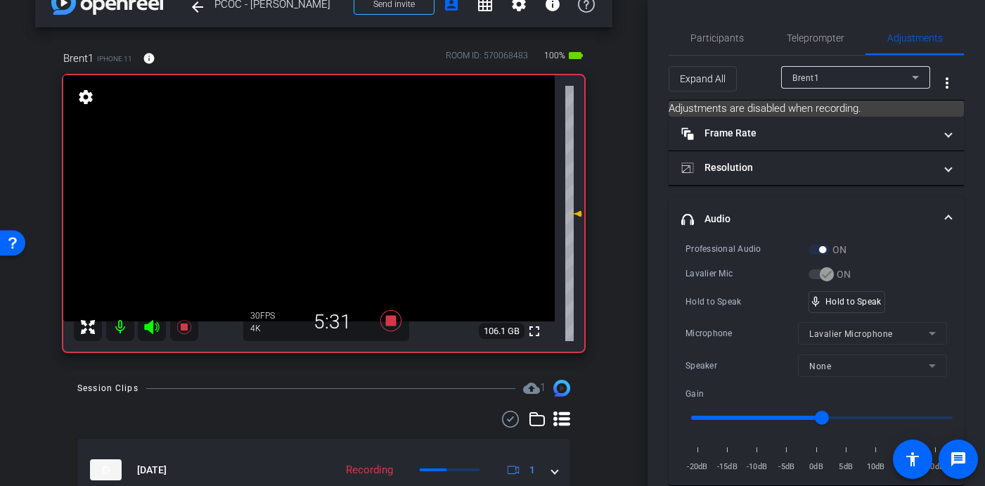
click at [325, 186] on video at bounding box center [308, 198] width 491 height 246
click at [325, 193] on video at bounding box center [308, 198] width 491 height 246
click at [320, 190] on video at bounding box center [308, 198] width 491 height 246
click at [323, 193] on video at bounding box center [308, 198] width 491 height 246
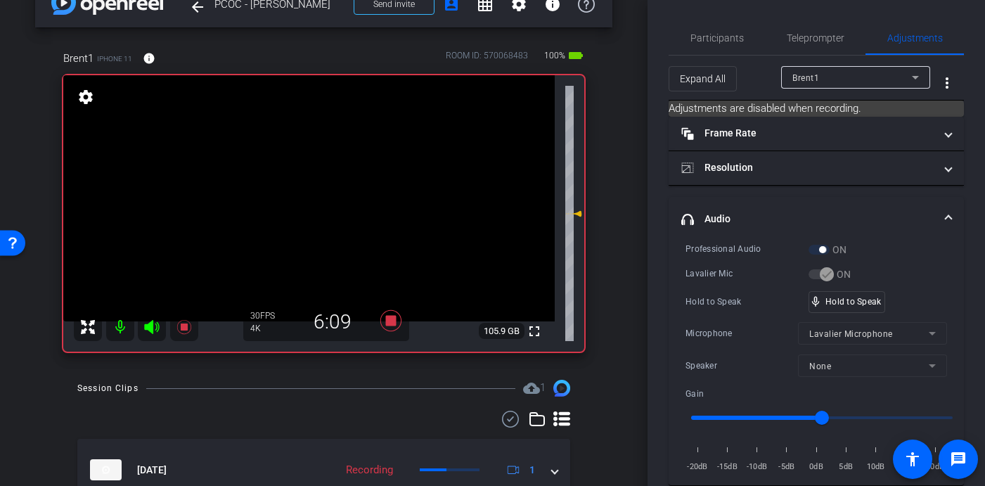
click at [328, 193] on video at bounding box center [308, 198] width 491 height 246
click at [316, 176] on video at bounding box center [308, 198] width 491 height 246
click at [322, 192] on video at bounding box center [308, 198] width 491 height 246
click at [318, 194] on video at bounding box center [308, 198] width 491 height 246
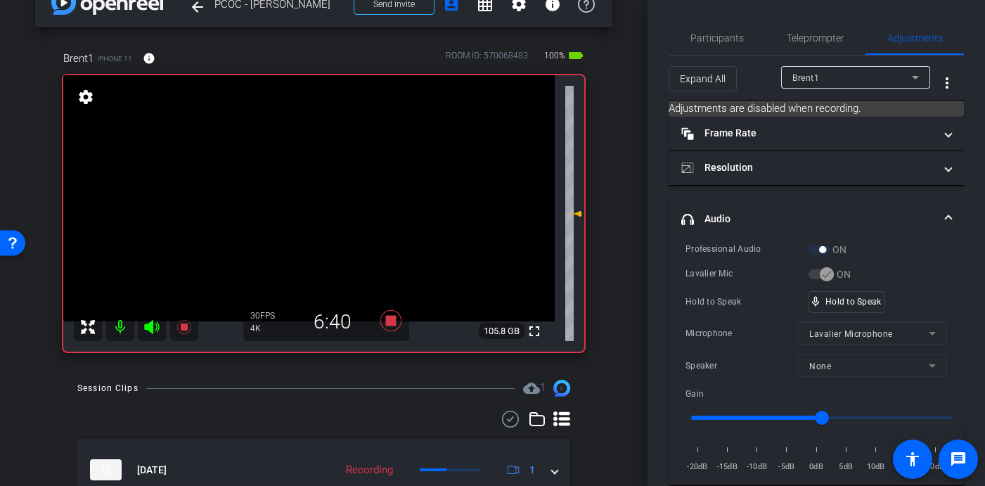
click at [318, 194] on video at bounding box center [308, 198] width 491 height 246
click at [323, 192] on video at bounding box center [308, 198] width 491 height 246
click at [323, 191] on video at bounding box center [308, 198] width 491 height 246
click at [330, 189] on video at bounding box center [308, 198] width 491 height 246
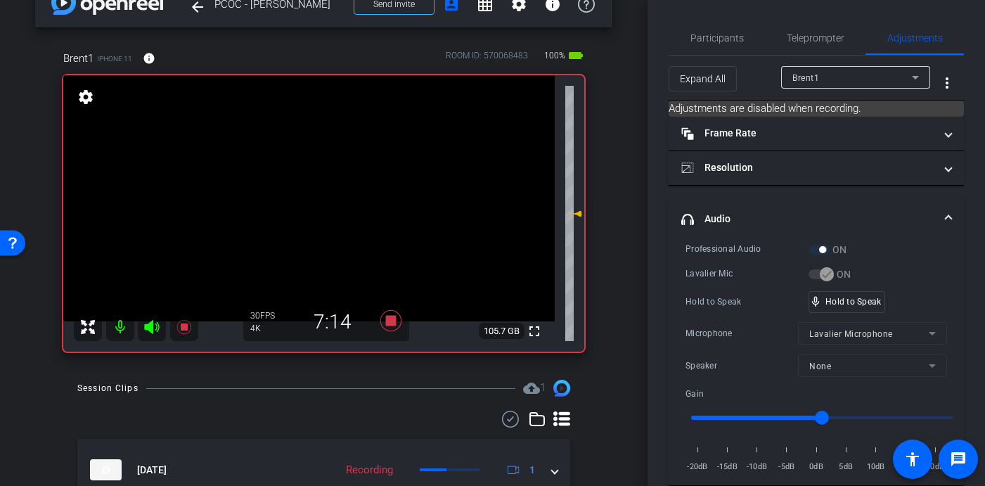
click at [327, 189] on video at bounding box center [308, 198] width 491 height 246
click at [322, 190] on video at bounding box center [308, 198] width 491 height 246
click at [322, 195] on video at bounding box center [308, 198] width 491 height 246
click at [326, 189] on video at bounding box center [308, 198] width 491 height 246
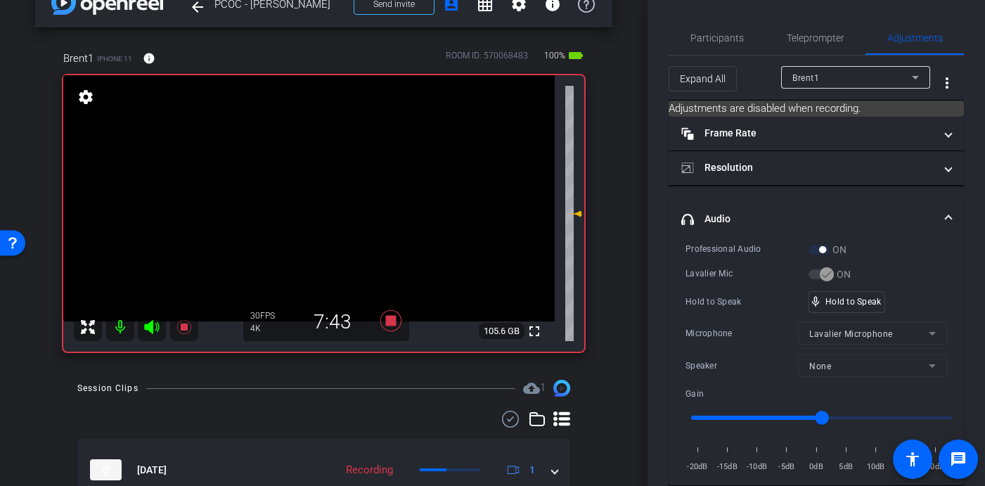
click at [320, 191] on video at bounding box center [308, 198] width 491 height 246
click at [320, 187] on video at bounding box center [308, 198] width 491 height 246
click at [314, 187] on video at bounding box center [308, 198] width 491 height 246
click at [321, 190] on video at bounding box center [308, 198] width 491 height 246
click at [323, 190] on video at bounding box center [308, 198] width 491 height 246
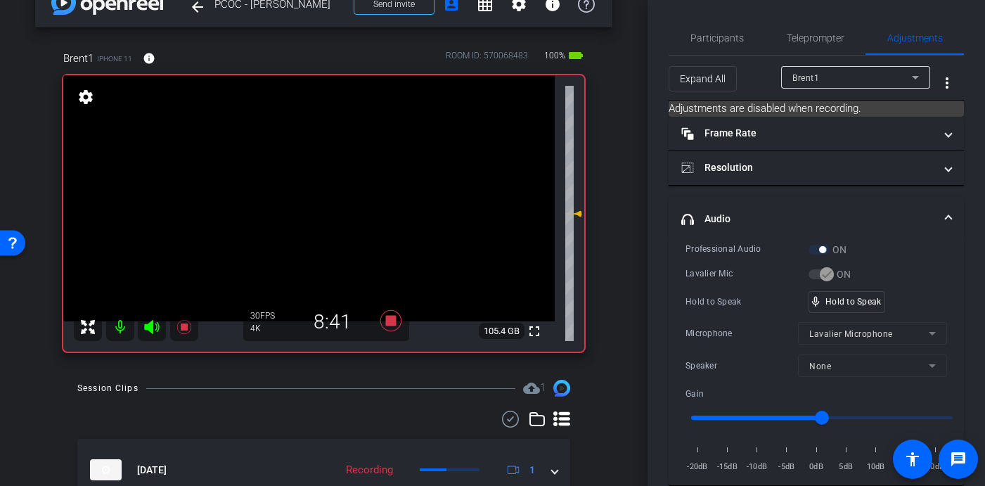
click at [320, 191] on video at bounding box center [308, 198] width 491 height 246
click at [321, 193] on video at bounding box center [308, 198] width 491 height 246
click at [386, 323] on icon at bounding box center [390, 320] width 21 height 21
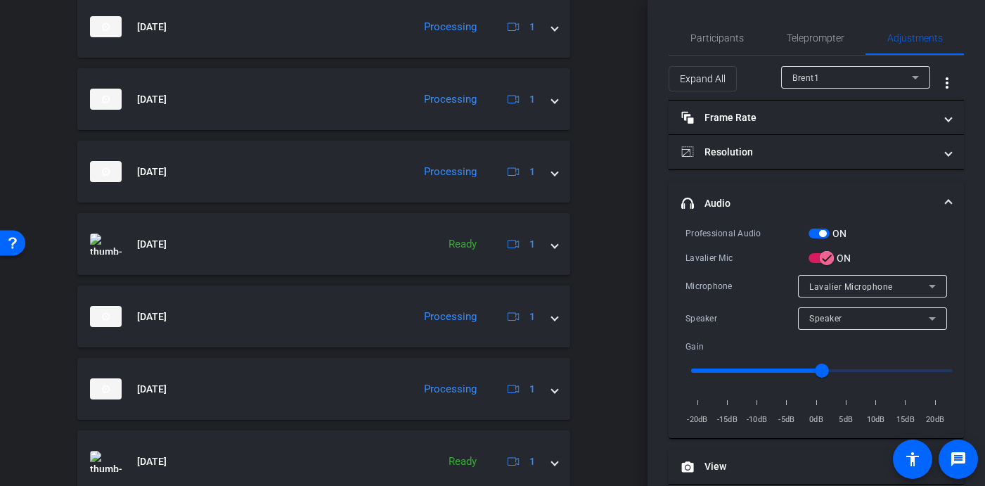
scroll to position [749, 0]
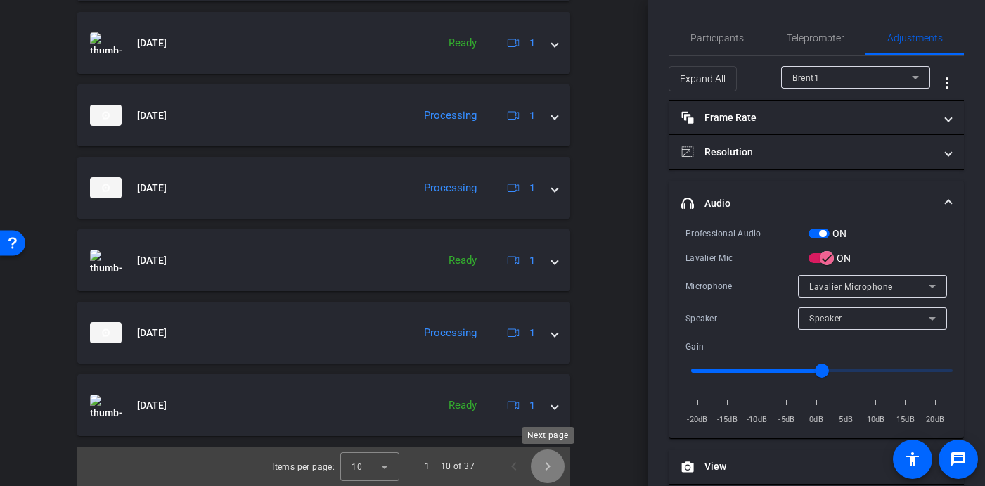
click at [552, 458] on span "Next page" at bounding box center [548, 466] width 34 height 34
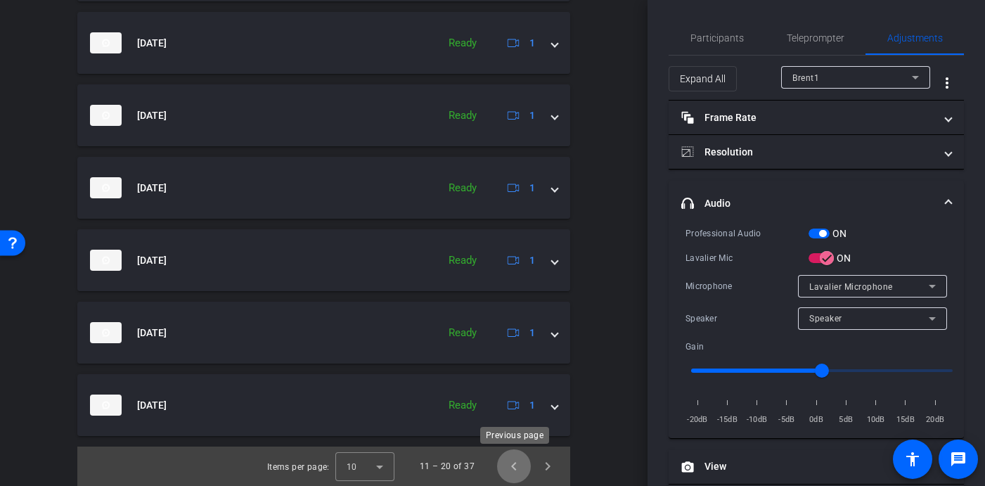
click at [517, 460] on span "Previous page" at bounding box center [514, 466] width 34 height 34
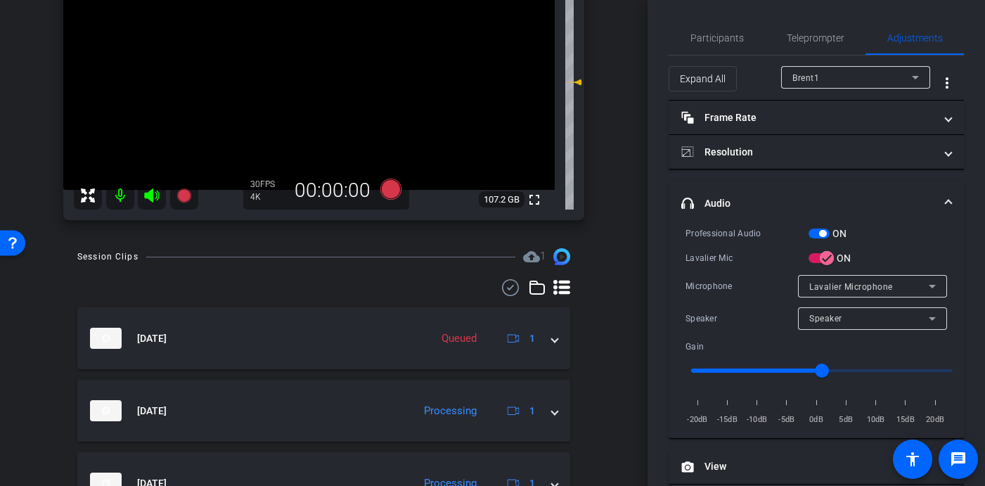
scroll to position [150, 0]
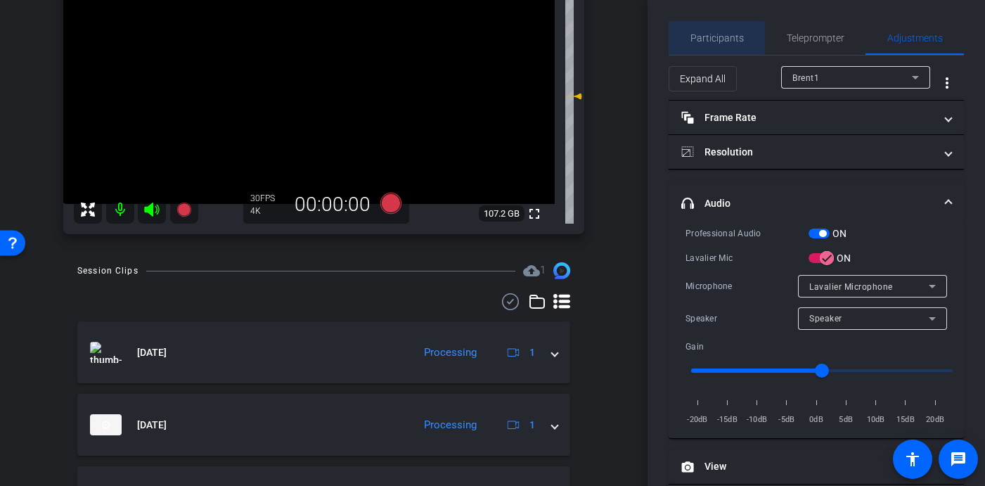
click at [713, 39] on span "Participants" at bounding box center [716, 38] width 53 height 10
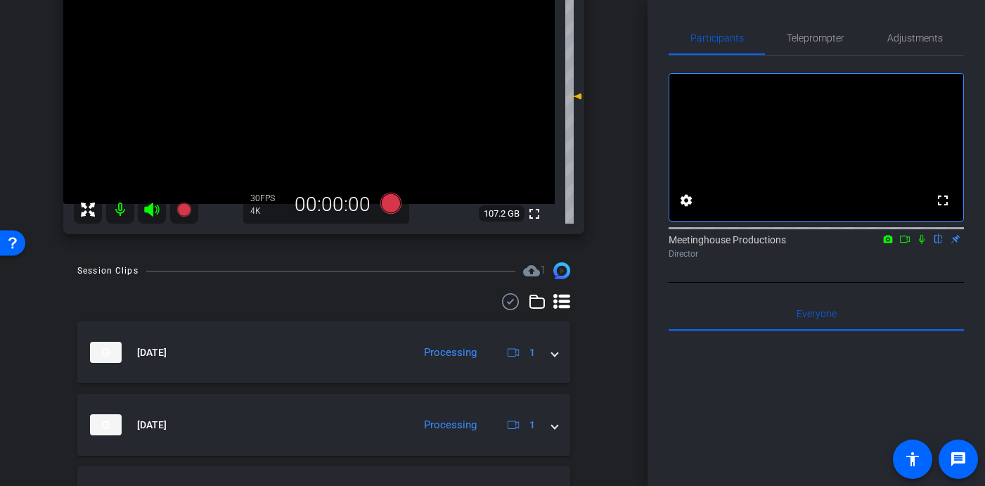
click at [903, 244] on icon at bounding box center [904, 239] width 11 height 10
click at [938, 244] on icon at bounding box center [938, 239] width 6 height 9
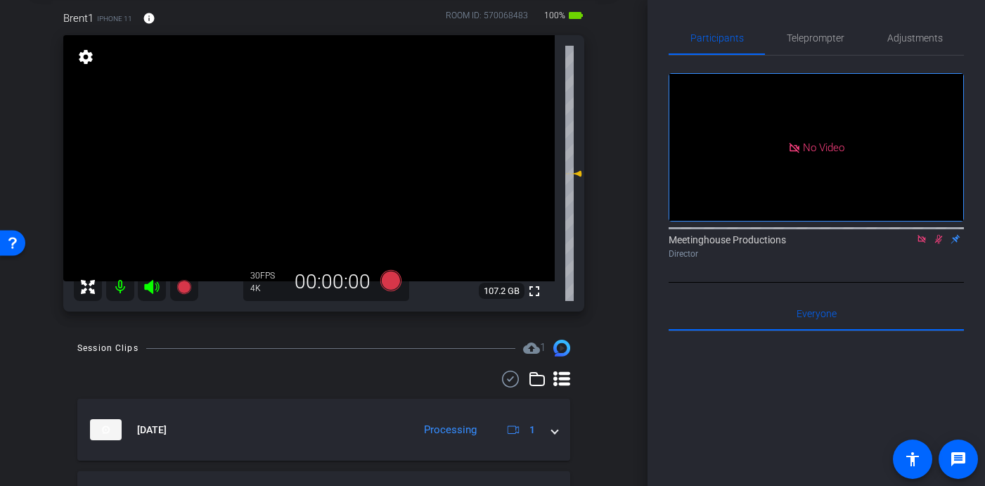
scroll to position [0, 0]
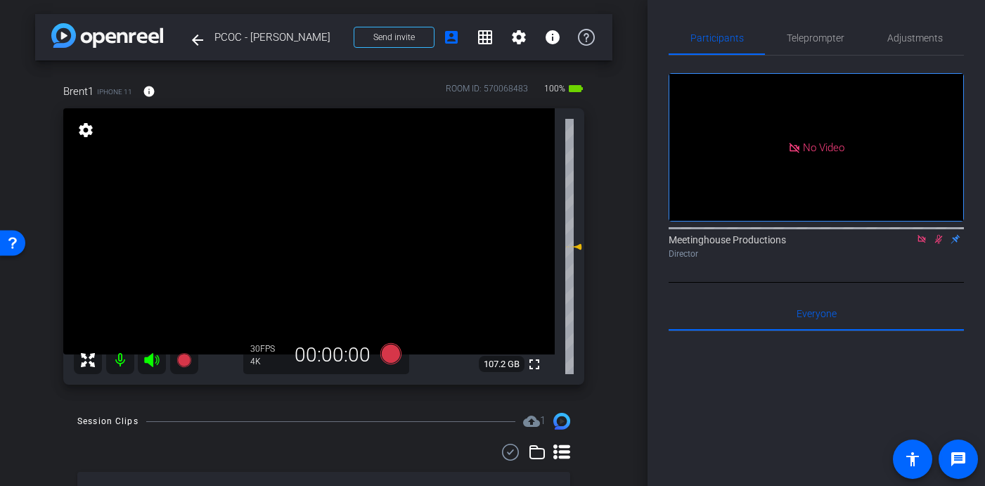
click at [938, 244] on icon at bounding box center [938, 239] width 11 height 10
